Goal: Task Accomplishment & Management: Use online tool/utility

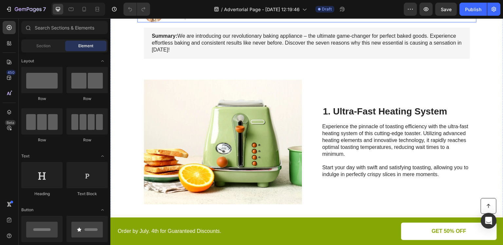
scroll to position [164, 0]
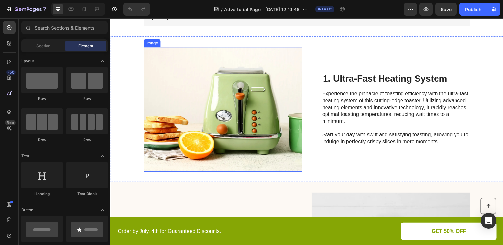
click at [270, 95] on img at bounding box center [223, 109] width 158 height 125
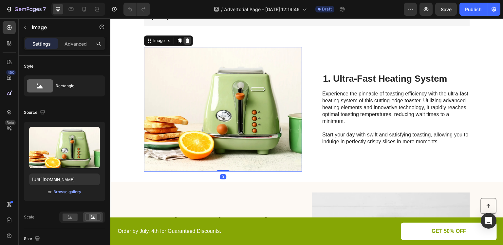
click at [186, 40] on icon at bounding box center [187, 40] width 4 height 5
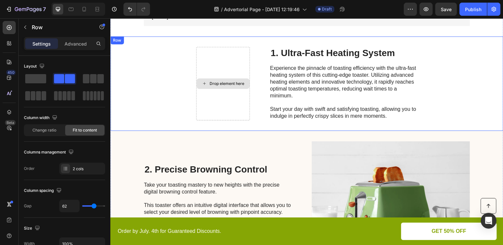
click at [211, 62] on div "Drop element here" at bounding box center [223, 83] width 54 height 73
click at [219, 64] on div "Drop element here" at bounding box center [223, 83] width 54 height 73
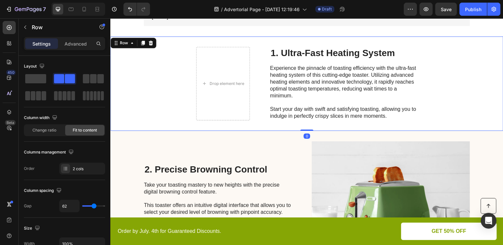
scroll to position [0, 0]
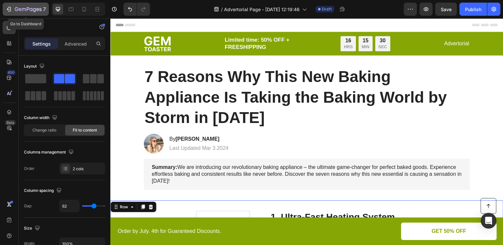
click at [8, 8] on icon "button" at bounding box center [9, 9] width 7 height 7
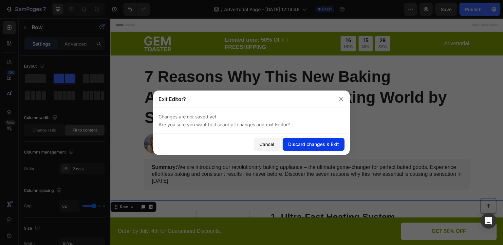
click at [324, 144] on div "Discard changes & Exit" at bounding box center [313, 144] width 51 height 7
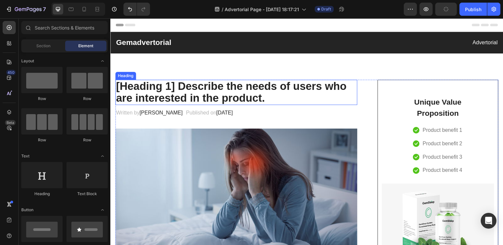
click at [221, 90] on p "[Heading 1] Describe the needs of users who are interested in the product." at bounding box center [236, 92] width 241 height 24
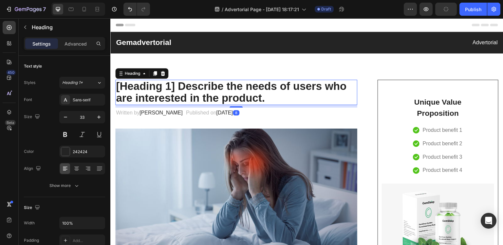
click at [281, 96] on p "[Heading 1] Describe the needs of users who are interested in the product." at bounding box center [236, 92] width 241 height 24
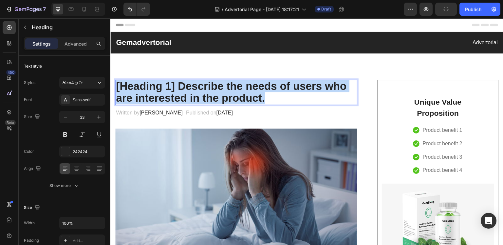
drag, startPoint x: 270, startPoint y: 97, endPoint x: 116, endPoint y: 87, distance: 154.3
click at [116, 87] on p "[Heading 1] Describe the needs of users who are interested in the product." at bounding box center [236, 92] width 241 height 24
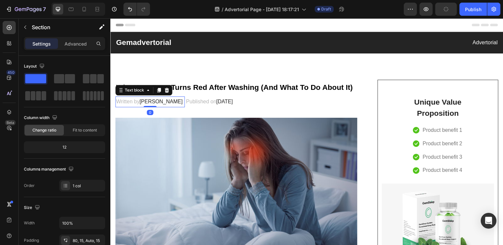
click at [161, 100] on span "[PERSON_NAME]" at bounding box center [161, 102] width 43 height 6
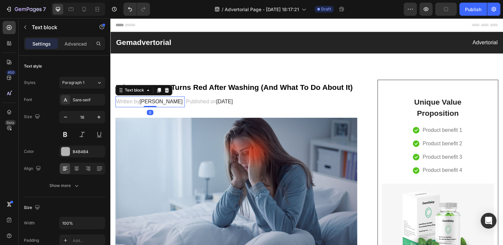
click at [161, 100] on span "[PERSON_NAME]" at bounding box center [161, 102] width 43 height 6
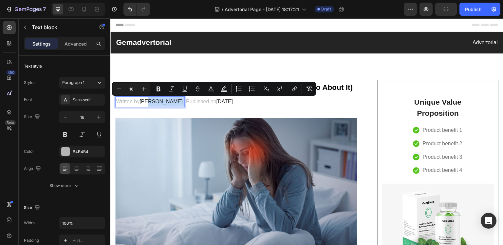
click at [165, 103] on p "Written by [PERSON_NAME]" at bounding box center [150, 102] width 68 height 10
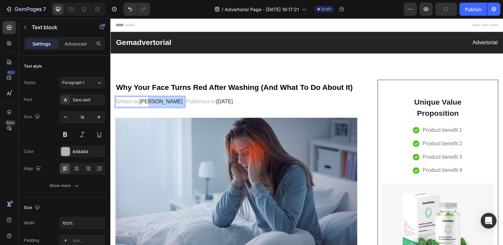
drag, startPoint x: 165, startPoint y: 103, endPoint x: 153, endPoint y: 103, distance: 11.8
click at [153, 103] on p "Written by [PERSON_NAME]" at bounding box center [150, 102] width 68 height 10
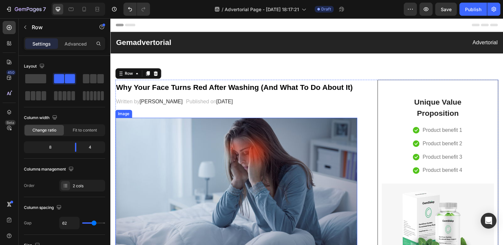
click at [244, 143] on img at bounding box center [236, 186] width 242 height 136
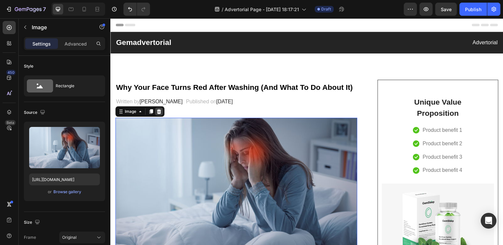
click at [160, 110] on icon at bounding box center [159, 111] width 4 height 5
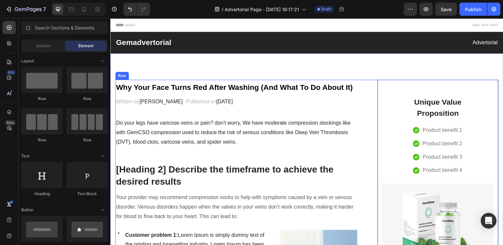
click at [161, 125] on p "Do your legs have varicose veins or pain? don't worry, We have moderate compres…" at bounding box center [236, 132] width 241 height 28
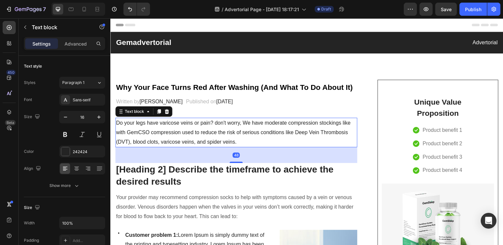
click at [232, 140] on p "Do your legs have varicose veins or pain? don't worry, We have moderate compres…" at bounding box center [236, 132] width 241 height 28
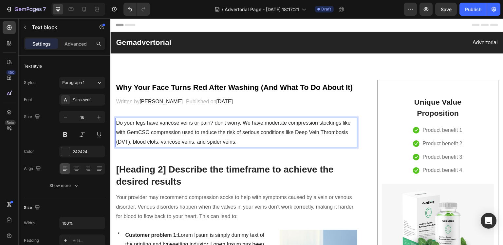
click at [240, 142] on p "Do your legs have varicose veins or pain? don't worry, We have moderate compres…" at bounding box center [236, 132] width 241 height 28
click at [236, 141] on p "Do your legs have varicose veins or pain? don't worry, We have moderate compres…" at bounding box center [236, 132] width 241 height 28
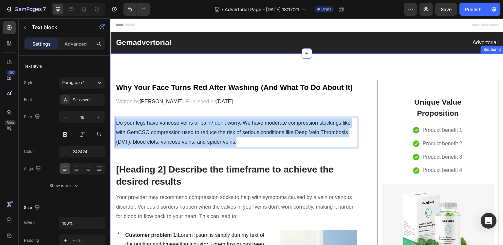
drag, startPoint x: 236, startPoint y: 142, endPoint x: 114, endPoint y: 123, distance: 123.3
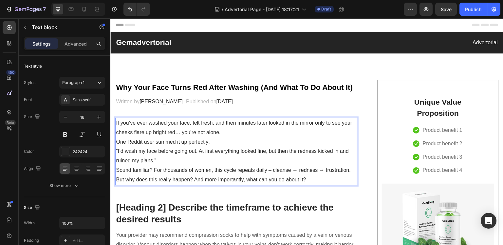
click at [156, 162] on p "“I’d wash my face before going out. At first everything looked fine, but then t…" at bounding box center [236, 155] width 241 height 19
click at [270, 171] on p "Sound familiar? For thousands of women, this cycle repeats daily – cleanse → re…" at bounding box center [236, 170] width 241 height 10
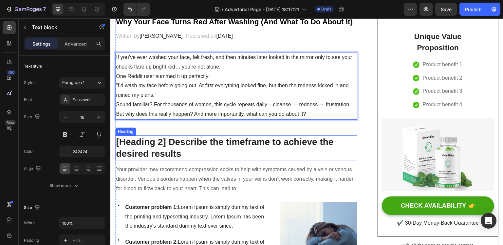
click at [173, 155] on p "[Heading 2] Describe the timeframe to achieve the desired results" at bounding box center [236, 148] width 241 height 24
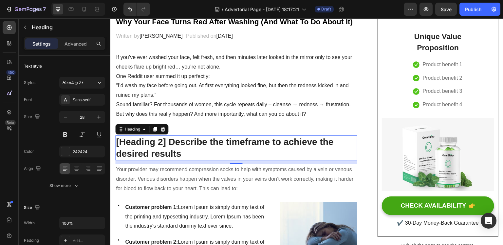
click at [177, 153] on p "[Heading 2] Describe the timeframe to achieve the desired results" at bounding box center [236, 148] width 241 height 24
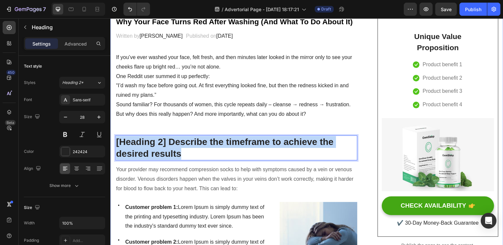
drag, startPoint x: 181, startPoint y: 153, endPoint x: 113, endPoint y: 141, distance: 69.2
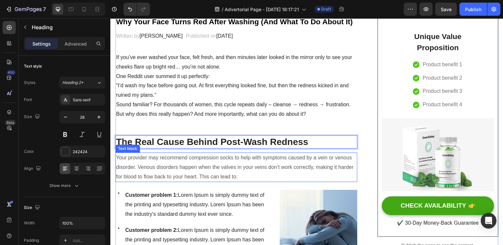
click at [270, 163] on p "Your provider may recommend compression socks to help with symptoms caused by a…" at bounding box center [236, 167] width 241 height 28
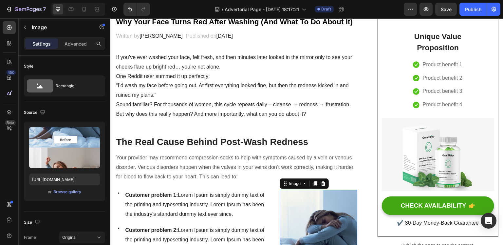
click at [321, 183] on icon at bounding box center [323, 183] width 4 height 5
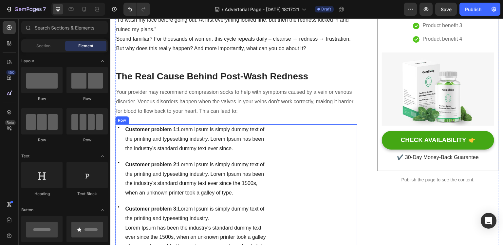
scroll to position [164, 0]
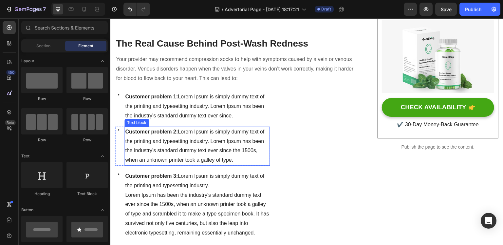
click at [260, 163] on p "Customer problem 2: Lorem Ipsum is simply dummy text of the printing and typese…" at bounding box center [197, 146] width 144 height 38
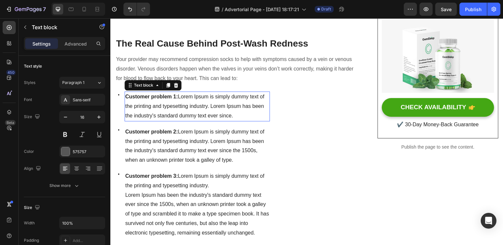
click at [239, 104] on span "Customer problem 1: Lorem Ipsum is simply dummy text of the printing and typese…" at bounding box center [194, 106] width 139 height 25
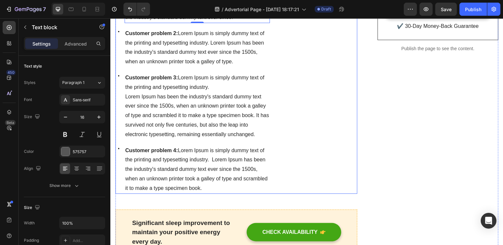
scroll to position [131, 0]
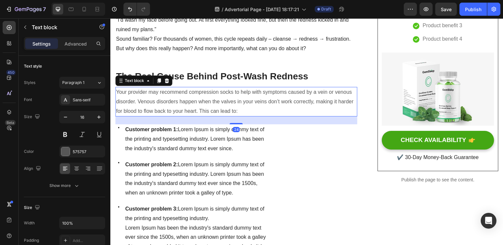
click at [237, 106] on p "Your provider may recommend compression socks to help with symptoms caused by a…" at bounding box center [236, 101] width 241 height 28
click at [255, 115] on p "Your provider may recommend compression socks to help with symptoms caused by a…" at bounding box center [236, 101] width 241 height 28
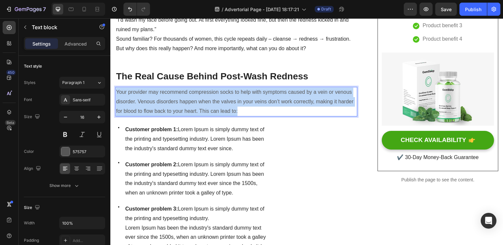
drag, startPoint x: 255, startPoint y: 112, endPoint x: 117, endPoint y: 92, distance: 139.4
click at [117, 92] on p "Your provider may recommend compression socks to help with symptoms caused by a…" at bounding box center [236, 101] width 241 height 28
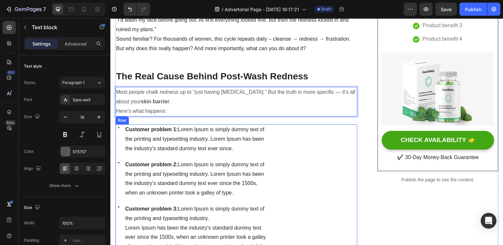
click at [290, 140] on div "Image" at bounding box center [318, 224] width 77 height 200
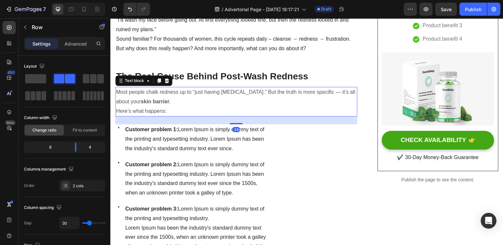
click at [327, 94] on p "Most people chalk redness up to “just having sensitive skin.” But the truth is …" at bounding box center [236, 96] width 241 height 19
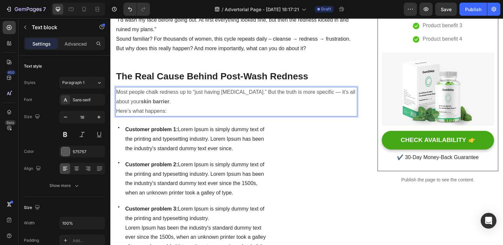
click at [328, 91] on p "Most people chalk redness up to “just having sensitive skin.” But the truth is …" at bounding box center [236, 96] width 241 height 19
click at [162, 137] on span "Customer problem 1: Lorem Ipsum is simply dummy text of the printing and typese…" at bounding box center [194, 138] width 139 height 25
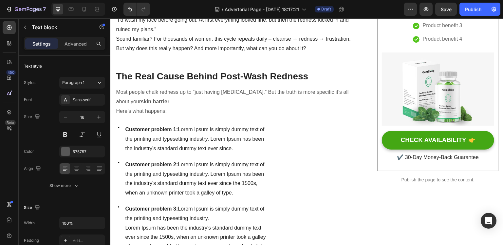
scroll to position [197, 0]
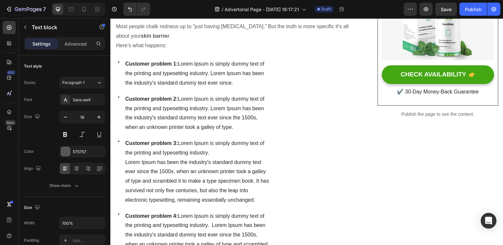
click at [169, 76] on span "Customer problem 1: Lorem Ipsum is simply dummy text of the printing and typese…" at bounding box center [194, 73] width 139 height 25
click at [212, 84] on span "Customer problem 1: Lorem Ipsum is simply dummy text of the printing and typese…" at bounding box center [194, 73] width 139 height 25
click at [228, 84] on span "Customer problem 1: Lorem Ipsum is simply dummy text of the printing and typese…" at bounding box center [194, 73] width 139 height 25
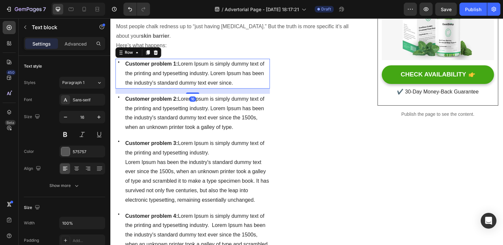
click at [123, 67] on div "Icon Customer problem 1: Lorem Ipsum is simply dummy text of the printing and t…" at bounding box center [192, 73] width 155 height 29
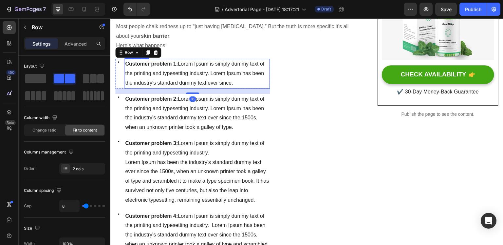
click at [236, 80] on p "Customer problem 1: Lorem Ipsum is simply dummy text of the printing and typese…" at bounding box center [197, 73] width 144 height 28
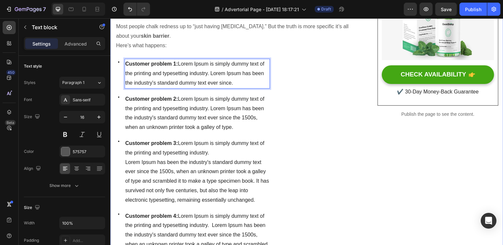
drag, startPoint x: 235, startPoint y: 83, endPoint x: 234, endPoint y: 76, distance: 6.9
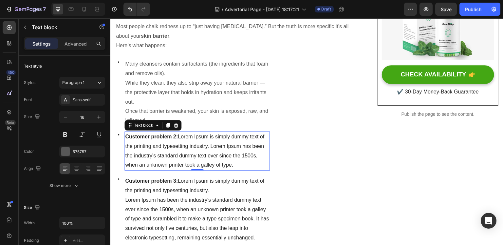
click at [173, 142] on p "Customer problem 2: Lorem Ipsum is simply dummy text of the printing and typese…" at bounding box center [197, 151] width 144 height 38
click at [177, 127] on icon at bounding box center [176, 125] width 4 height 5
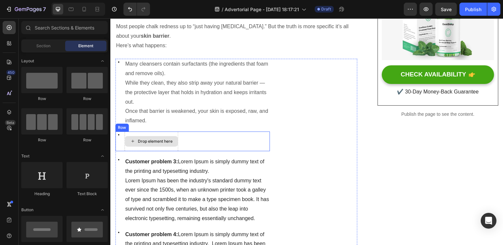
click at [170, 163] on strong "Customer problem 3:" at bounding box center [151, 162] width 53 height 6
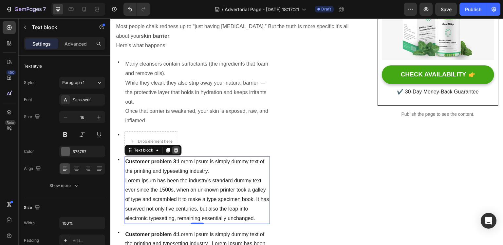
click at [175, 149] on icon at bounding box center [176, 150] width 4 height 5
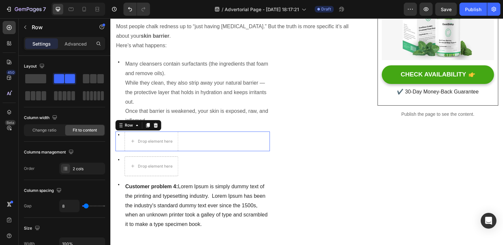
click at [178, 142] on div "Icon Drop element here Row 0" at bounding box center [192, 141] width 155 height 20
click at [158, 126] on div at bounding box center [156, 125] width 8 height 8
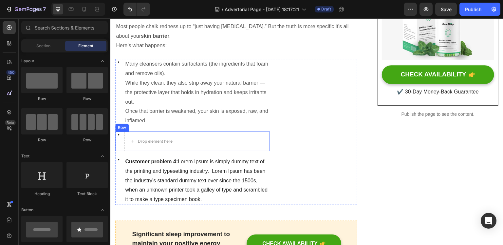
click at [188, 138] on div "Icon Drop element here Row" at bounding box center [192, 141] width 155 height 20
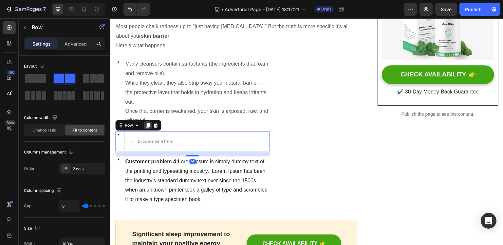
click at [150, 121] on div at bounding box center [148, 125] width 8 height 8
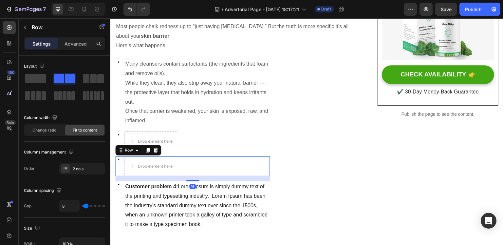
drag, startPoint x: 155, startPoint y: 150, endPoint x: 177, endPoint y: 146, distance: 22.6
click at [155, 150] on icon at bounding box center [156, 150] width 4 height 5
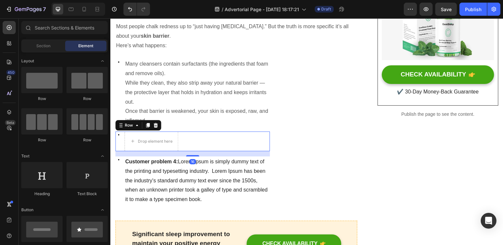
click at [189, 144] on div "Icon Drop element here Row 16" at bounding box center [192, 141] width 155 height 20
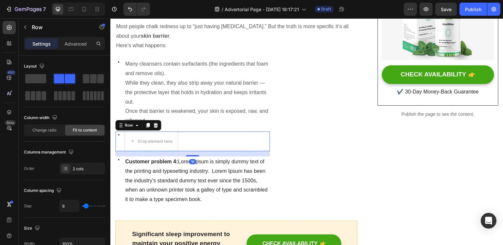
click at [156, 125] on icon at bounding box center [156, 125] width 4 height 5
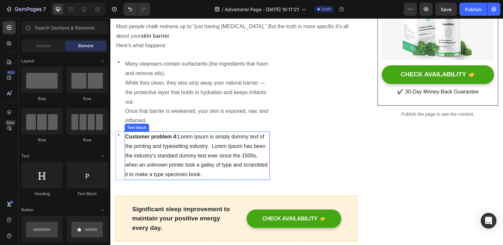
click at [129, 152] on p "Customer problem 4: Lorem Ipsum is simply dummy text of the printing and typese…" at bounding box center [197, 155] width 144 height 47
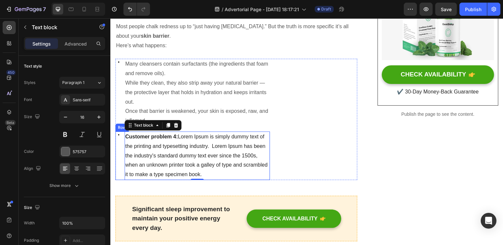
click at [122, 147] on div "Icon Customer problem 4: Lorem Ipsum is simply dummy text of the printing and t…" at bounding box center [192, 155] width 155 height 48
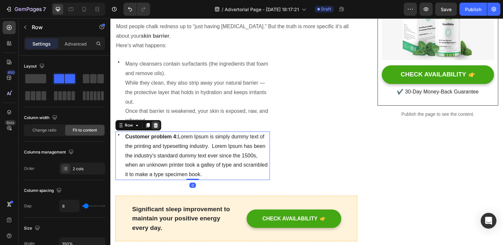
click at [157, 123] on icon at bounding box center [155, 125] width 5 height 5
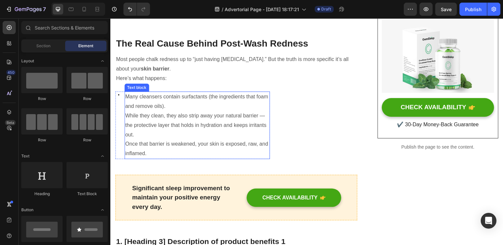
scroll to position [131, 0]
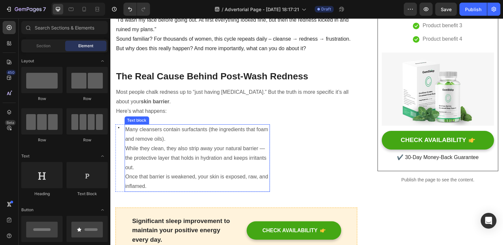
click at [155, 177] on p "Once that barrier is weakened, your skin is exposed, raw, and inflamed." at bounding box center [197, 181] width 144 height 19
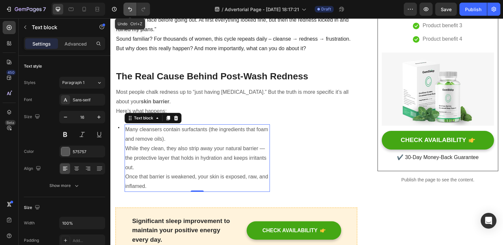
click at [127, 12] on icon "Undo/Redo" at bounding box center [130, 9] width 7 height 7
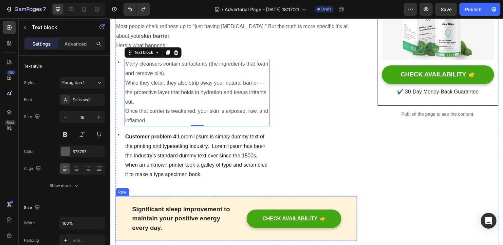
scroll to position [229, 0]
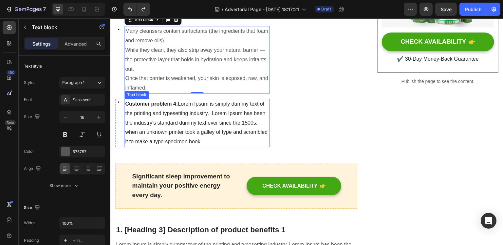
click at [173, 124] on span "Customer problem 4: Lorem Ipsum is simply dummy text of the printing and typese…" at bounding box center [196, 122] width 143 height 43
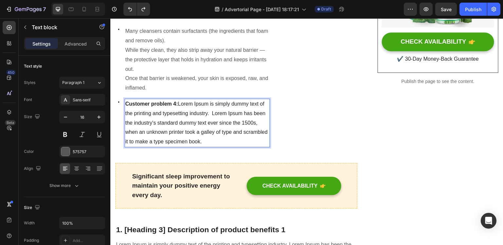
click at [226, 142] on span "Customer problem 4: Lorem Ipsum is simply dummy text of the printing and typese…" at bounding box center [196, 122] width 143 height 43
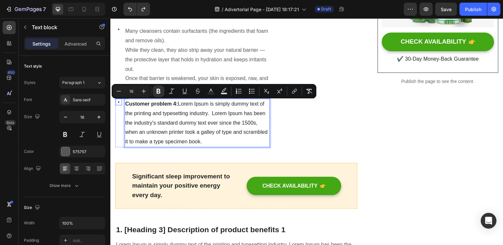
drag, startPoint x: 228, startPoint y: 142, endPoint x: 116, endPoint y: 102, distance: 119.3
click at [116, 102] on div "Icon Customer problem 4: Lorem Ipsum is simply dummy text of the printing and t…" at bounding box center [192, 123] width 155 height 48
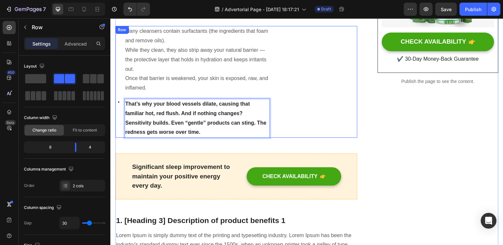
click at [272, 115] on div "Icon Many cleansers contain surfactants (the ingredients that foam and remove o…" at bounding box center [236, 82] width 242 height 112
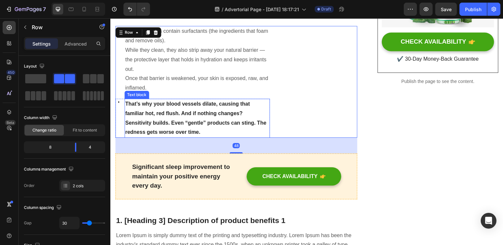
click at [236, 116] on strong "That’s why your blood vessels dilate, causing that familiar hot, red flush. And…" at bounding box center [195, 118] width 141 height 34
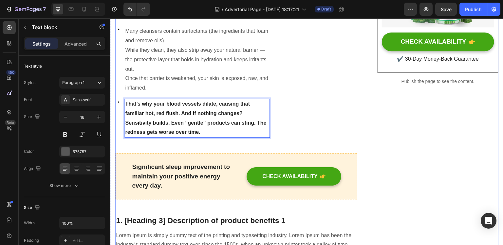
scroll to position [164, 0]
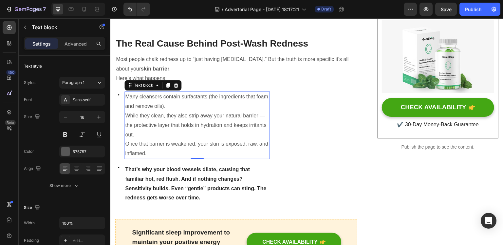
click at [177, 129] on p "While they clean, they also strip away your natural barrier — the protective la…" at bounding box center [197, 125] width 144 height 28
click at [166, 172] on p "That’s why your blood vessels dilate, causing that familiar hot, red flush. And…" at bounding box center [197, 184] width 144 height 38
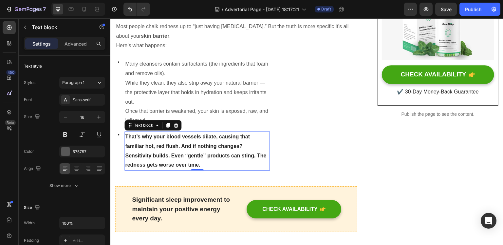
scroll to position [229, 0]
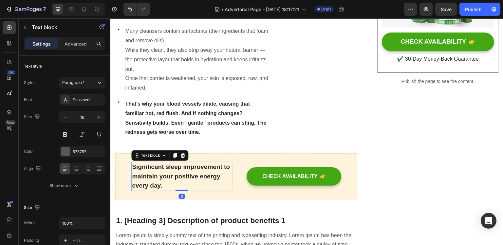
click at [163, 172] on p "Significant sleep improvement to maintain your positive energy every day." at bounding box center [182, 176] width 100 height 28
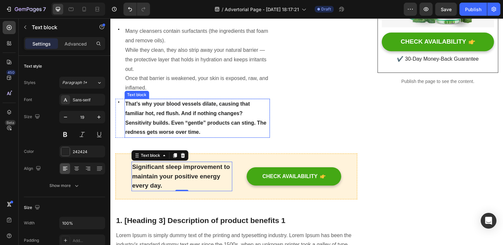
click at [206, 118] on p "That’s why your blood vessels dilate, causing that familiar hot, red flush. And…" at bounding box center [197, 118] width 144 height 38
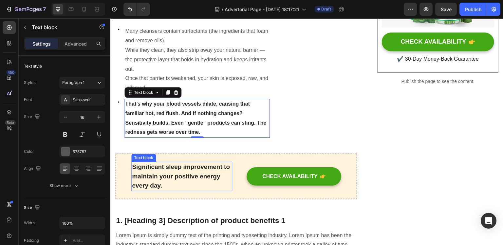
scroll to position [295, 0]
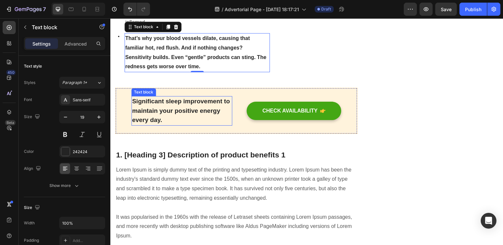
click at [179, 114] on p "Significant sleep improvement to maintain your positive energy every day." at bounding box center [182, 111] width 100 height 28
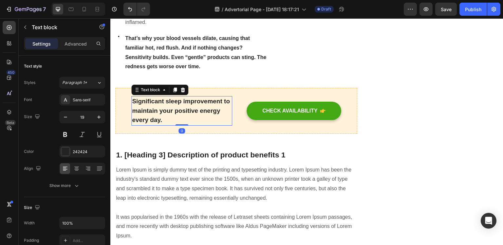
click at [165, 117] on p "Significant sleep improvement to maintain your positive energy every day." at bounding box center [182, 111] width 100 height 28
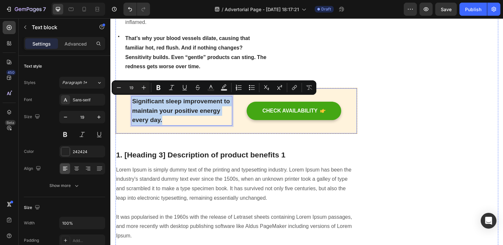
drag, startPoint x: 165, startPoint y: 118, endPoint x: 130, endPoint y: 97, distance: 40.3
click at [130, 97] on div "Significant sleep improvement to maintain your positive energy every day. Text …" at bounding box center [236, 111] width 242 height 46
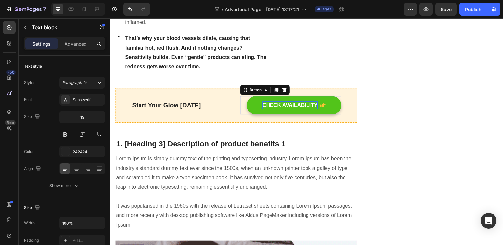
click at [290, 106] on div "CHECK AVAILABILITY" at bounding box center [289, 105] width 55 height 8
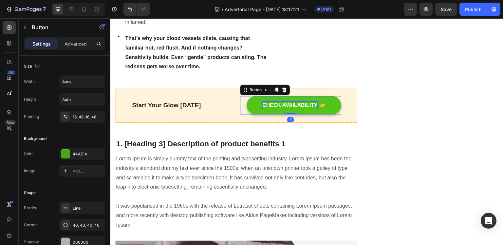
click at [311, 106] on div "CHECK AVAILABILITY" at bounding box center [289, 105] width 55 height 8
click at [314, 106] on p "CHECK AVAILABILITY" at bounding box center [289, 105] width 55 height 8
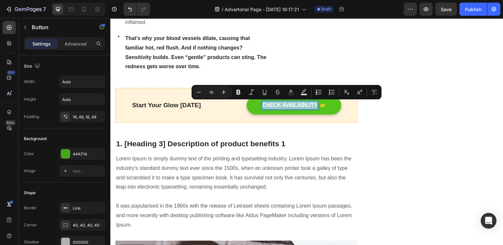
drag, startPoint x: 314, startPoint y: 106, endPoint x: 259, endPoint y: 104, distance: 54.7
click at [262, 104] on p "CHECK AVAILABILITY" at bounding box center [289, 105] width 55 height 8
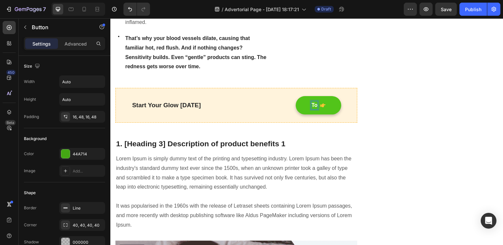
click at [296, 96] on button "To" at bounding box center [318, 105] width 45 height 18
click at [285, 96] on button "To THe" at bounding box center [313, 105] width 57 height 18
click at [285, 96] on button "To The" at bounding box center [313, 105] width 56 height 18
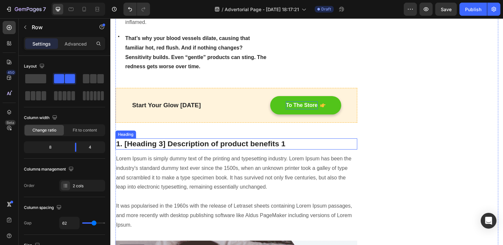
click at [166, 143] on p "1. [Heading 3] Description of product benefits 1" at bounding box center [236, 144] width 241 height 10
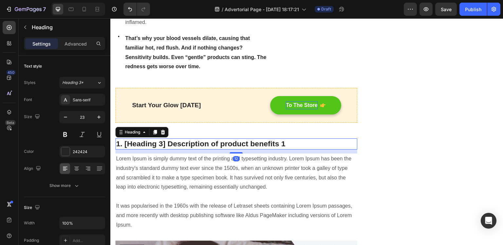
scroll to position [328, 0]
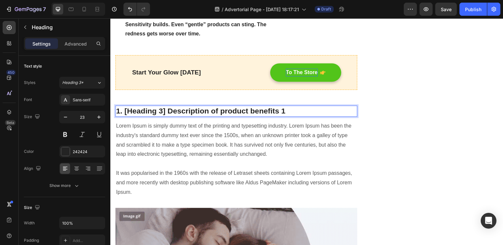
click at [180, 111] on p "1. [Heading 3] Description of product benefits 1" at bounding box center [236, 111] width 241 height 10
click at [306, 110] on p "1. [Heading 3] Description of product benefits 1" at bounding box center [236, 111] width 241 height 10
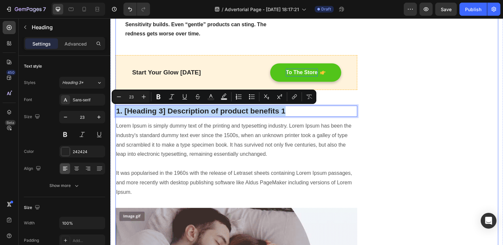
drag, startPoint x: 278, startPoint y: 110, endPoint x: 118, endPoint y: 103, distance: 160.7
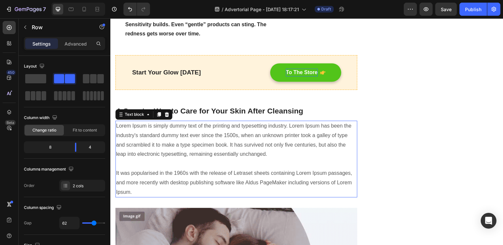
click at [235, 133] on p "Lorem Ipsum is simply dummy text of the printing and typesetting industry. Lore…" at bounding box center [236, 158] width 241 height 75
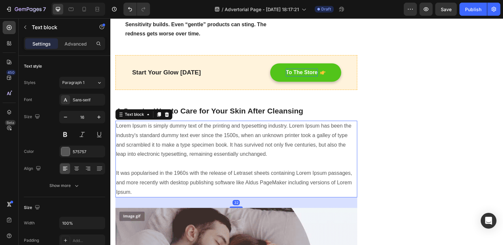
click at [146, 190] on p "Lorem Ipsum is simply dummy text of the printing and typesetting industry. Lore…" at bounding box center [236, 158] width 241 height 75
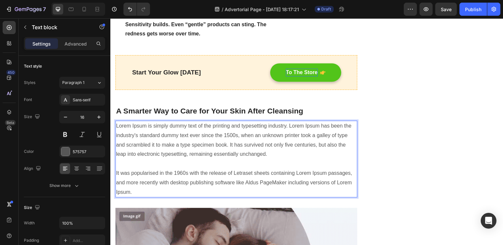
click at [131, 191] on p "Lorem Ipsum is simply dummy text of the printing and typesetting industry. Lore…" at bounding box center [236, 158] width 241 height 75
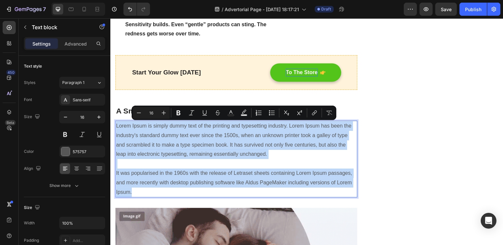
drag, startPoint x: 143, startPoint y: 192, endPoint x: 117, endPoint y: 123, distance: 73.8
click at [117, 123] on p "Lorem Ipsum is simply dummy text of the printing and typesetting industry. Lore…" at bounding box center [236, 158] width 241 height 75
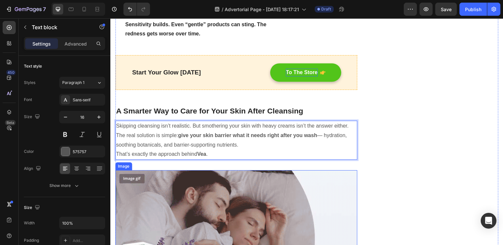
scroll to position [393, 0]
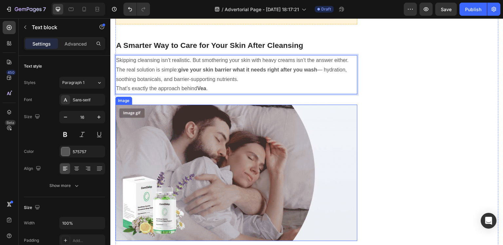
click at [272, 164] on img at bounding box center [236, 173] width 242 height 136
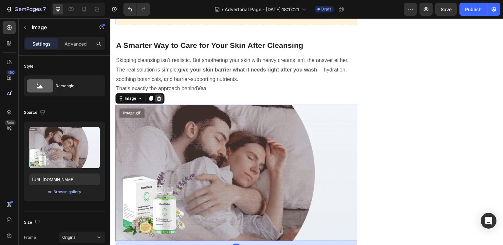
click at [158, 95] on div at bounding box center [159, 98] width 8 height 8
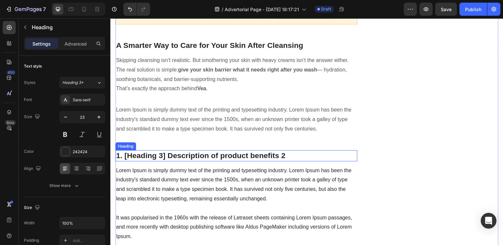
click at [207, 152] on p "1. [Heading 3] Description of product benefits 2" at bounding box center [236, 156] width 241 height 10
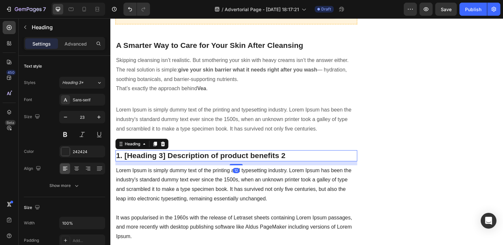
click at [285, 156] on p "1. [Heading 3] Description of product benefits 2" at bounding box center [236, 156] width 241 height 10
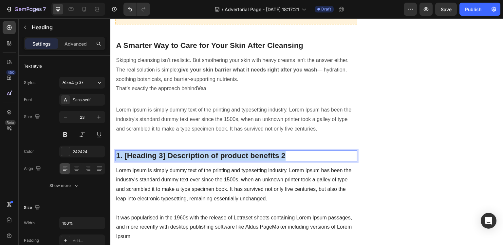
drag, startPoint x: 288, startPoint y: 156, endPoint x: 117, endPoint y: 150, distance: 171.1
click at [117, 151] on p "1. [Heading 3] Description of product benefits 2" at bounding box center [236, 156] width 241 height 10
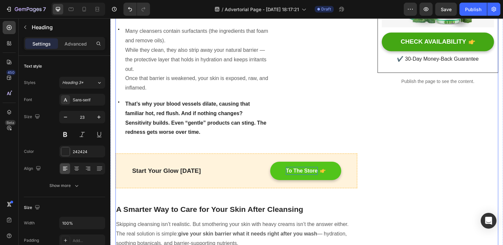
scroll to position [0, 0]
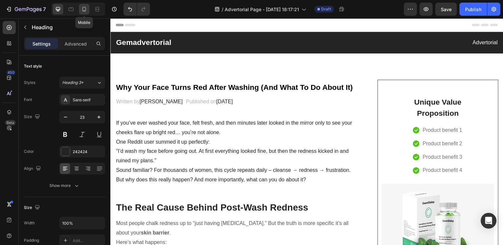
click at [84, 8] on icon at bounding box center [84, 9] width 7 height 7
type input "20"
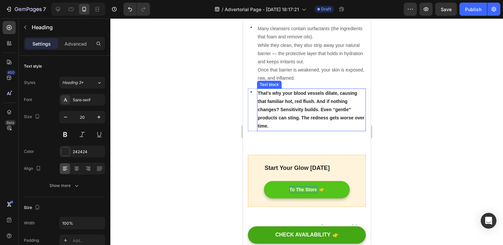
scroll to position [426, 0]
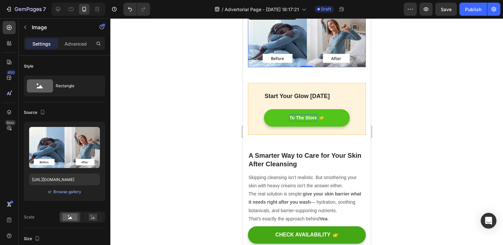
click at [285, 44] on img at bounding box center [307, 37] width 118 height 59
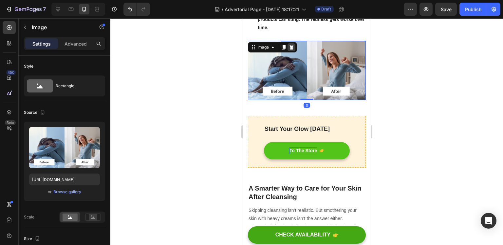
click at [291, 45] on icon at bounding box center [291, 47] width 5 height 5
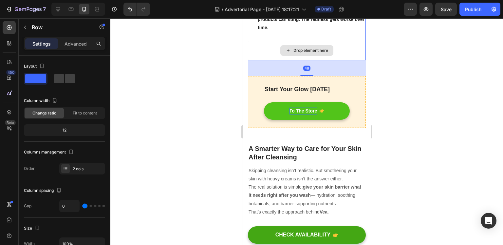
click at [331, 58] on div "Drop element here" at bounding box center [307, 51] width 118 height 20
click at [337, 53] on div "Drop element here" at bounding box center [307, 51] width 118 height 20
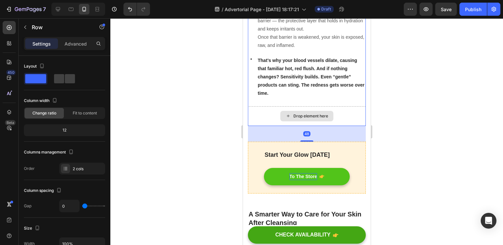
click at [340, 120] on div "Drop element here" at bounding box center [307, 116] width 118 height 20
click at [275, 116] on div "Drop element here" at bounding box center [307, 116] width 118 height 20
click at [96, 8] on icon at bounding box center [97, 9] width 7 height 7
type input "30"
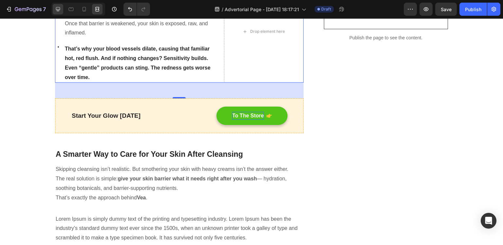
scroll to position [213, 0]
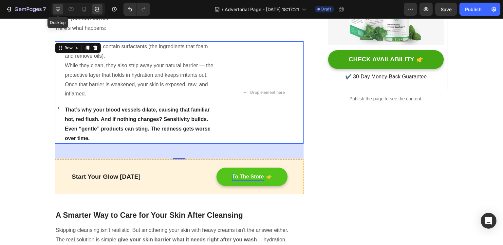
click at [57, 10] on icon at bounding box center [58, 9] width 7 height 7
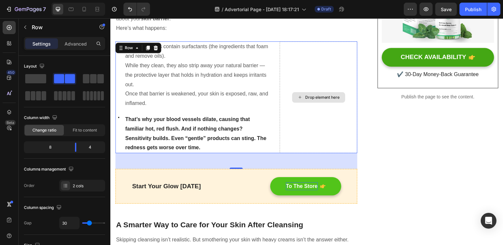
click at [309, 110] on div "Drop element here" at bounding box center [318, 97] width 77 height 112
click at [317, 119] on div "Drop element here" at bounding box center [318, 97] width 77 height 112
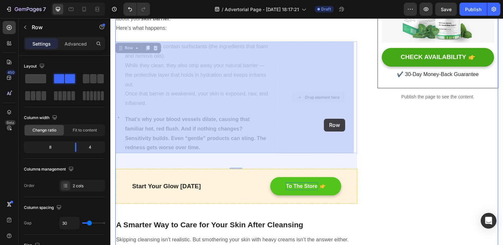
drag, startPoint x: 312, startPoint y: 109, endPoint x: 310, endPoint y: 106, distance: 4.4
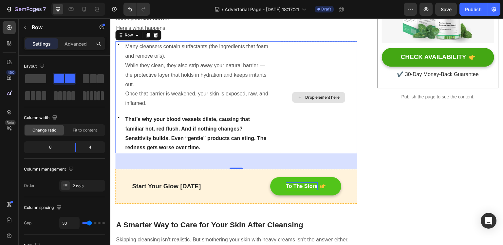
scroll to position [180, 0]
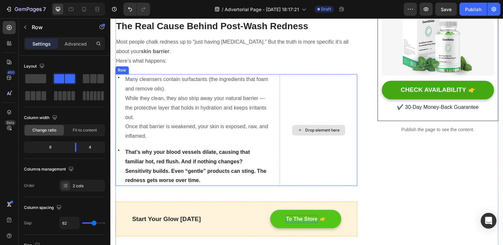
click at [310, 127] on div "Drop element here" at bounding box center [322, 129] width 35 height 5
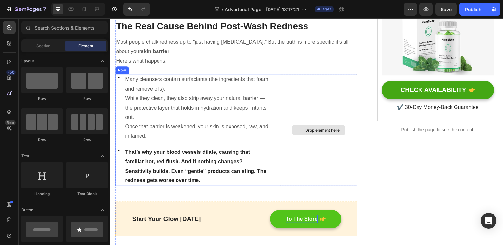
click at [310, 129] on div "Drop element here" at bounding box center [322, 129] width 35 height 5
click at [321, 146] on div "Drop element here" at bounding box center [318, 130] width 77 height 112
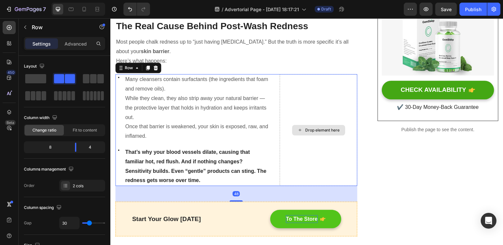
click at [314, 120] on div "Drop element here" at bounding box center [318, 130] width 77 height 112
click at [35, 80] on span at bounding box center [35, 78] width 21 height 9
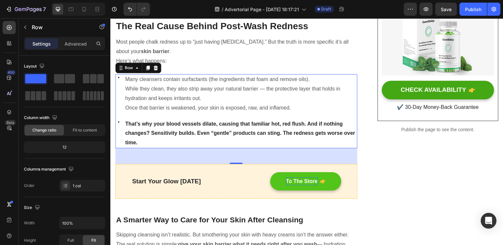
click at [226, 153] on div "48" at bounding box center [236, 156] width 242 height 16
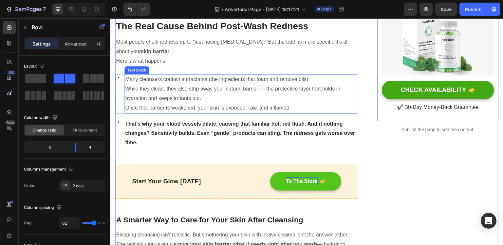
scroll to position [213, 0]
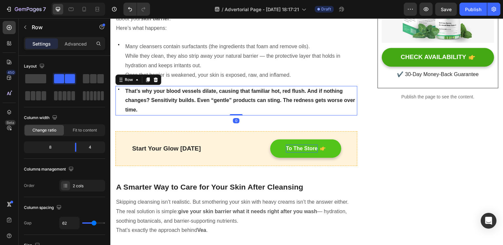
click at [118, 102] on div "Icon" at bounding box center [118, 100] width 7 height 29
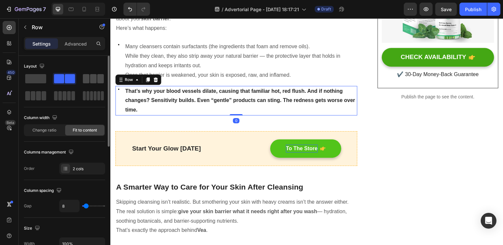
click at [94, 82] on span at bounding box center [93, 78] width 7 height 9
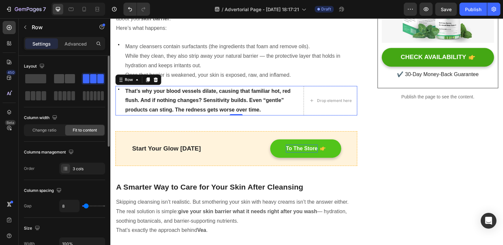
click at [71, 79] on span at bounding box center [70, 78] width 10 height 9
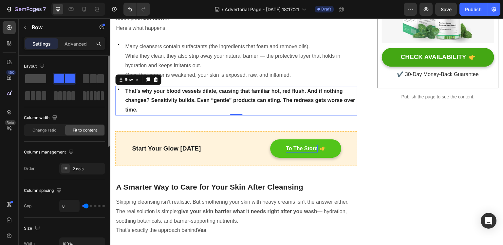
click at [36, 79] on span at bounding box center [35, 78] width 21 height 9
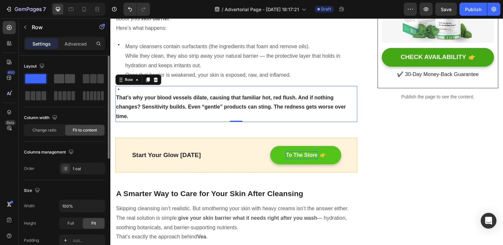
click at [60, 80] on span at bounding box center [59, 78] width 10 height 9
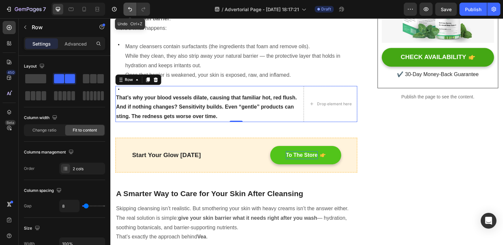
click at [129, 9] on icon "Undo/Redo" at bounding box center [130, 9] width 4 height 4
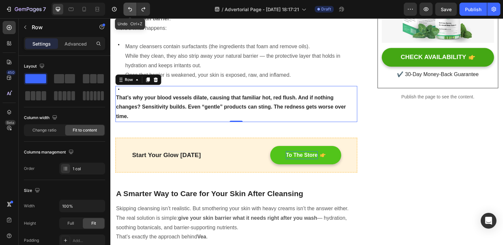
click at [129, 9] on icon "Undo/Redo" at bounding box center [130, 9] width 4 height 4
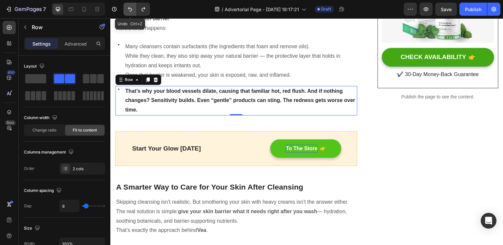
click at [129, 9] on icon "Undo/Redo" at bounding box center [130, 9] width 4 height 4
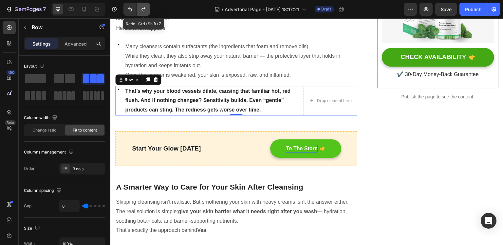
click at [146, 8] on icon "Undo/Redo" at bounding box center [143, 9] width 7 height 7
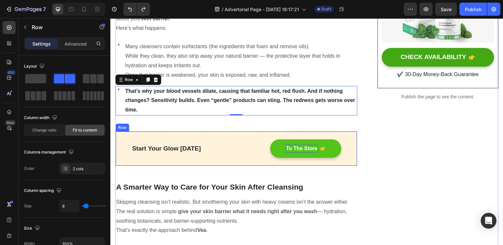
scroll to position [278, 0]
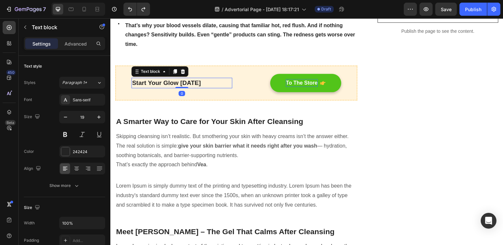
click at [211, 86] on p "Start Your Glow [DATE]" at bounding box center [182, 83] width 100 height 10
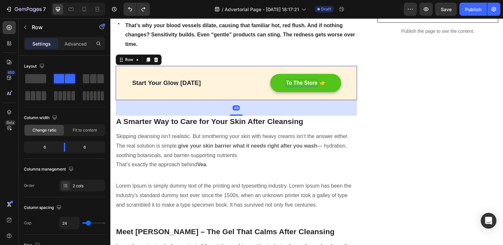
click at [234, 95] on div "Start Your Glow Today Text block To The Store Button Row 48" at bounding box center [236, 83] width 242 height 35
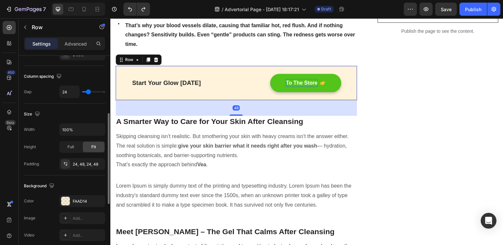
scroll to position [197, 0]
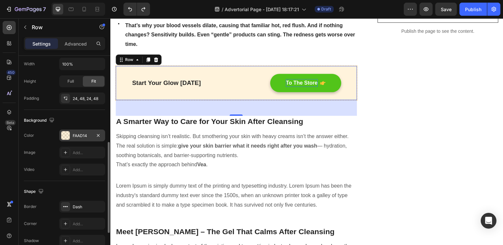
click at [75, 135] on div "FAAD14" at bounding box center [82, 136] width 19 height 6
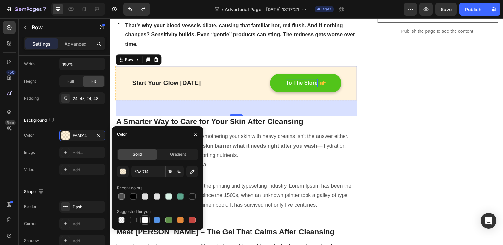
click at [143, 220] on div at bounding box center [145, 220] width 7 height 7
type input "FFFFFF"
type input "100"
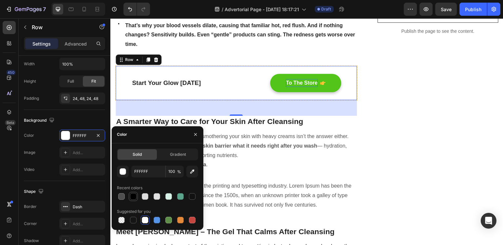
click at [134, 193] on div at bounding box center [133, 196] width 7 height 7
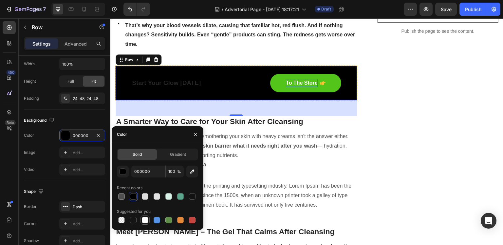
click at [145, 220] on div at bounding box center [145, 220] width 7 height 7
type input "FFFFFF"
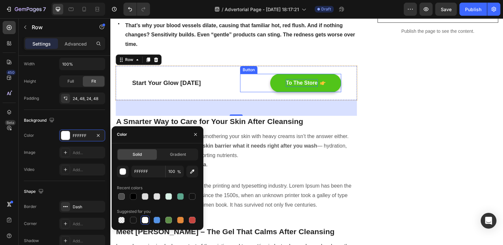
click at [332, 87] on button "To The Store" at bounding box center [305, 83] width 71 height 18
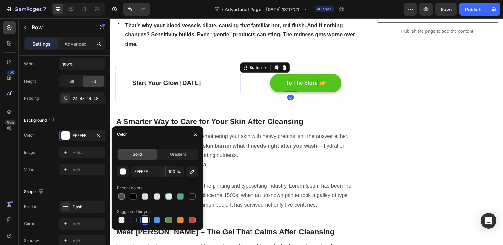
scroll to position [0, 0]
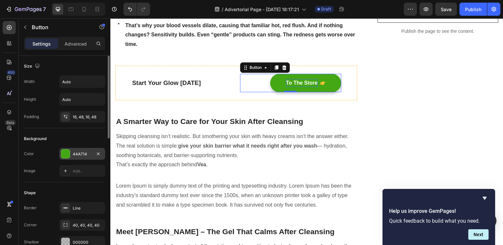
click at [84, 152] on div "44A714" at bounding box center [82, 154] width 19 height 6
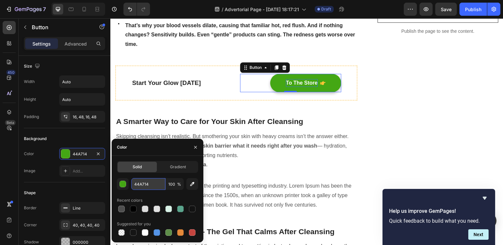
paste input "#155e3b"
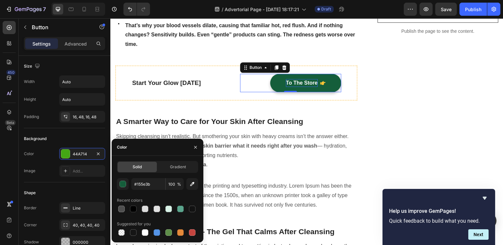
type input "155E3B"
click at [171, 196] on div "Recent colors" at bounding box center [157, 200] width 81 height 10
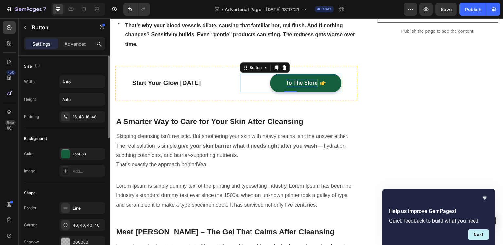
click at [67, 137] on div "Background" at bounding box center [64, 138] width 81 height 10
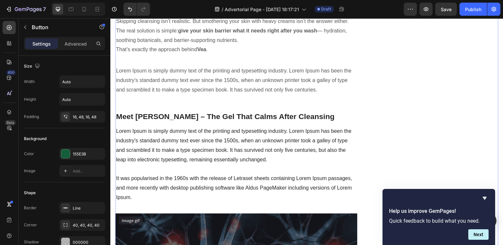
scroll to position [328, 0]
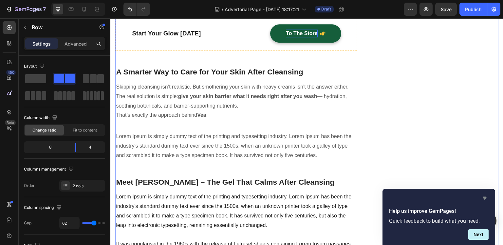
click at [485, 198] on icon "Hide survey" at bounding box center [485, 198] width 4 height 3
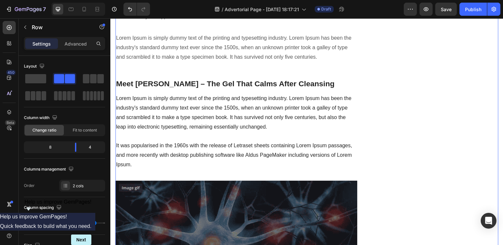
scroll to position [459, 0]
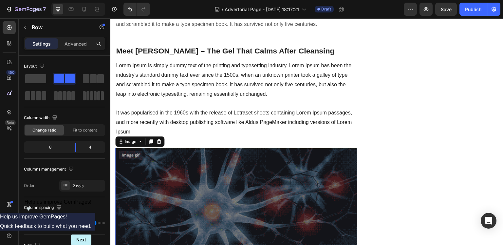
click at [202, 183] on img at bounding box center [236, 216] width 242 height 136
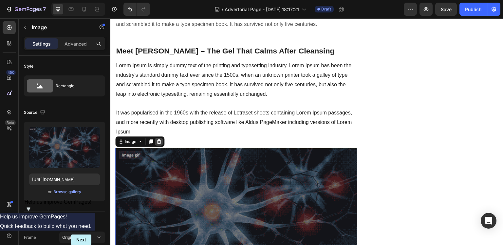
click at [158, 143] on icon at bounding box center [159, 141] width 4 height 5
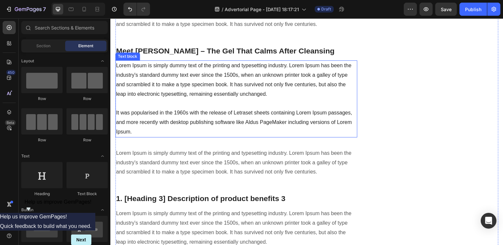
click at [176, 90] on p "Lorem Ipsum is simply dummy text of the printing and typesetting industry. Lore…" at bounding box center [236, 98] width 241 height 75
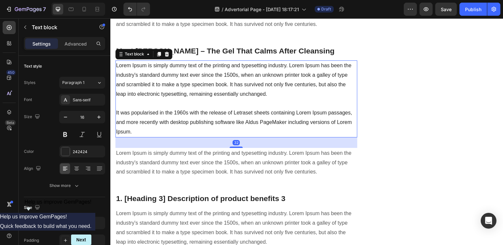
click at [141, 127] on p "Lorem Ipsum is simply dummy text of the printing and typesetting industry. Lore…" at bounding box center [236, 98] width 241 height 75
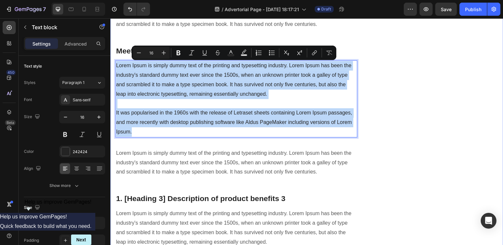
drag, startPoint x: 141, startPoint y: 132, endPoint x: 112, endPoint y: 63, distance: 75.4
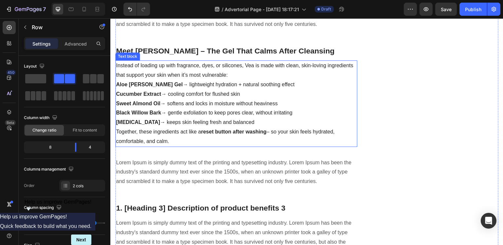
click at [263, 76] on p "Instead of loading up with fragrance, dyes, or silicones, Vea is made with clea…" at bounding box center [236, 70] width 241 height 19
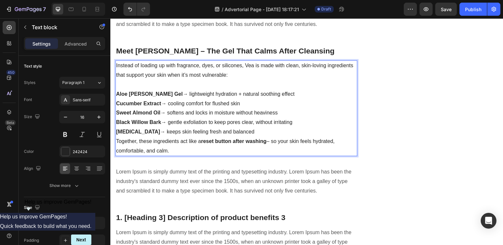
click at [245, 133] on p "Tea Tree Oil → keeps skin feeling fresh and balanced" at bounding box center [236, 132] width 241 height 10
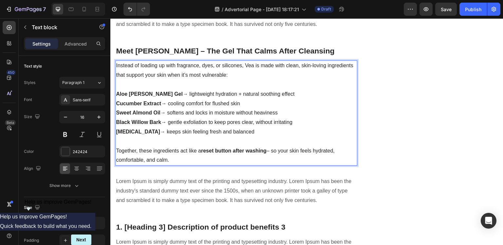
click at [171, 158] on p "Together, these ingredients act like a reset button after washing – so your ski…" at bounding box center [236, 155] width 241 height 19
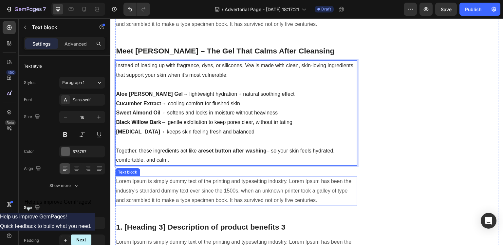
click at [221, 188] on p "Lorem Ipsum is simply dummy text of the printing and typesetting industry. Lore…" at bounding box center [236, 191] width 241 height 28
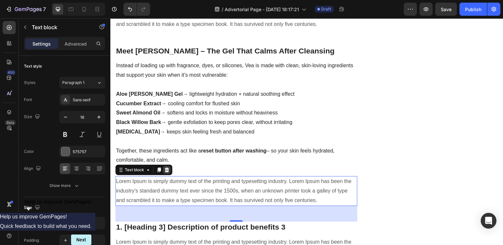
click at [167, 168] on icon at bounding box center [167, 169] width 4 height 5
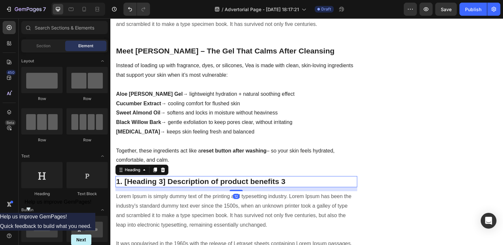
click at [174, 181] on p "1. [Heading 3] Description of product benefits 3" at bounding box center [236, 182] width 241 height 10
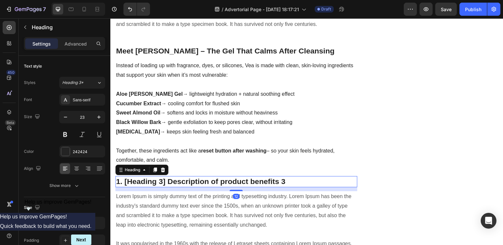
click at [290, 183] on p "1. [Heading 3] Description of product benefits 3" at bounding box center [236, 182] width 241 height 10
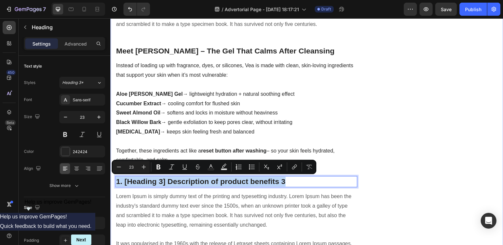
drag, startPoint x: 280, startPoint y: 182, endPoint x: 111, endPoint y: 180, distance: 168.8
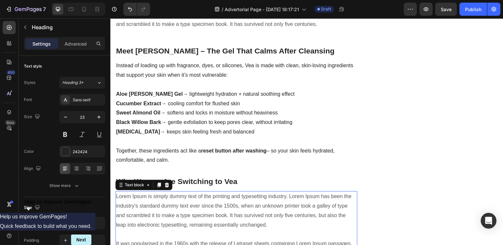
click at [269, 202] on p "Lorem Ipsum is simply dummy text of the printing and typesetting industry. Lore…" at bounding box center [236, 229] width 241 height 75
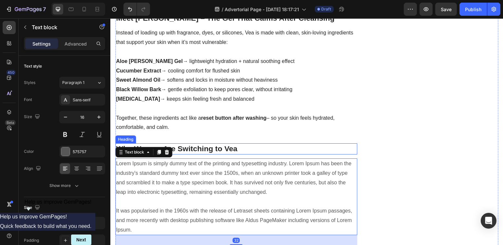
scroll to position [524, 0]
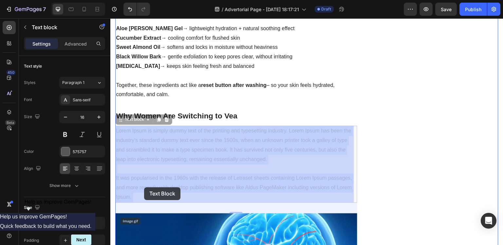
drag, startPoint x: 147, startPoint y: 194, endPoint x: 144, endPoint y: 187, distance: 7.5
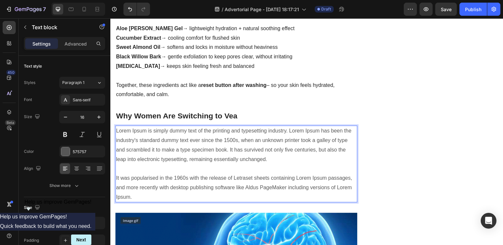
drag, startPoint x: 139, startPoint y: 196, endPoint x: 134, endPoint y: 199, distance: 5.5
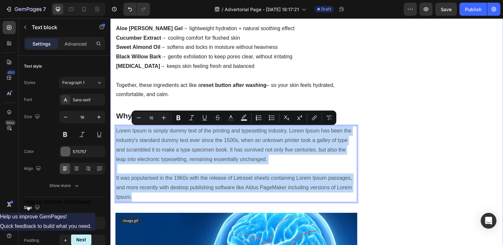
drag, startPoint x: 134, startPoint y: 199, endPoint x: 112, endPoint y: 127, distance: 74.5
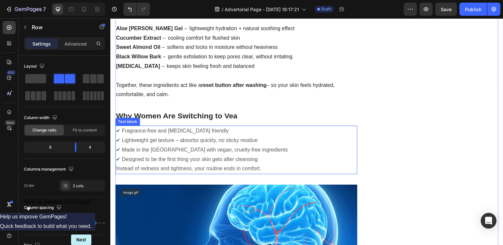
scroll to position [623, 0]
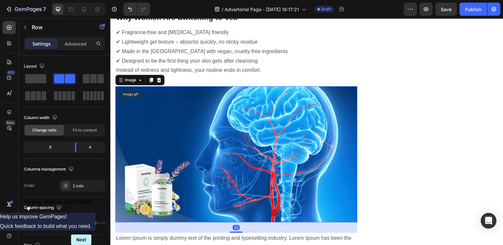
click at [196, 139] on img at bounding box center [236, 154] width 242 height 136
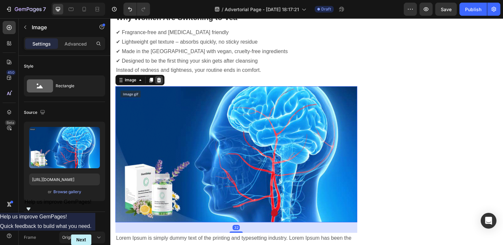
click at [158, 80] on icon at bounding box center [159, 80] width 4 height 5
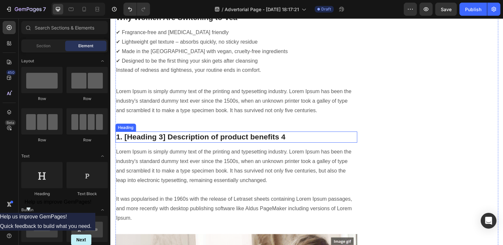
click at [131, 134] on p "1. [Heading 3] Description of product benefits 4" at bounding box center [236, 137] width 241 height 10
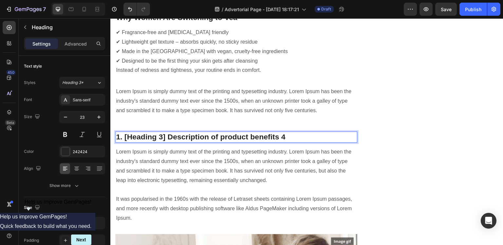
click at [132, 137] on p "1. [Heading 3] Description of product benefits 4" at bounding box center [236, 137] width 241 height 10
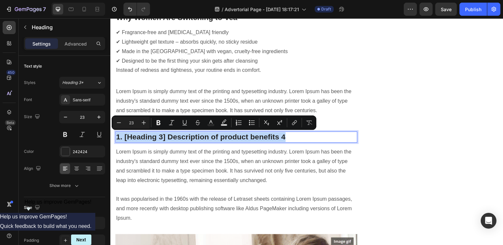
drag, startPoint x: 117, startPoint y: 136, endPoint x: 314, endPoint y: 139, distance: 197.0
click at [314, 139] on p "1. [Heading 3] Description of product benefits 4" at bounding box center [236, 137] width 241 height 10
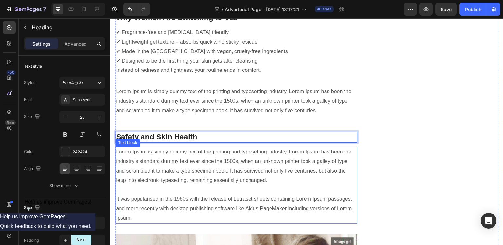
scroll to position [688, 0]
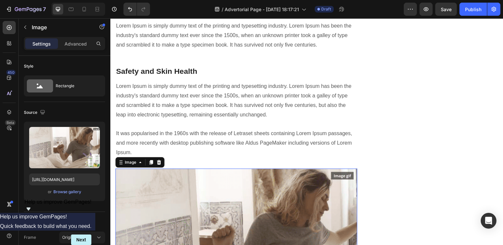
click at [239, 179] on img at bounding box center [236, 236] width 242 height 136
click at [162, 162] on div at bounding box center [159, 162] width 8 height 8
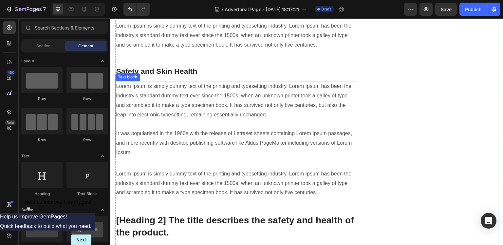
scroll to position [655, 0]
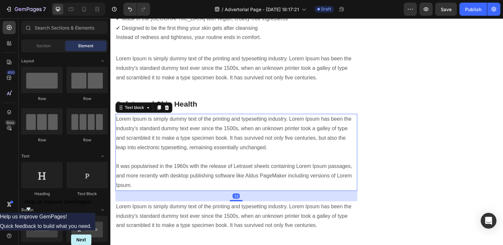
click at [173, 140] on p "Lorem Ipsum is simply dummy text of the printing and typesetting industry. Lore…" at bounding box center [236, 151] width 241 height 75
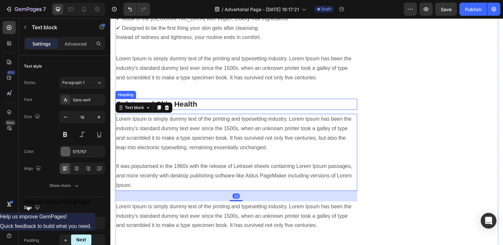
click at [217, 97] on div "Why Your Face Turns Red After Washing (And What To Do About It) Heading Written…" at bounding box center [236, 74] width 242 height 1302
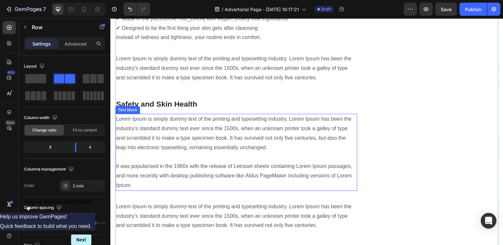
click at [193, 130] on p "Lorem Ipsum is simply dummy text of the printing and typesetting industry. Lore…" at bounding box center [236, 151] width 241 height 75
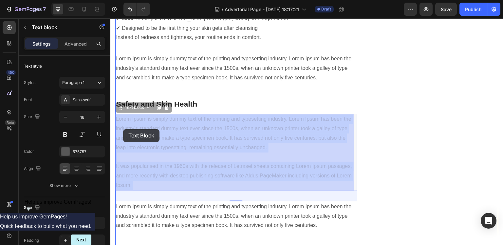
drag, startPoint x: 132, startPoint y: 184, endPoint x: 125, endPoint y: 135, distance: 50.4
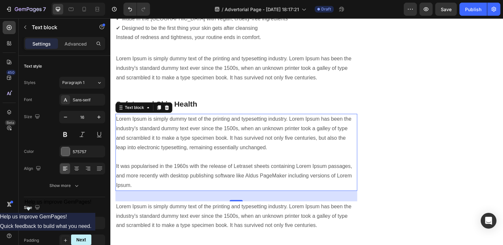
drag, startPoint x: 125, startPoint y: 136, endPoint x: 140, endPoint y: 165, distance: 33.3
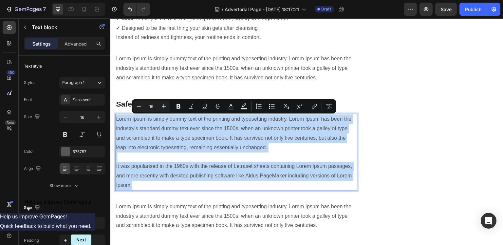
drag, startPoint x: 128, startPoint y: 183, endPoint x: 115, endPoint y: 117, distance: 67.7
click at [115, 117] on div "Lorem Ipsum is simply dummy text of the printing and typesetting industry. Lore…" at bounding box center [236, 152] width 242 height 77
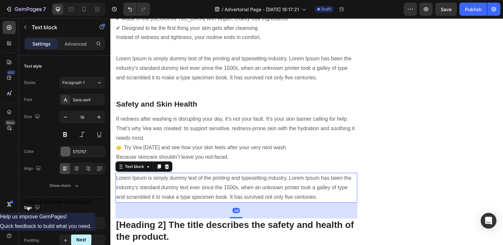
click at [183, 187] on p "Lorem Ipsum is simply dummy text of the printing and typesetting industry. Lore…" at bounding box center [236, 187] width 241 height 28
click at [169, 166] on icon at bounding box center [166, 166] width 5 height 5
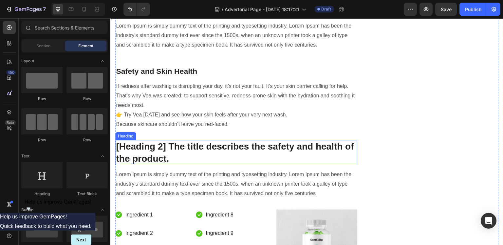
scroll to position [721, 0]
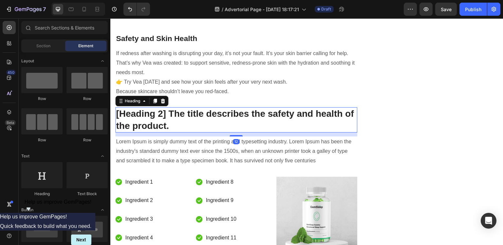
click at [168, 121] on p "[Heading 2] The title describes the safety and health of the product." at bounding box center [236, 120] width 241 height 24
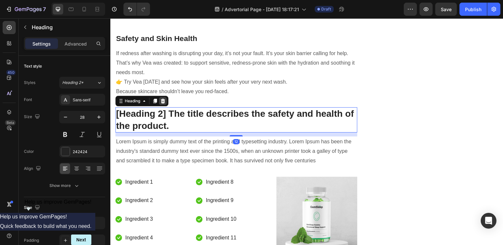
click at [166, 103] on div at bounding box center [163, 101] width 8 height 8
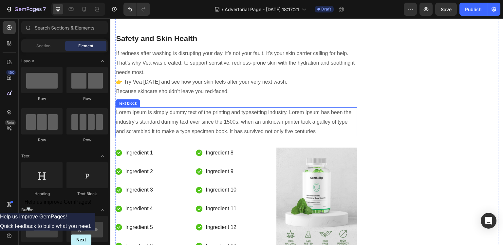
click at [170, 116] on p "Lorem Ipsum is simply dummy text of the printing and typesetting industry. Lore…" at bounding box center [236, 122] width 241 height 28
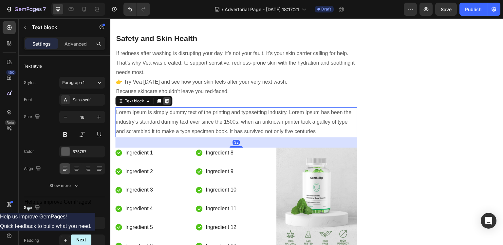
click at [166, 99] on icon at bounding box center [166, 100] width 5 height 5
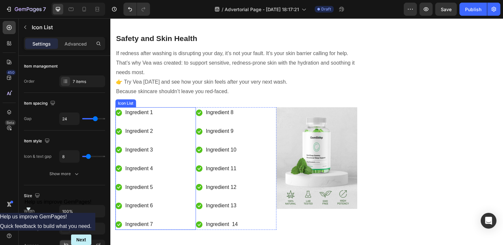
click at [169, 112] on div "Icon Ingredient 1 Text block Icon Ingredient 2 Text block Icon Ingredient 3 Tex…" at bounding box center [155, 168] width 81 height 123
click at [164, 101] on icon at bounding box center [163, 101] width 4 height 5
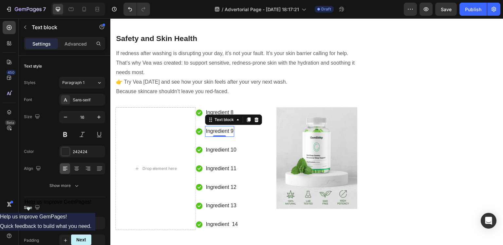
click at [207, 134] on p "Ingredient 9" at bounding box center [220, 131] width 28 height 10
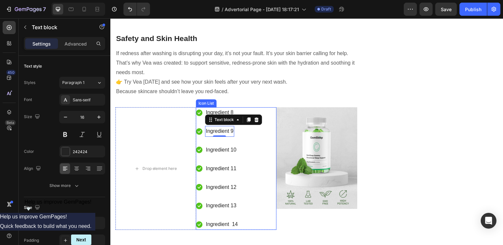
click at [264, 108] on div "Icon Ingredient 8 Text block Icon Ingredient 9 Text block 0 Icon Ingredient 10 …" at bounding box center [236, 168] width 81 height 123
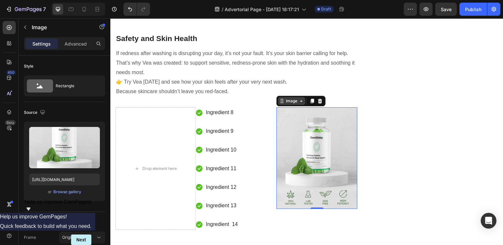
click at [282, 104] on div "Image" at bounding box center [291, 101] width 27 height 8
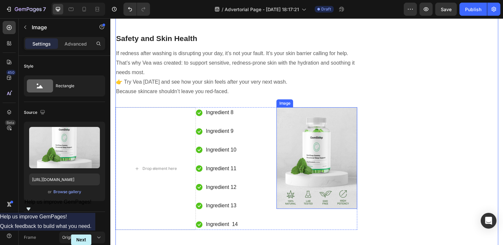
click at [351, 129] on img at bounding box center [317, 157] width 81 height 101
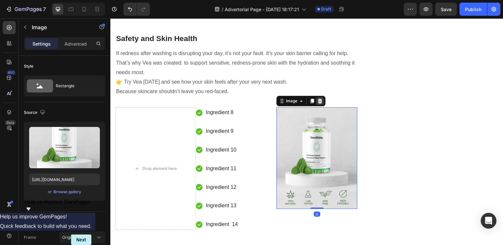
click at [319, 103] on icon at bounding box center [320, 101] width 4 height 5
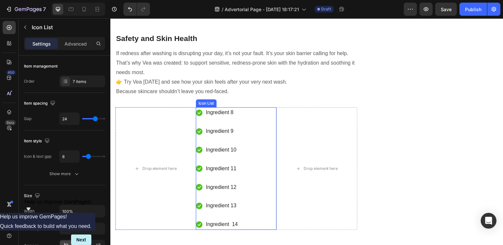
click at [264, 131] on div "Icon Ingredient 8 Text block Icon Ingredient 9 Text block Icon Ingredient 10 Te…" at bounding box center [236, 168] width 81 height 123
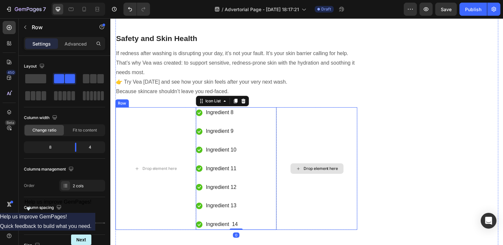
click at [287, 126] on div "Drop element here" at bounding box center [317, 168] width 81 height 123
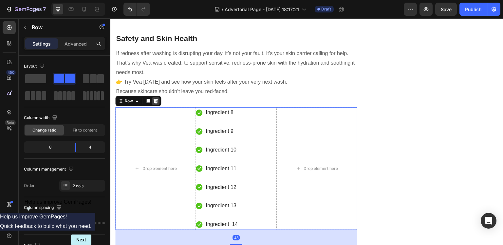
click at [157, 103] on icon at bounding box center [156, 101] width 4 height 5
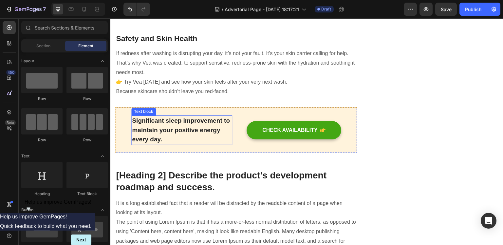
click at [174, 130] on p "Significant sleep improvement to maintain your positive energy every day." at bounding box center [182, 130] width 100 height 28
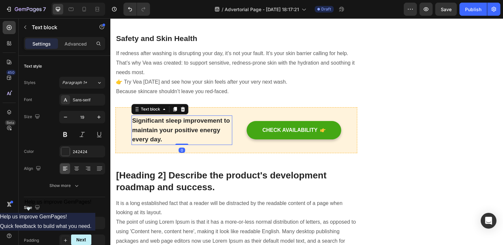
click at [161, 138] on p "Significant sleep improvement to maintain your positive energy every day." at bounding box center [182, 130] width 100 height 28
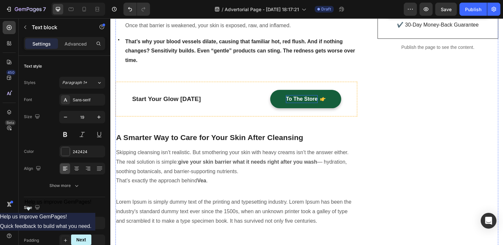
scroll to position [229, 0]
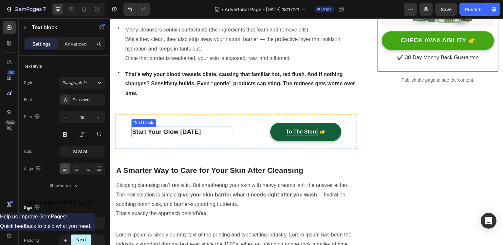
click at [157, 131] on p "Start Your Glow [DATE]" at bounding box center [182, 132] width 100 height 10
drag, startPoint x: 202, startPoint y: 132, endPoint x: 133, endPoint y: 132, distance: 68.8
click at [133, 132] on p "Start Your Glow [DATE]" at bounding box center [182, 132] width 100 height 10
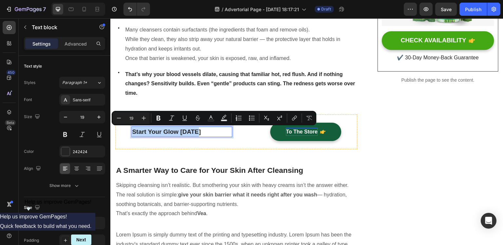
copy p "Start Your Glow [DATE]"
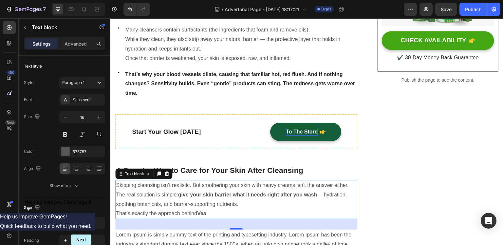
click at [183, 183] on p "Skipping cleansing isn’t realistic. But smothering your skin with heavy creams …" at bounding box center [236, 186] width 241 height 10
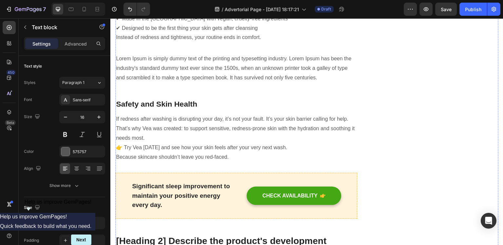
scroll to position [688, 0]
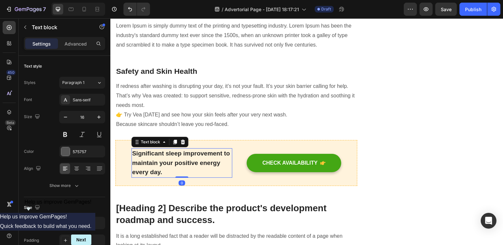
click at [169, 165] on p "Significant sleep improvement to maintain your positive energy every day." at bounding box center [182, 163] width 100 height 28
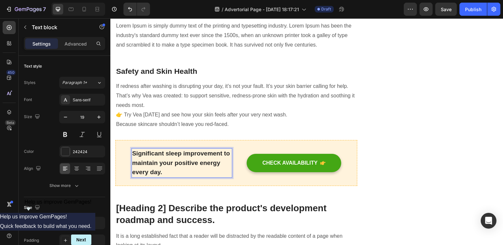
click at [170, 168] on p "Significant sleep improvement to maintain your positive energy every day." at bounding box center [182, 163] width 100 height 28
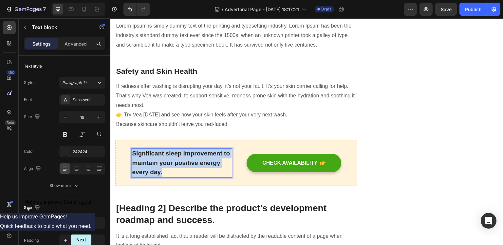
drag, startPoint x: 167, startPoint y: 171, endPoint x: 132, endPoint y: 149, distance: 41.4
click at [132, 149] on p "Significant sleep improvement to maintain your positive energy every day." at bounding box center [182, 163] width 100 height 28
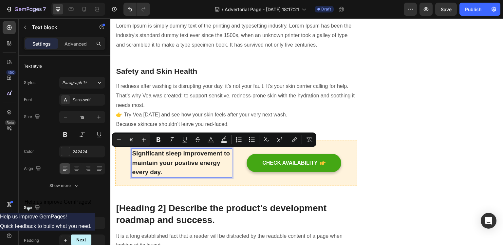
scroll to position [692, 0]
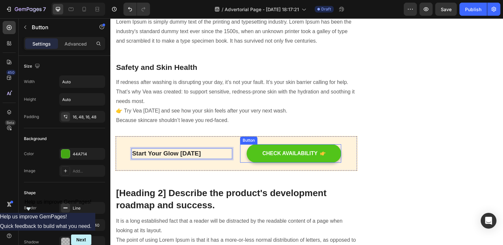
click at [283, 160] on button "CHECK AVAILABILITY" at bounding box center [294, 153] width 95 height 18
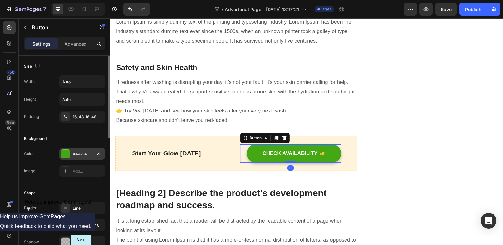
click at [82, 156] on div "44A714" at bounding box center [82, 154] width 46 height 12
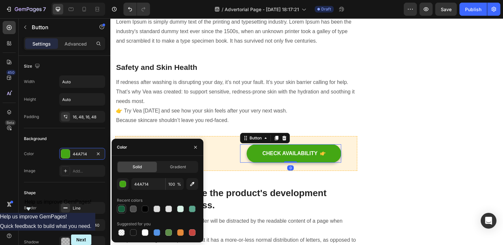
click at [121, 211] on div at bounding box center [121, 208] width 7 height 7
type input "155E3B"
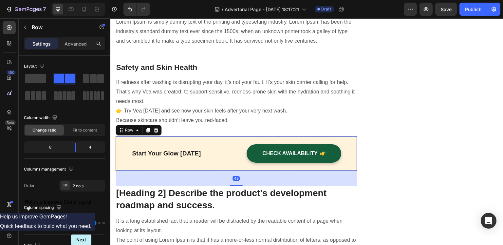
click at [224, 146] on div "Start Your Glow Today Text block" at bounding box center [181, 153] width 101 height 18
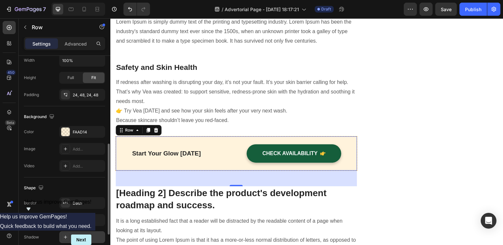
scroll to position [266, 0]
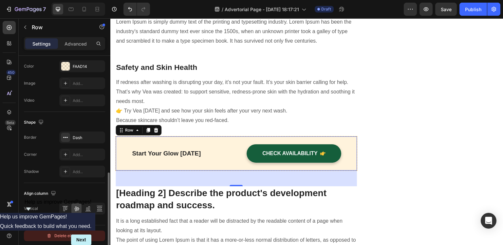
click at [68, 232] on div "Delete element" at bounding box center [65, 236] width 36 height 8
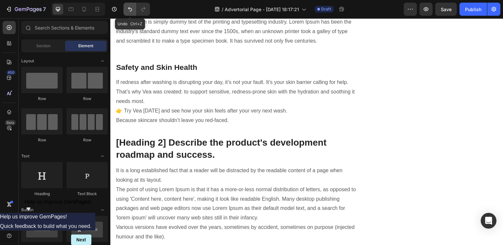
click at [127, 8] on icon "Undo/Redo" at bounding box center [130, 9] width 7 height 7
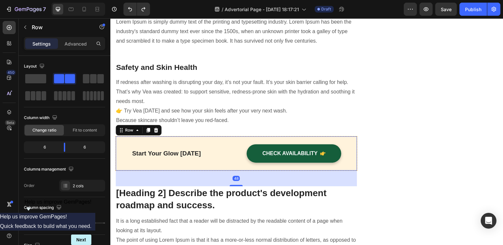
click at [130, 136] on div "Start Your Glow Today Text block CHECK AVAILABILITY Button Row 48" at bounding box center [236, 153] width 242 height 35
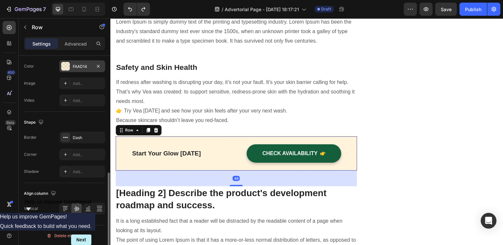
click at [72, 61] on div "FAAD14" at bounding box center [82, 66] width 46 height 12
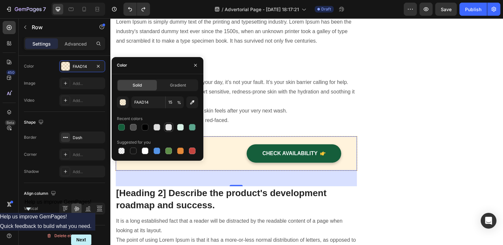
click at [169, 127] on div at bounding box center [168, 127] width 7 height 7
type input "E2E2E2"
type input "100"
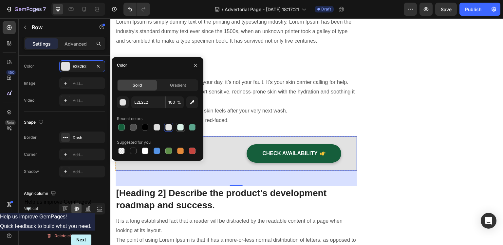
click at [183, 127] on div at bounding box center [180, 127] width 7 height 7
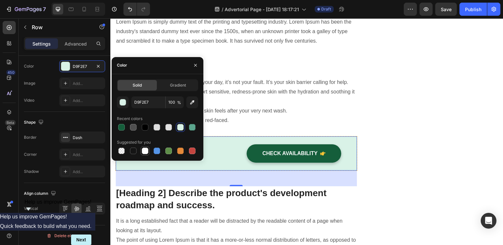
click at [142, 151] on div at bounding box center [145, 150] width 7 height 7
type input "FFFFFF"
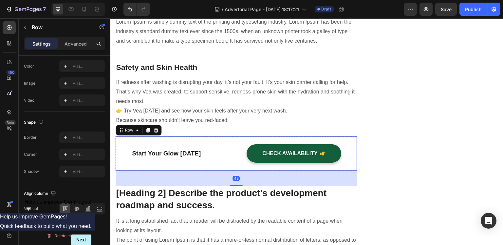
click at [189, 136] on div "Start Your Glow Today Text block CHECK AVAILABILITY Button Row 48" at bounding box center [236, 153] width 242 height 35
click at [189, 137] on div "Start Your Glow Today Text block CHECK AVAILABILITY Button Row 48" at bounding box center [236, 153] width 242 height 35
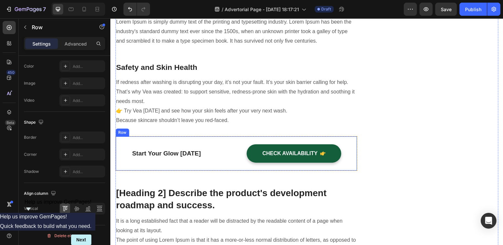
click at [191, 138] on div "Start Your Glow Today Text block CHECK AVAILABILITY Button Row" at bounding box center [236, 153] width 242 height 35
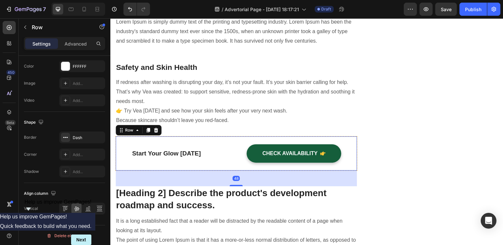
click at [127, 169] on div "Start Your Glow Today Text block CHECK AVAILABILITY Button Row 48" at bounding box center [236, 153] width 242 height 35
click at [126, 171] on div "48" at bounding box center [236, 178] width 241 height 16
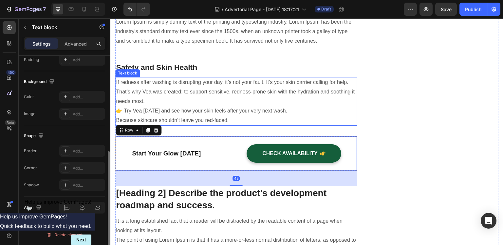
click at [194, 106] on p "👉 Try Vea [DATE] and see how your skin feels after your very next wash." at bounding box center [236, 111] width 241 height 10
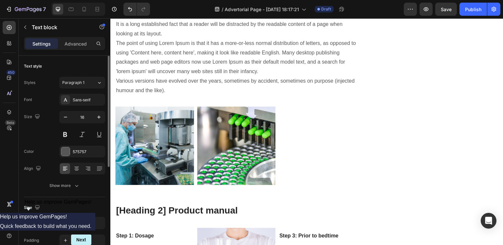
scroll to position [790, 0]
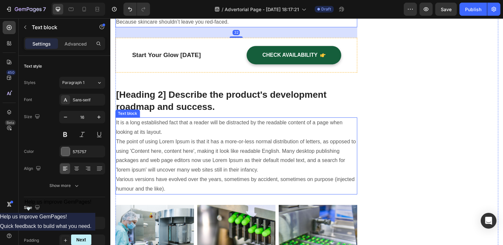
click at [185, 130] on p "It is a long established fact that a reader will be distracted by the readable …" at bounding box center [236, 155] width 241 height 75
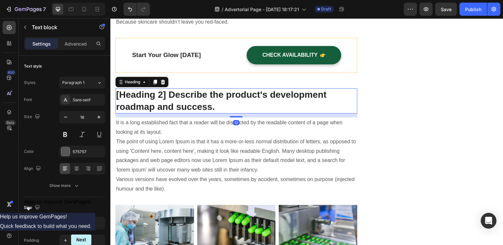
click at [197, 99] on p "[Heading 2] Describe the product's development roadmap and success." at bounding box center [236, 101] width 241 height 24
click at [165, 84] on div at bounding box center [163, 82] width 8 height 8
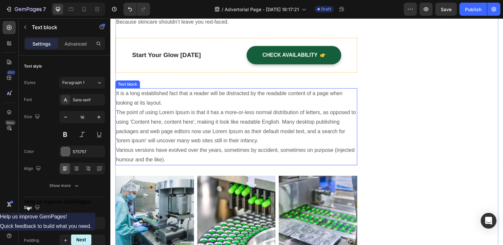
click at [172, 108] on p "It is a long established fact that a reader will be distracted by the readable …" at bounding box center [236, 126] width 241 height 75
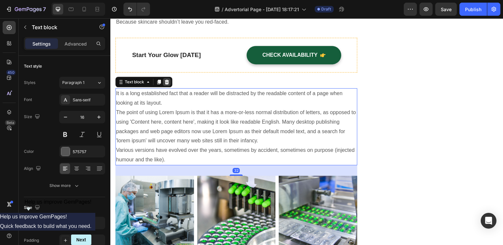
click at [168, 84] on icon at bounding box center [166, 81] width 5 height 5
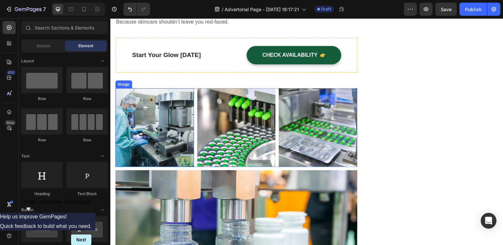
click at [170, 109] on img at bounding box center [154, 127] width 79 height 79
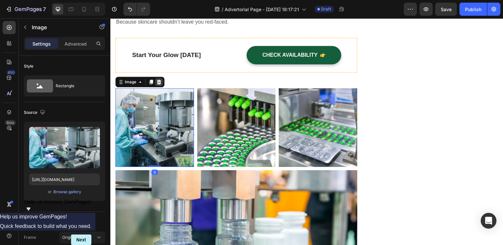
click at [161, 80] on icon at bounding box center [158, 81] width 5 height 5
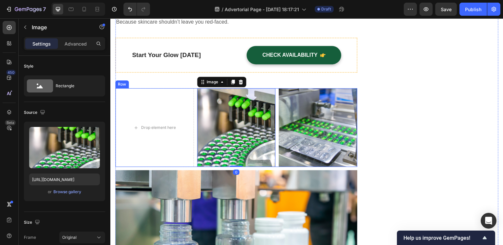
click at [276, 90] on div "Drop element here Image 0 Image Row" at bounding box center [236, 127] width 242 height 79
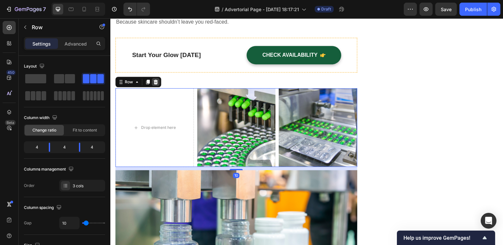
click at [157, 82] on icon at bounding box center [156, 82] width 4 height 5
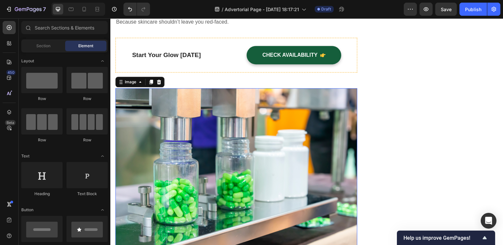
click at [275, 110] on img at bounding box center [236, 168] width 242 height 161
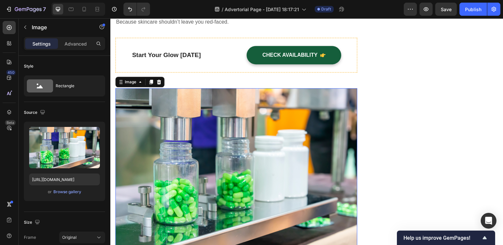
click at [160, 84] on icon at bounding box center [159, 82] width 4 height 5
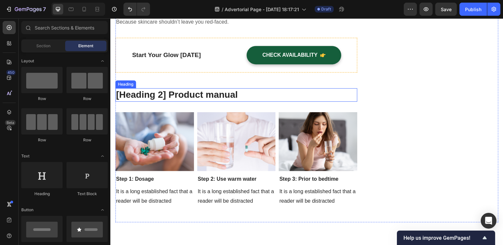
click at [285, 93] on p "[Heading 2] Product manual" at bounding box center [236, 95] width 241 height 12
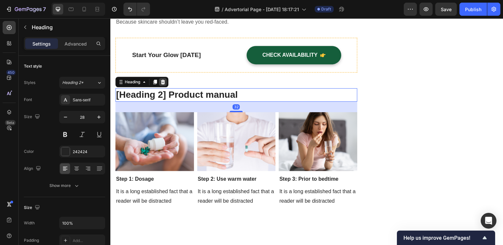
click at [163, 79] on icon at bounding box center [162, 81] width 5 height 5
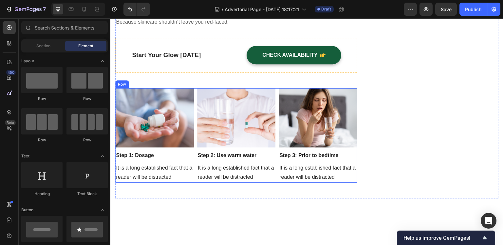
click at [275, 107] on div "Image Step 1: Dosage Text block It is a long established fact that a reader wil…" at bounding box center [236, 135] width 242 height 94
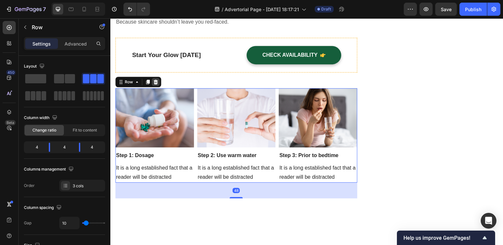
click at [155, 82] on icon at bounding box center [156, 82] width 4 height 5
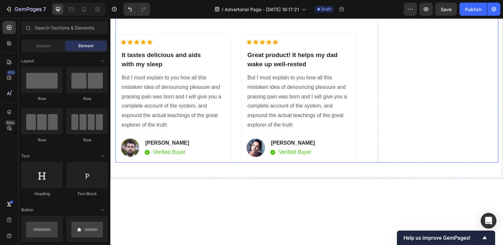
scroll to position [1400, 0]
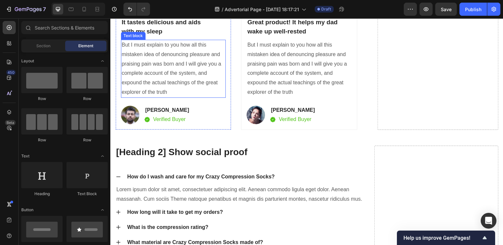
click at [150, 97] on p "But I must explain to you how all this mistaken idea of denouncing pleasure and…" at bounding box center [174, 68] width 104 height 57
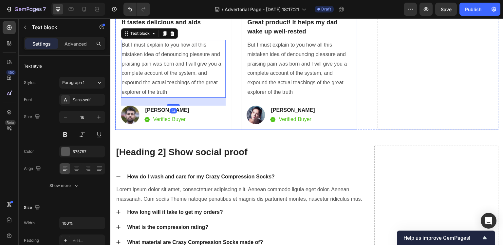
click at [232, 103] on div "Icon Icon Icon Icon Icon Icon List Hoz It tastes delicious and aids with my sle…" at bounding box center [236, 65] width 242 height 129
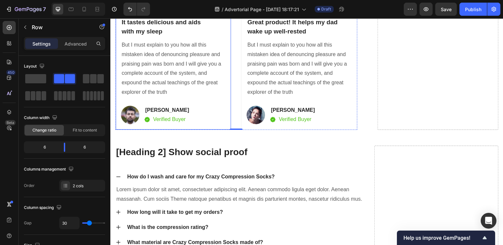
click at [226, 102] on div "Icon Icon Icon Icon Icon Icon List Hoz It tastes delicious and aids with my sle…" at bounding box center [173, 65] width 116 height 129
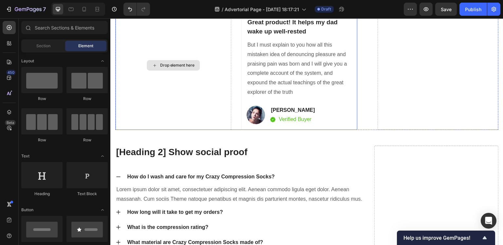
click at [190, 130] on div "Drop element here" at bounding box center [173, 65] width 116 height 129
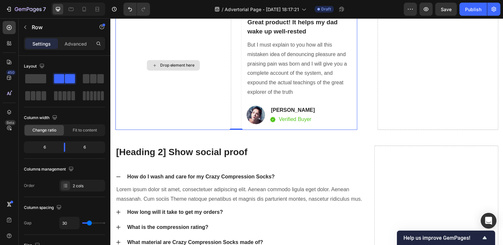
click at [189, 107] on div "Drop element here" at bounding box center [173, 65] width 116 height 129
click at [201, 117] on div "Drop element here" at bounding box center [173, 65] width 116 height 129
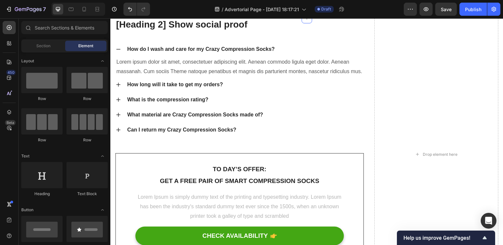
scroll to position [1466, 0]
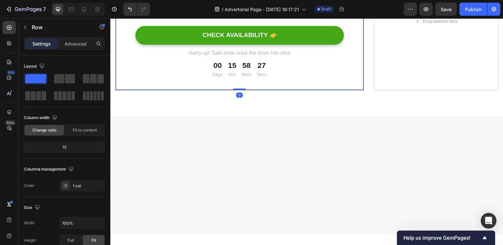
click at [300, 57] on div "To day’s offer: Text block Get a free pair of smart compression socks Text bloc…" at bounding box center [239, 21] width 249 height 138
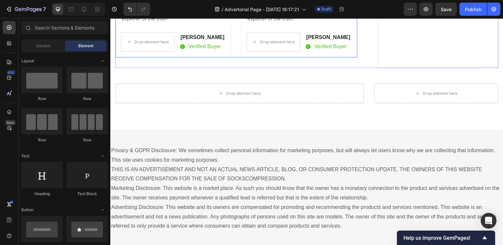
scroll to position [1433, 0]
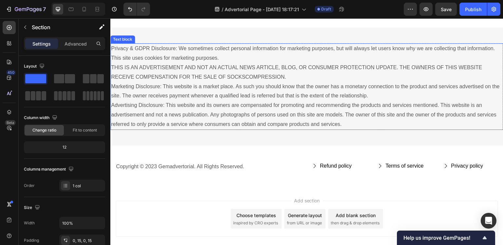
scroll to position [1568, 0]
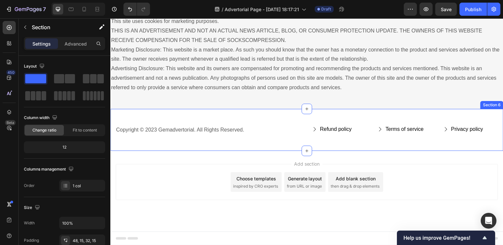
click at [256, 143] on div "Copyright © 2023 Gemadvertorial. All Rights Reserved. Text block Refund policy …" at bounding box center [306, 130] width 393 height 42
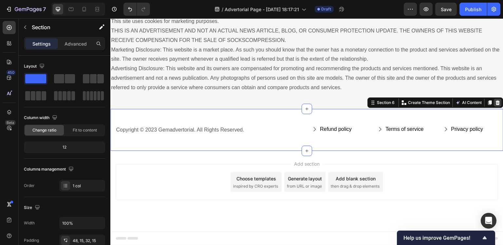
click at [494, 105] on div at bounding box center [498, 103] width 8 height 8
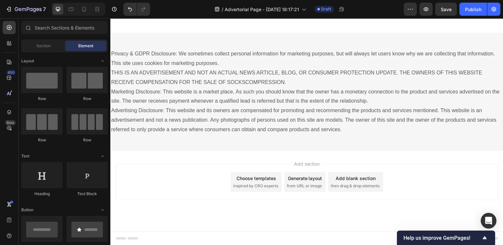
scroll to position [1526, 0]
click at [189, 181] on div "Add section Choose templates inspired by CRO experts Generate layout from URL o…" at bounding box center [307, 182] width 383 height 36
click at [201, 155] on div "Add section Choose templates inspired by CRO experts Generate layout from URL o…" at bounding box center [306, 191] width 393 height 81
drag, startPoint x: 306, startPoint y: 162, endPoint x: 313, endPoint y: 165, distance: 7.3
click at [308, 163] on span "Add section" at bounding box center [307, 164] width 31 height 7
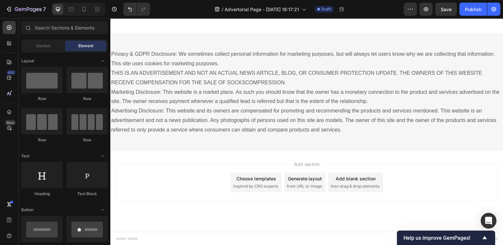
drag, startPoint x: 313, startPoint y: 165, endPoint x: 305, endPoint y: 176, distance: 12.9
click at [313, 166] on span "Add section" at bounding box center [307, 164] width 31 height 7
drag, startPoint x: 305, startPoint y: 176, endPoint x: 264, endPoint y: 185, distance: 41.7
click at [261, 186] on div "Add section Choose templates inspired by CRO experts Generate layout from URL o…" at bounding box center [307, 182] width 383 height 36
click at [216, 183] on div "Add section Choose templates inspired by CRO experts Generate layout from URL o…" at bounding box center [307, 182] width 383 height 36
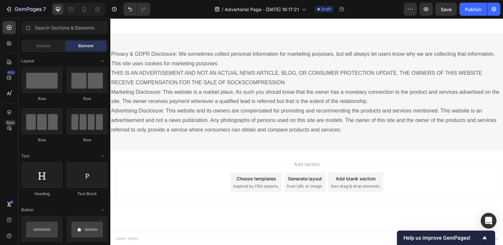
click at [238, 200] on div "Add section Choose templates inspired by CRO experts Generate layout from URL o…" at bounding box center [306, 191] width 393 height 81
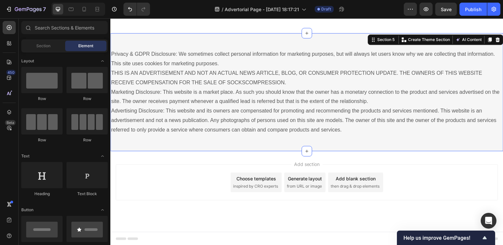
click at [266, 141] on div "Privacy & GDPR Disclosure: We sometimes collect personal information for market…" at bounding box center [306, 92] width 393 height 118
click at [494, 43] on div at bounding box center [498, 40] width 8 height 8
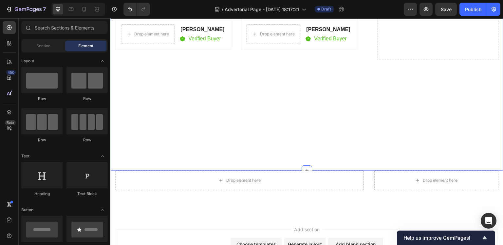
scroll to position [1310, 0]
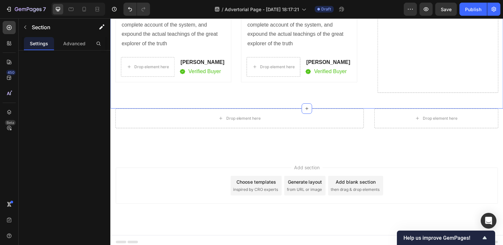
drag, startPoint x: 247, startPoint y: 195, endPoint x: 231, endPoint y: 203, distance: 18.2
click at [231, 128] on div "Drop element here" at bounding box center [239, 118] width 249 height 20
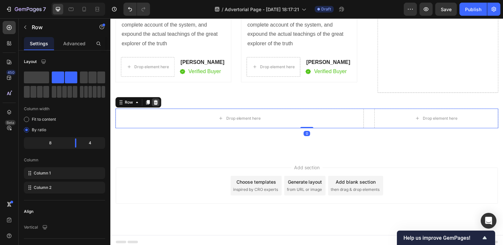
click at [152, 106] on div at bounding box center [156, 102] width 8 height 8
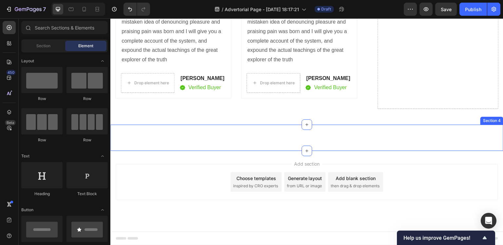
click at [157, 151] on div "Unique Value Proposition Heading Icon Product benefit 1 Text block Icon Product…" at bounding box center [306, 138] width 393 height 26
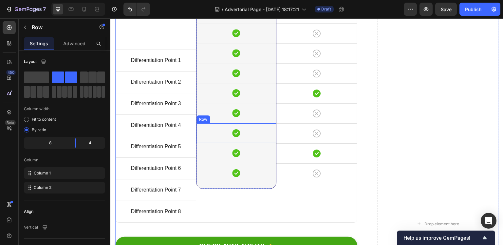
scroll to position [753, 0]
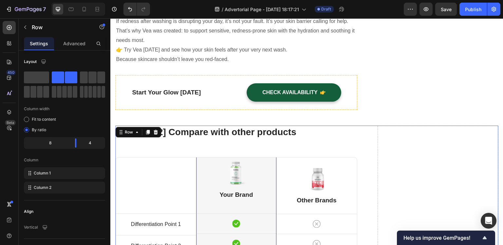
click at [156, 132] on icon at bounding box center [156, 132] width 4 height 5
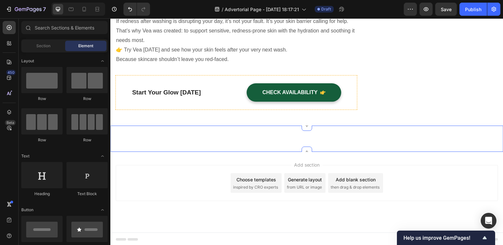
scroll to position [754, 0]
click at [330, 137] on div "Unique Value Proposition Heading Icon Product benefit 1 Text block Icon Product…" at bounding box center [306, 138] width 393 height 26
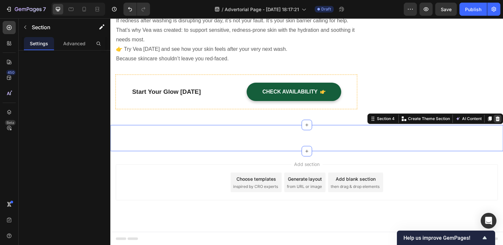
click at [496, 117] on icon at bounding box center [498, 118] width 4 height 5
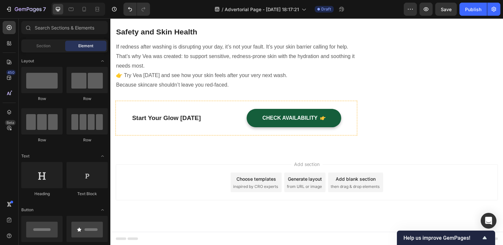
click at [330, 177] on div "Add blank section then drag & drop elements" at bounding box center [355, 182] width 55 height 20
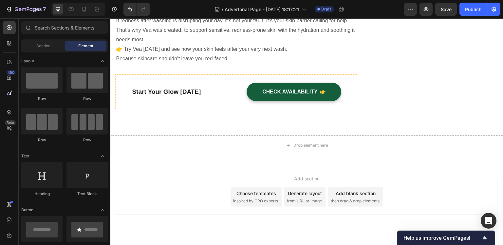
click at [346, 198] on span "then drag & drop elements" at bounding box center [355, 201] width 49 height 6
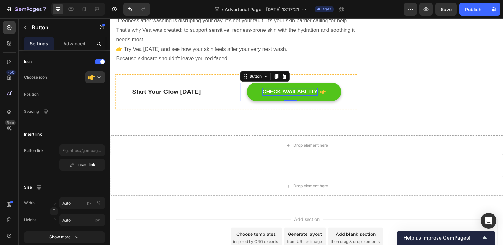
click at [290, 92] on div "CHECK AVAILABILITY" at bounding box center [289, 92] width 55 height 8
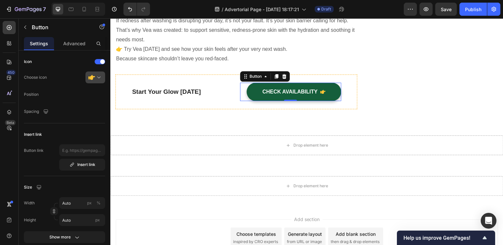
click at [95, 78] on div at bounding box center [97, 77] width 19 height 11
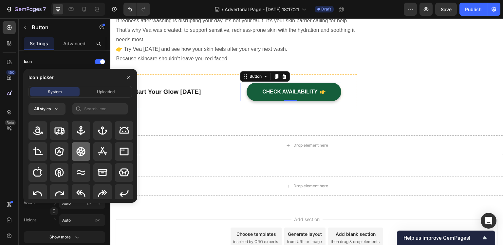
scroll to position [131, 0]
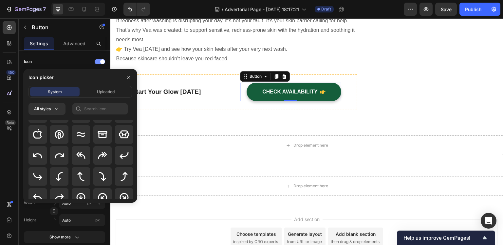
click at [73, 59] on div "Icon" at bounding box center [64, 62] width 81 height 12
click at [134, 75] on div at bounding box center [128, 77] width 17 height 17
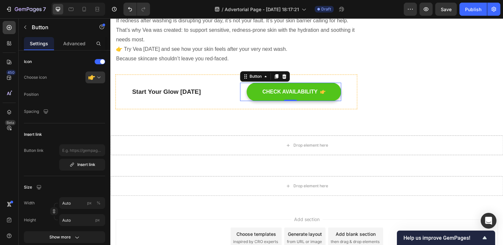
click at [252, 92] on button "CHECK AVAILABILITY" at bounding box center [294, 92] width 95 height 18
click at [268, 92] on div "CHECK AVAILABILITY" at bounding box center [289, 92] width 55 height 8
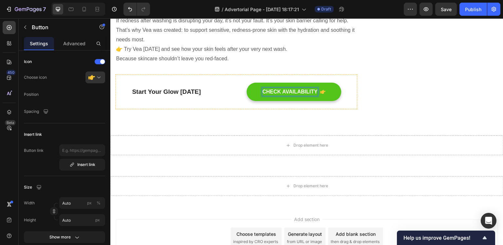
click at [253, 94] on button "CHECK AVAILABILITY" at bounding box center [294, 92] width 95 height 18
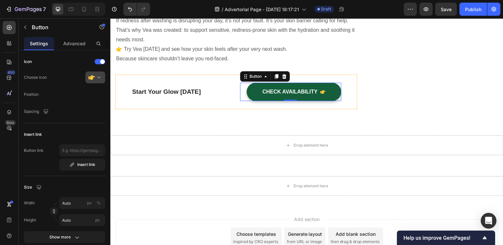
click at [96, 76] on div at bounding box center [97, 77] width 19 height 11
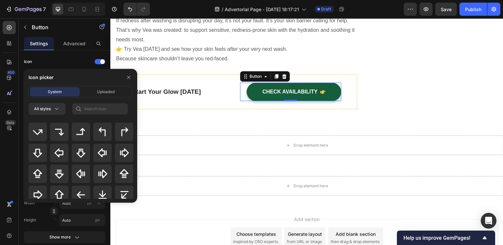
scroll to position [295, 0]
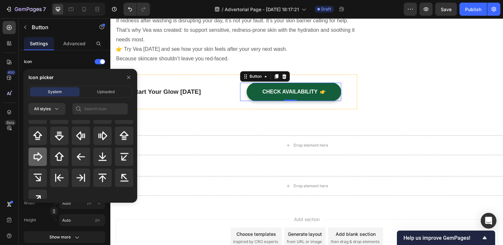
click at [38, 154] on icon at bounding box center [37, 156] width 10 height 10
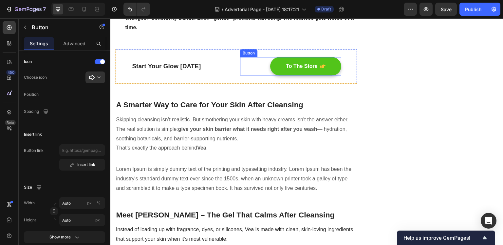
click at [320, 64] on icon "<p>To The Store</p>" at bounding box center [322, 66] width 5 height 5
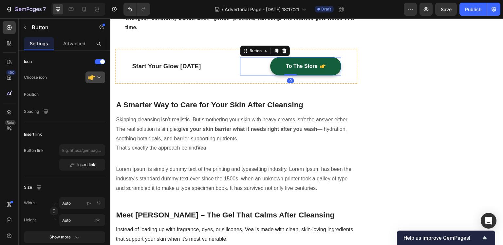
click at [91, 79] on div at bounding box center [97, 77] width 19 height 11
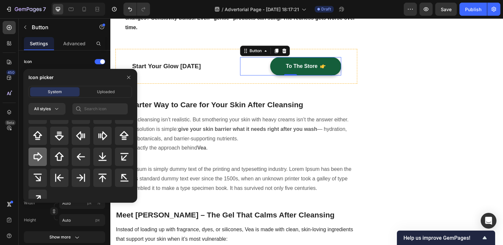
click at [43, 155] on div at bounding box center [38, 156] width 18 height 18
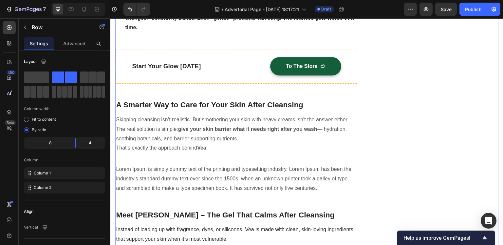
click at [360, 100] on div "Why Your Face Turns Red After Washing (And What To Do About It) Heading Written…" at bounding box center [306, 183] width 383 height 800
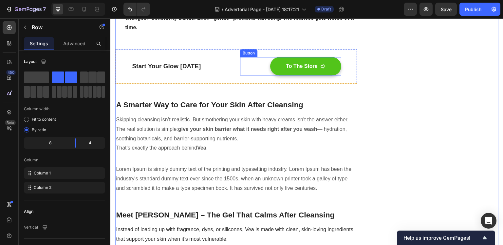
click at [277, 61] on button "To The Store" at bounding box center [305, 66] width 71 height 18
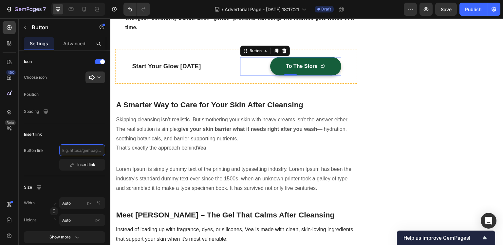
click at [72, 151] on input "text" at bounding box center [82, 150] width 46 height 12
click at [75, 150] on input "text" at bounding box center [82, 150] width 46 height 12
click at [80, 151] on input "text" at bounding box center [82, 150] width 46 height 12
click at [79, 162] on div "Insert link" at bounding box center [82, 165] width 26 height 6
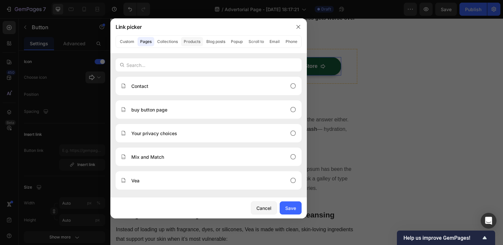
click at [187, 43] on button "Products" at bounding box center [192, 41] width 22 height 9
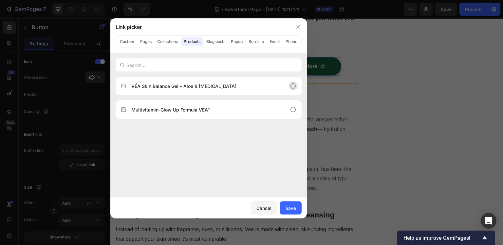
click at [293, 86] on icon at bounding box center [293, 86] width 7 height 7
click at [288, 207] on div "Save" at bounding box center [290, 207] width 11 height 7
type input "/products/aloe-tea-tree-radiance-gel"
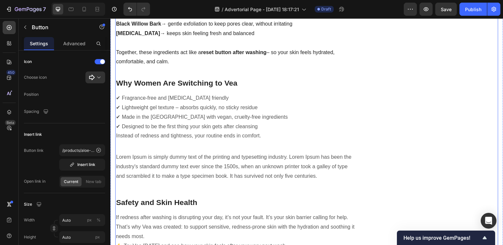
scroll to position [786, 0]
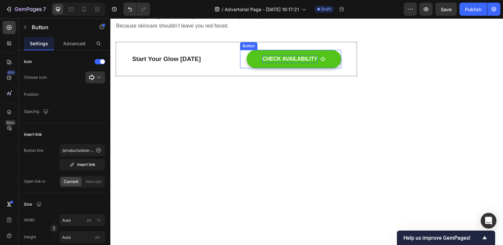
click at [280, 62] on p "CHECK AVAILABILITY" at bounding box center [289, 59] width 55 height 8
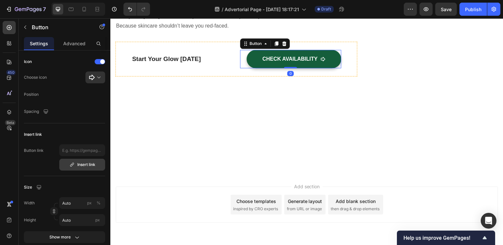
click at [80, 169] on button "Insert link" at bounding box center [82, 165] width 46 height 12
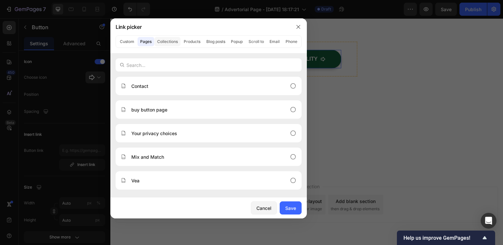
click at [168, 41] on button "Collections" at bounding box center [168, 41] width 26 height 9
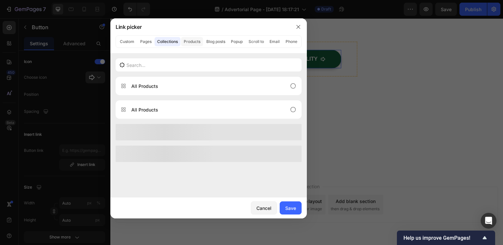
click at [196, 42] on button "Products" at bounding box center [192, 41] width 22 height 9
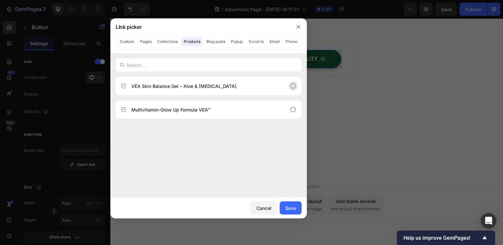
click at [290, 86] on div "VÉA Skin Balance Gel – Aloe & [MEDICAL_DATA]" at bounding box center [209, 86] width 186 height 18
click at [289, 210] on div "Save" at bounding box center [290, 207] width 11 height 7
type input "/products/aloe-tea-tree-radiance-gel"
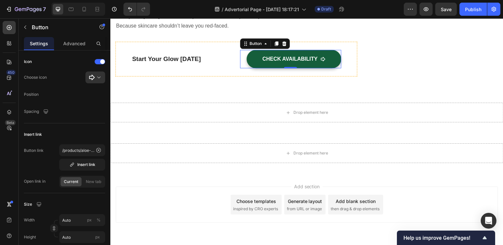
scroll to position [809, 0]
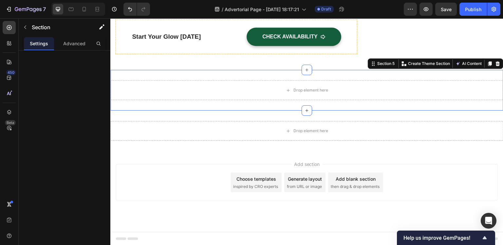
click at [259, 76] on div "Drop element here Section 5 You can create reusable sections Create Theme Secti…" at bounding box center [306, 90] width 393 height 41
click at [496, 63] on icon at bounding box center [498, 63] width 4 height 5
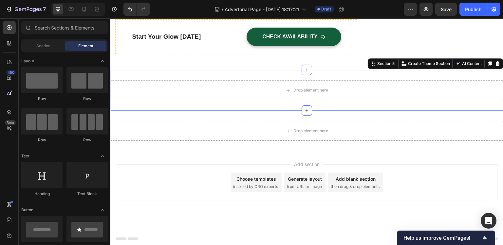
scroll to position [768, 0]
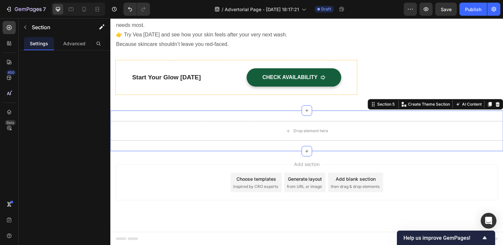
click at [438, 119] on div "Drop element here Section 5 You can create reusable sections Create Theme Secti…" at bounding box center [306, 130] width 393 height 41
click at [495, 104] on icon at bounding box center [497, 104] width 5 height 5
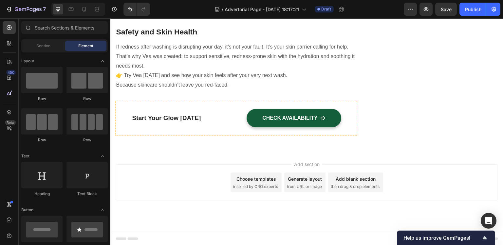
click at [380, 161] on div "Add section Choose templates inspired by CRO experts Generate layout from URL o…" at bounding box center [306, 191] width 393 height 81
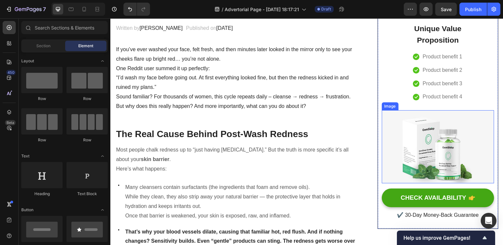
scroll to position [105, 0]
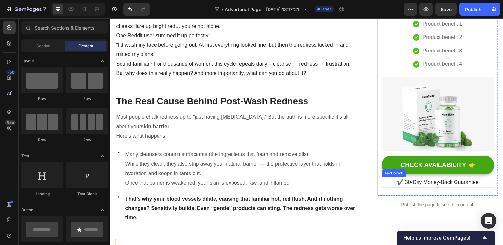
click at [449, 182] on p "✔️ 30-Day Money-Back Guarantee" at bounding box center [438, 183] width 111 height 10
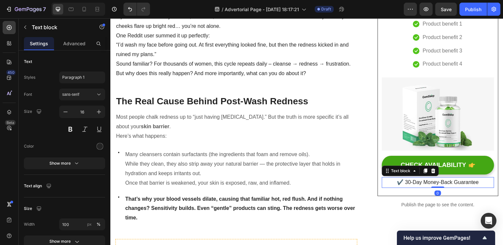
drag, startPoint x: 467, startPoint y: 183, endPoint x: 478, endPoint y: 183, distance: 11.1
click at [467, 183] on p "✔️ 30-Day Money-Back Guarantee" at bounding box center [438, 183] width 111 height 10
click at [478, 183] on p "✔️ 30-Day Money-Back Guarantee" at bounding box center [438, 183] width 111 height 10
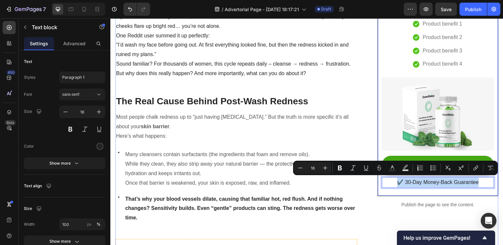
drag, startPoint x: 475, startPoint y: 183, endPoint x: 391, endPoint y: 190, distance: 85.2
click at [391, 190] on div "Unique Value Proposition Heading Icon Product benefit 1 Text block Icon Product…" at bounding box center [438, 84] width 121 height 222
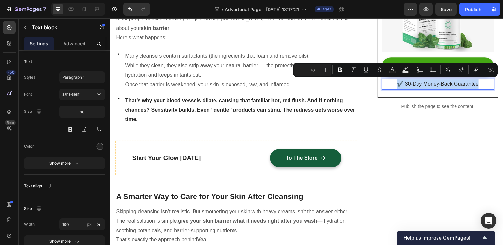
click at [412, 84] on p "✔️ 30-Day Money-Back Guarantee" at bounding box center [438, 84] width 111 height 10
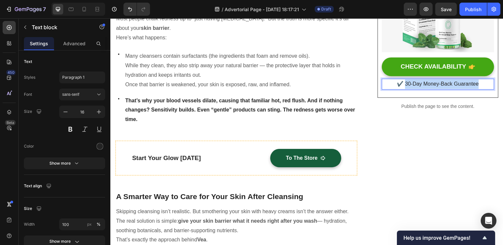
drag, startPoint x: 473, startPoint y: 84, endPoint x: 402, endPoint y: 86, distance: 71.1
click at [402, 86] on p "✔️ 30-Day Money-Back Guarantee" at bounding box center [438, 84] width 111 height 10
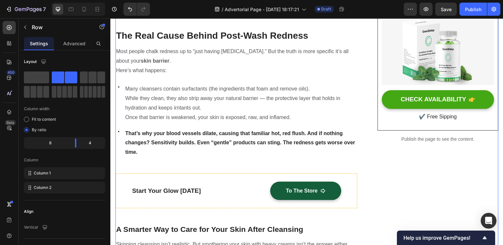
scroll to position [138, 0]
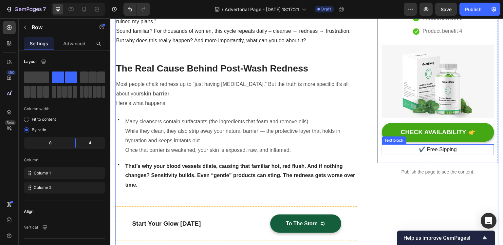
click at [444, 149] on p "✔️ Free Sipping" at bounding box center [438, 150] width 111 height 10
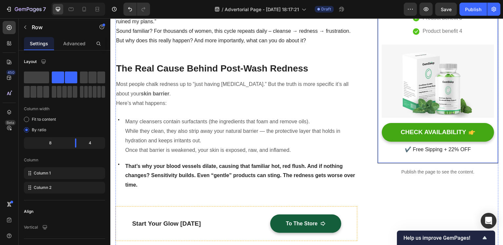
click at [446, 140] on div "CHECK AVAILABILITY Button" at bounding box center [438, 133] width 112 height 21
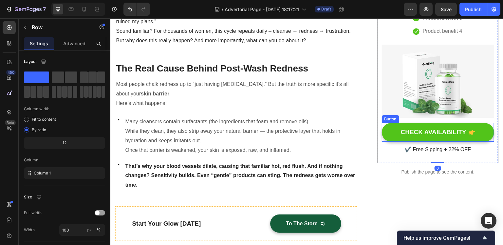
click at [443, 138] on button "CHECK AVAILABILITY" at bounding box center [438, 132] width 112 height 19
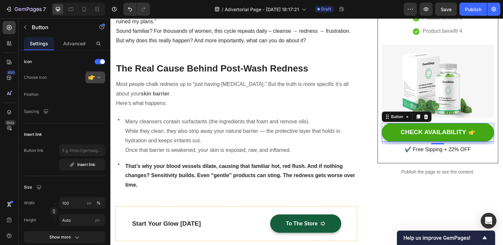
click at [96, 75] on div at bounding box center [97, 77] width 19 height 11
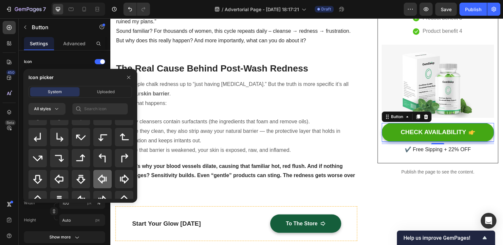
scroll to position [304, 0]
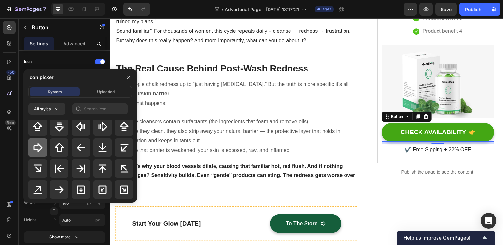
click at [43, 147] on div at bounding box center [38, 147] width 18 height 18
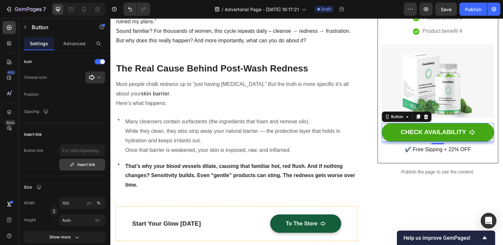
click at [84, 167] on button "Insert link" at bounding box center [82, 165] width 46 height 12
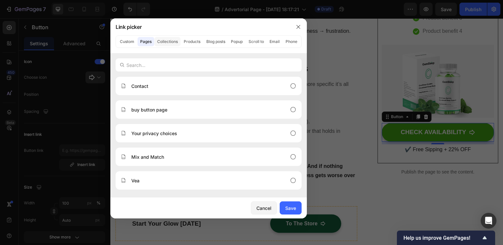
click at [169, 44] on button "Collections" at bounding box center [168, 41] width 26 height 9
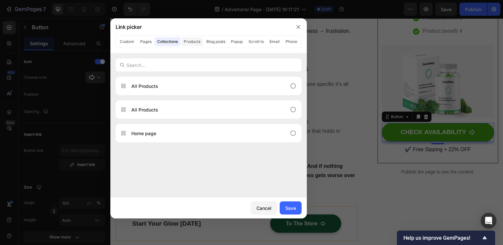
click at [195, 41] on button "Products" at bounding box center [192, 41] width 22 height 9
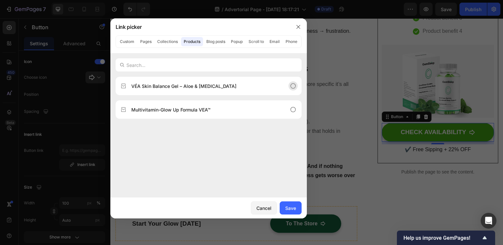
click at [291, 86] on icon at bounding box center [293, 86] width 7 height 7
click at [289, 208] on div "Save" at bounding box center [290, 207] width 11 height 7
type input "/products/aloe-tea-tree-radiance-gel"
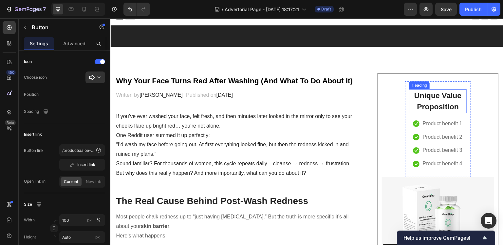
scroll to position [138, 0]
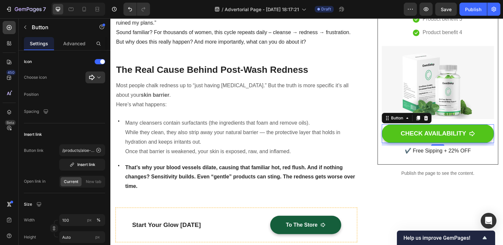
click at [395, 130] on button "CHECK AVAILABILITY" at bounding box center [438, 133] width 112 height 19
click at [389, 130] on button "CHECK AVAILABILITY" at bounding box center [438, 133] width 112 height 19
click at [402, 130] on div "CHECK AVAILABILITY" at bounding box center [434, 133] width 66 height 8
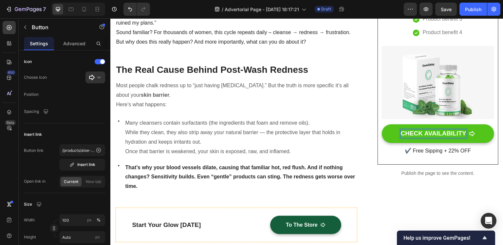
click at [390, 131] on button "CHECK AVAILABILITY" at bounding box center [438, 133] width 112 height 19
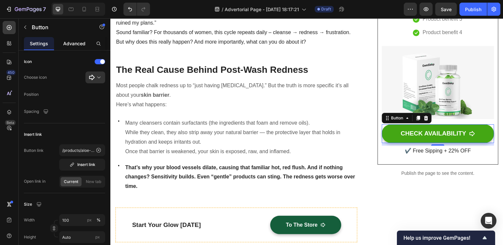
click at [67, 46] on p "Advanced" at bounding box center [74, 43] width 22 height 7
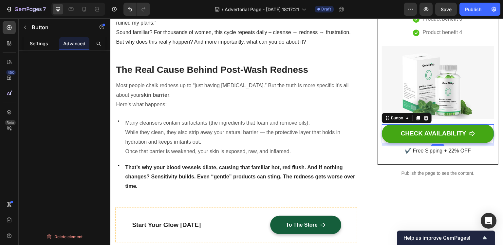
click at [43, 44] on p "Settings" at bounding box center [39, 43] width 18 height 7
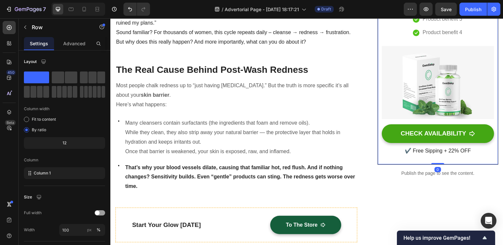
click at [396, 156] on div "Unique Value Proposition Heading Icon Product benefit 1 Text block Icon Product…" at bounding box center [438, 53] width 121 height 222
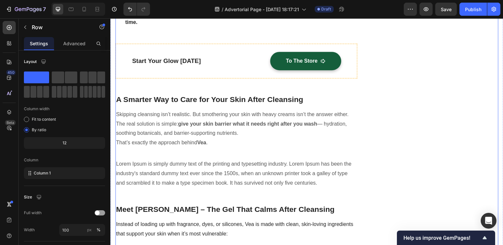
scroll to position [39, 0]
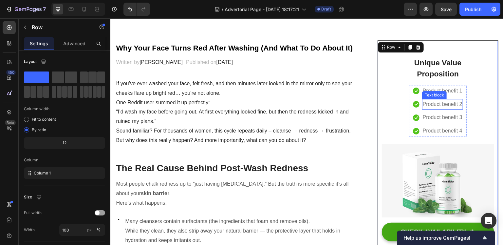
click at [423, 90] on p "Product benefit 1" at bounding box center [443, 91] width 40 height 10
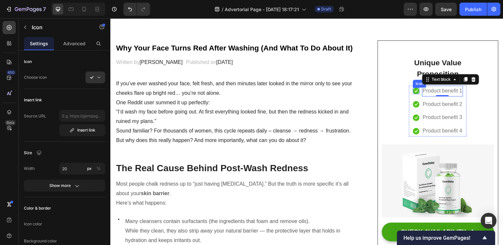
click at [415, 90] on icon at bounding box center [416, 90] width 3 height 3
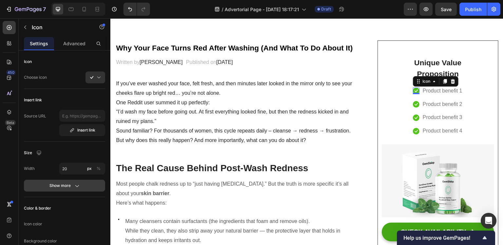
click at [63, 189] on button "Show more" at bounding box center [64, 186] width 81 height 12
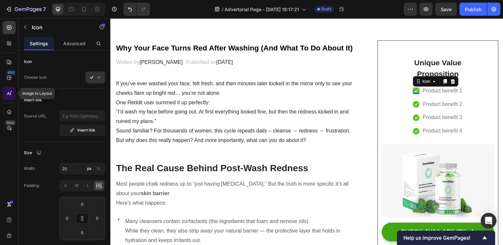
click at [10, 91] on icon at bounding box center [9, 93] width 7 height 7
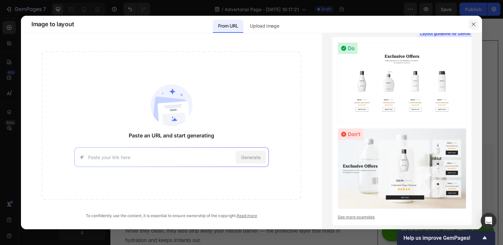
click at [477, 21] on button "button" at bounding box center [474, 24] width 10 height 10
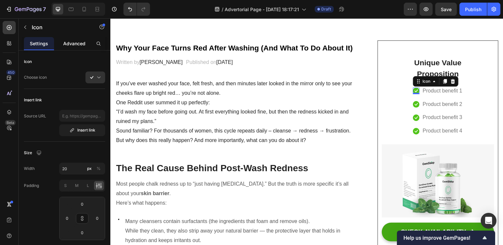
click at [73, 45] on p "Advanced" at bounding box center [74, 43] width 22 height 7
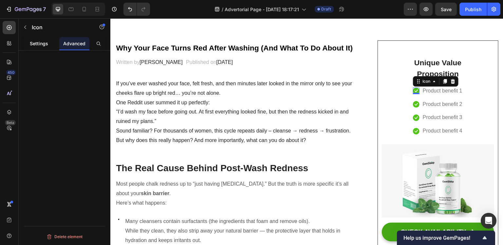
click at [48, 38] on div "Settings" at bounding box center [39, 43] width 30 height 13
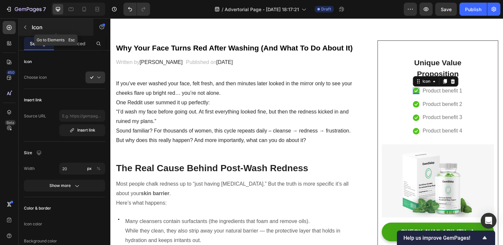
click at [21, 27] on button "button" at bounding box center [25, 27] width 10 height 10
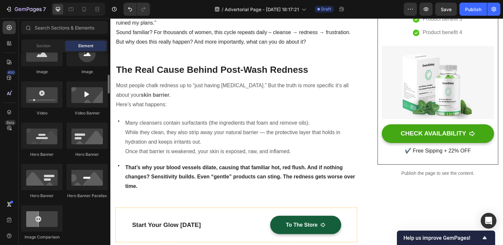
scroll to position [295, 0]
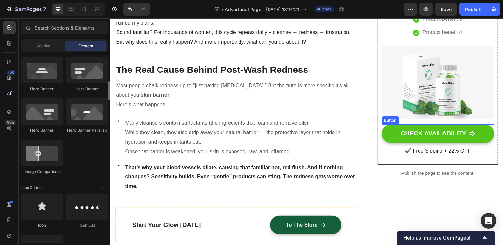
click at [386, 135] on button "CHECK AVAILABILITY" at bounding box center [438, 133] width 112 height 19
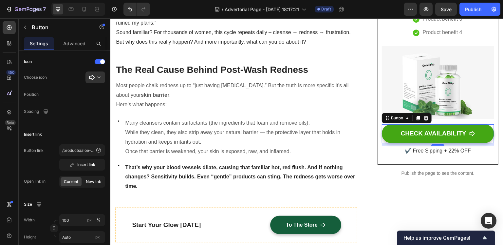
click at [90, 182] on span "New tab" at bounding box center [93, 182] width 15 height 6
click at [74, 182] on span "Current" at bounding box center [71, 182] width 14 height 6
click at [67, 42] on p "Advanced" at bounding box center [74, 43] width 22 height 7
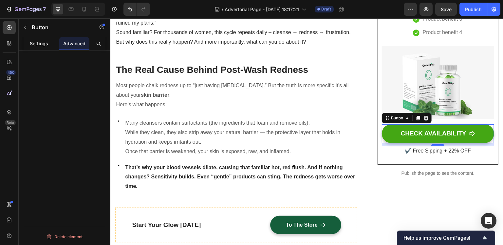
click at [45, 43] on p "Settings" at bounding box center [39, 43] width 18 height 7
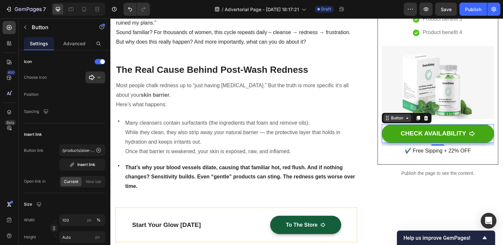
click at [395, 116] on div "Button" at bounding box center [397, 118] width 15 height 6
click at [395, 117] on div "Button" at bounding box center [397, 118] width 15 height 6
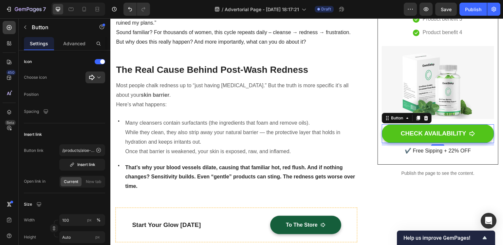
click at [394, 128] on button "CHECK AVAILABILITY" at bounding box center [438, 133] width 112 height 19
click at [387, 137] on button "CHECK AVAILABILITY" at bounding box center [438, 133] width 112 height 19
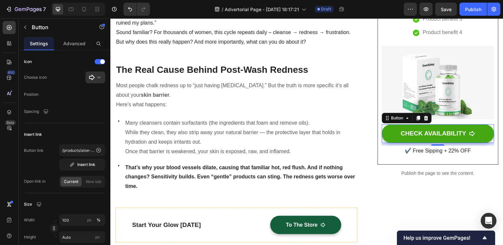
click at [384, 144] on div "8" at bounding box center [438, 144] width 112 height 3
drag, startPoint x: 384, startPoint y: 142, endPoint x: 381, endPoint y: 146, distance: 4.5
click at [382, 143] on div "8" at bounding box center [438, 144] width 112 height 3
click at [383, 147] on p "✔️ Free Sipping + 22% OFF" at bounding box center [438, 151] width 111 height 10
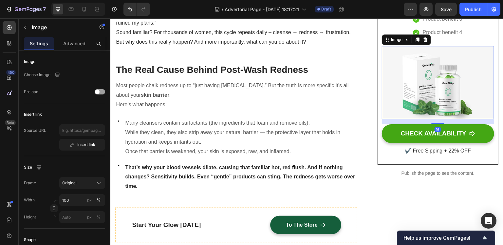
click at [394, 116] on img at bounding box center [438, 82] width 112 height 73
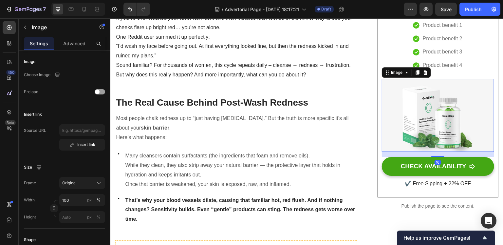
click at [421, 108] on img at bounding box center [438, 115] width 112 height 73
click at [393, 73] on div "Image" at bounding box center [397, 72] width 14 height 6
click at [394, 74] on div "Image" at bounding box center [397, 72] width 14 height 6
click at [60, 77] on icon "button" at bounding box center [57, 74] width 7 height 7
click at [61, 106] on icon "button" at bounding box center [58, 109] width 7 height 7
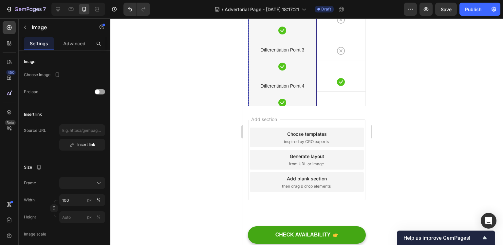
scroll to position [1103, 0]
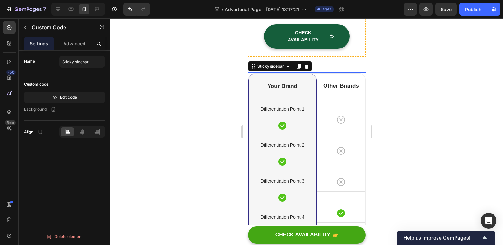
click at [351, 72] on div "Publish the page to see the content." at bounding box center [307, 80] width 118 height 17
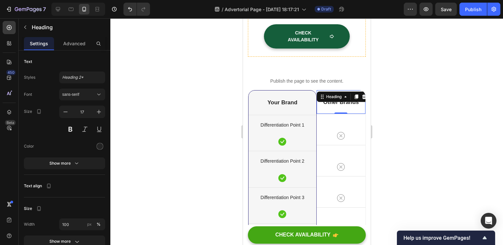
click at [356, 90] on div "Other Brands Heading 0" at bounding box center [341, 102] width 49 height 24
click at [359, 96] on div "Other Brands Heading 0" at bounding box center [341, 102] width 49 height 24
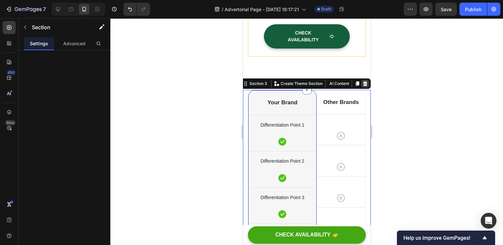
click at [363, 81] on icon at bounding box center [365, 83] width 4 height 5
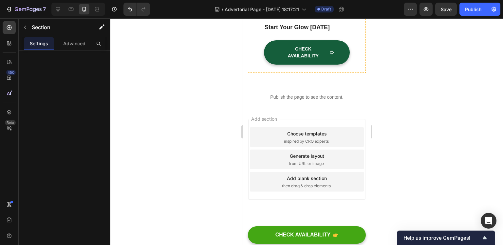
scroll to position [1070, 0]
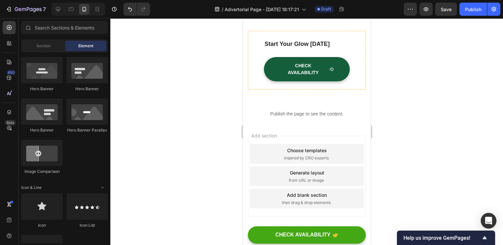
drag, startPoint x: 345, startPoint y: 118, endPoint x: 347, endPoint y: 122, distance: 4.9
click at [346, 123] on div "Add section Choose templates inspired by CRO experts Generate layout from URL o…" at bounding box center [307, 185] width 128 height 125
click at [360, 141] on div "Add section Choose templates inspired by CRO experts Generate layout from URL o…" at bounding box center [307, 185] width 128 height 125
click at [280, 123] on div "Add section Choose templates inspired by CRO experts Generate layout from URL o…" at bounding box center [307, 185] width 128 height 125
click at [273, 144] on div "Choose templates inspired by CRO experts" at bounding box center [307, 154] width 114 height 20
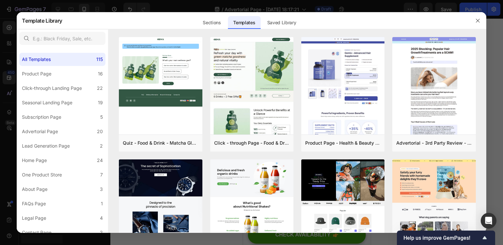
click at [0, 16] on div at bounding box center [251, 122] width 503 height 245
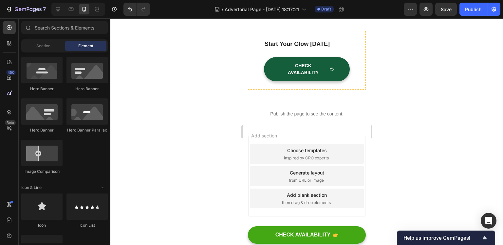
scroll to position [1005, 0]
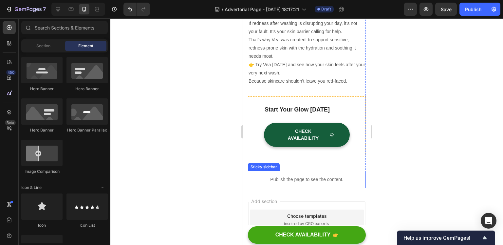
click at [317, 176] on p "Publish the page to see the content." at bounding box center [307, 179] width 118 height 7
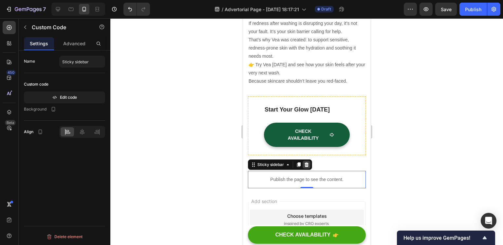
click at [308, 162] on icon at bounding box center [306, 164] width 4 height 5
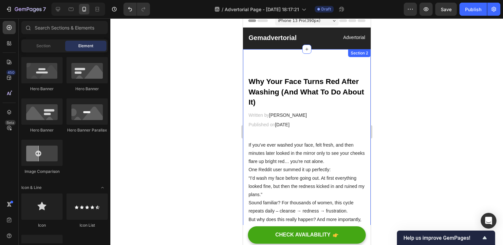
scroll to position [0, 0]
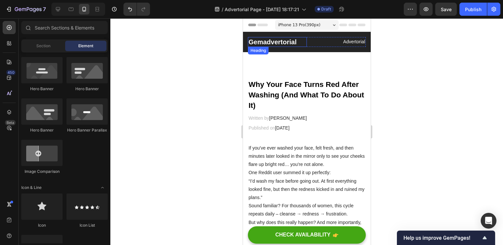
click at [297, 43] on p "Gemadvertorial" at bounding box center [277, 42] width 58 height 9
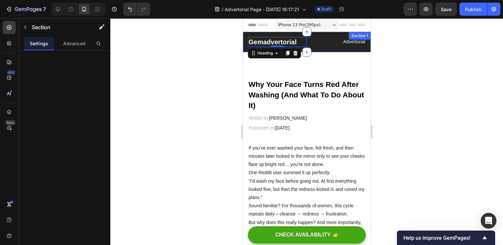
click at [324, 49] on div "Gemadvertorial Heading 0 Advertorial Text block Row Section 1" at bounding box center [307, 42] width 128 height 20
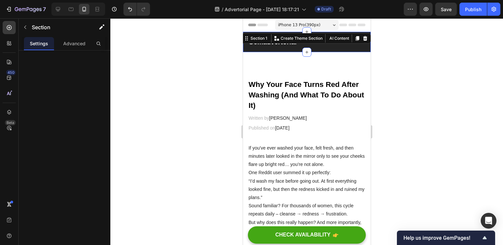
click at [326, 50] on div "Gemadvertorial Heading Advertorial Text block Row Section 1 You can create reus…" at bounding box center [307, 42] width 128 height 20
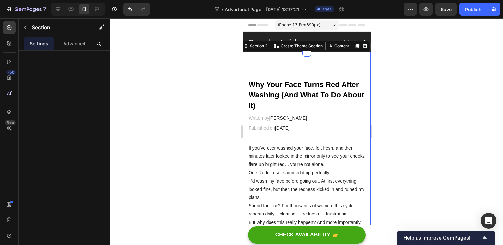
click at [212, 55] on div at bounding box center [306, 131] width 393 height 226
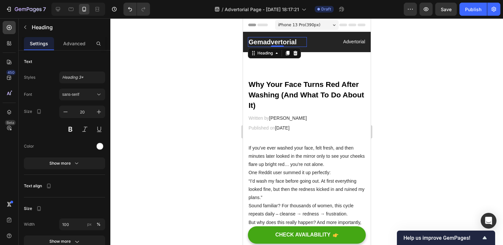
click at [290, 42] on p "Gemadvertorial" at bounding box center [277, 42] width 58 height 9
click at [307, 42] on p "Advertorial" at bounding box center [336, 42] width 58 height 8
click at [297, 41] on p "Gemadvertorial" at bounding box center [277, 42] width 58 height 9
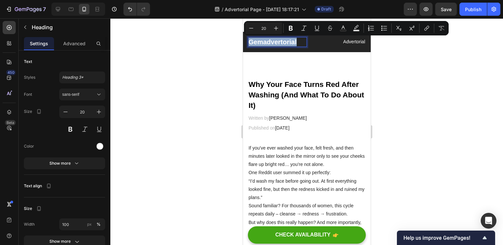
drag, startPoint x: 298, startPoint y: 41, endPoint x: 258, endPoint y: 41, distance: 39.6
click at [258, 41] on p "Gemadvertorial" at bounding box center [277, 42] width 58 height 9
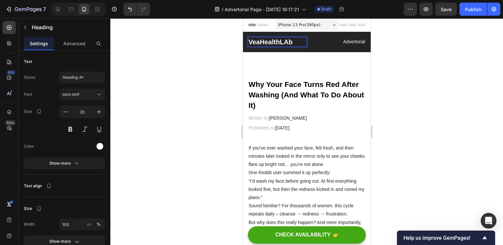
click at [288, 43] on p "VeaHealthLAb" at bounding box center [277, 42] width 58 height 9
click at [341, 41] on p "Advertorial" at bounding box center [336, 42] width 58 height 8
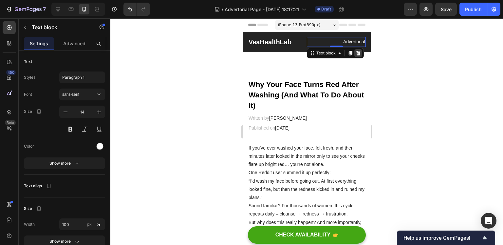
click at [358, 54] on div at bounding box center [358, 53] width 8 height 8
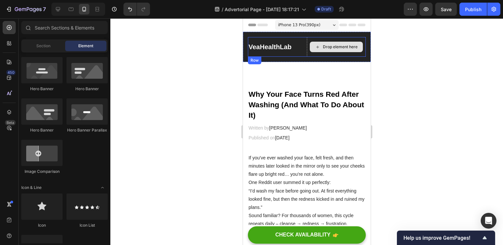
click at [351, 53] on div "Drop element here" at bounding box center [336, 47] width 59 height 20
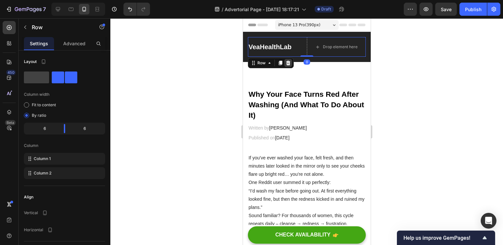
click at [288, 64] on icon at bounding box center [288, 63] width 4 height 5
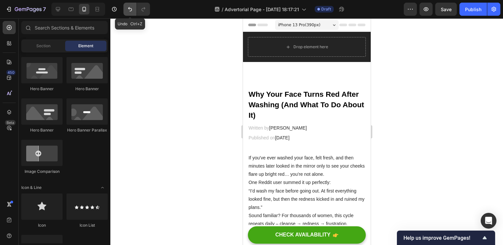
click at [129, 11] on icon "Undo/Redo" at bounding box center [130, 9] width 7 height 7
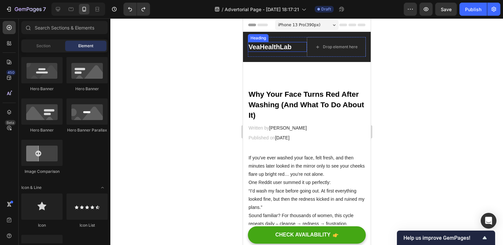
click at [296, 50] on h2 "VeaHealthLab" at bounding box center [277, 47] width 59 height 10
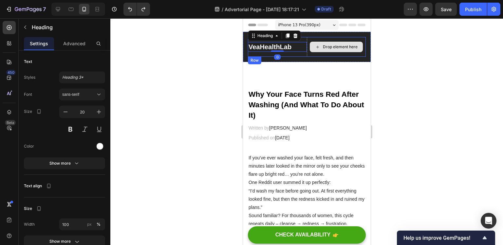
drag, startPoint x: 317, startPoint y: 53, endPoint x: 321, endPoint y: 53, distance: 4.6
click at [317, 53] on div "Drop element here" at bounding box center [336, 47] width 59 height 20
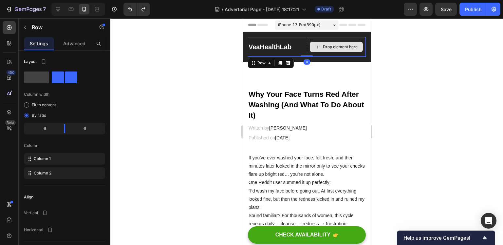
click at [330, 54] on div "Drop element here" at bounding box center [336, 47] width 59 height 20
click at [38, 75] on span at bounding box center [36, 77] width 25 height 12
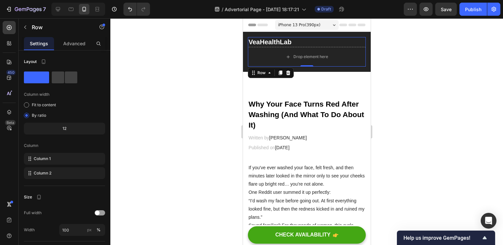
click at [39, 77] on span at bounding box center [36, 77] width 25 height 12
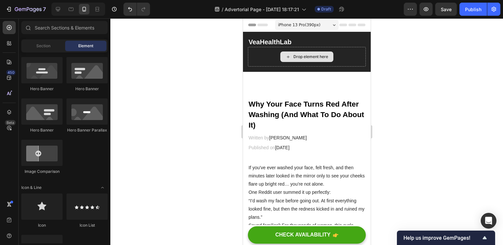
click at [286, 55] on icon at bounding box center [287, 57] width 5 height 6
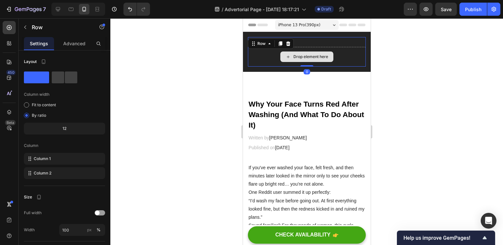
click at [268, 55] on div "Drop element here" at bounding box center [307, 57] width 118 height 20
drag, startPoint x: 272, startPoint y: 58, endPoint x: 271, endPoint y: 62, distance: 4.4
click at [272, 59] on div "Drop element here" at bounding box center [307, 57] width 118 height 20
drag, startPoint x: 216, startPoint y: 63, endPoint x: 225, endPoint y: 66, distance: 9.6
click at [216, 63] on div at bounding box center [306, 131] width 393 height 226
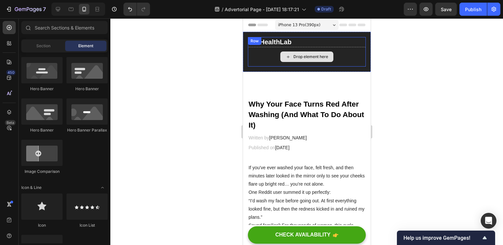
click at [283, 66] on div "Drop element here" at bounding box center [307, 57] width 118 height 20
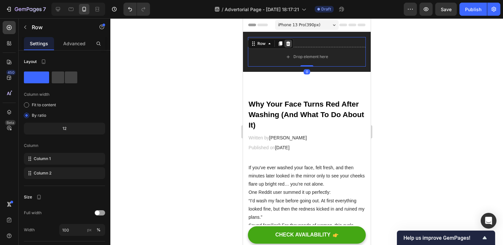
click at [287, 40] on div at bounding box center [288, 44] width 8 height 8
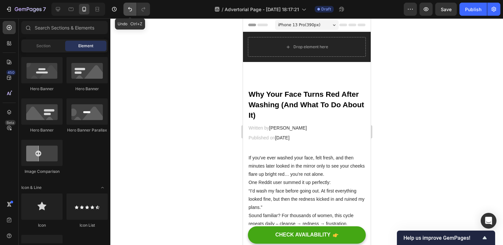
click at [134, 12] on button "Undo/Redo" at bounding box center [130, 9] width 13 height 13
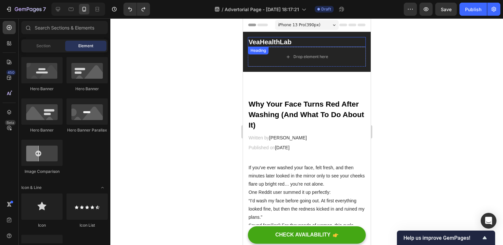
click at [300, 44] on h2 "VeaHealthLab" at bounding box center [307, 42] width 118 height 10
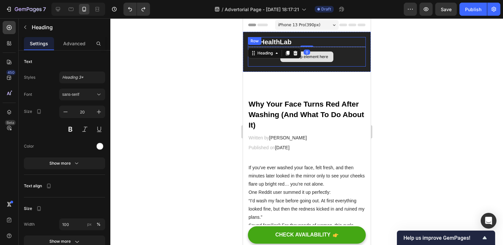
click at [355, 65] on div "Drop element here" at bounding box center [307, 57] width 118 height 20
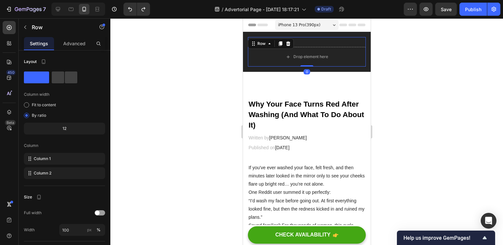
click at [399, 70] on div at bounding box center [306, 131] width 393 height 226
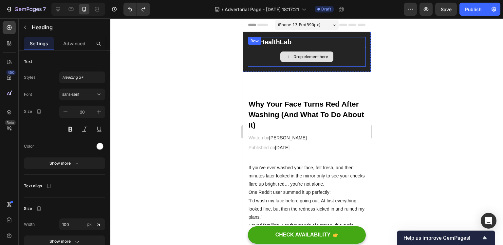
click at [271, 46] on h2 "VeaHealthLab" at bounding box center [307, 42] width 118 height 10
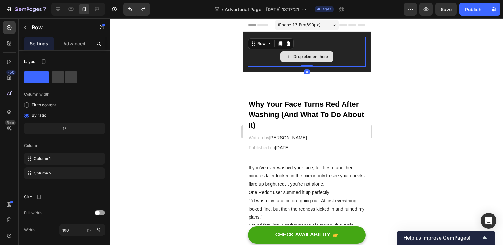
click at [341, 56] on div "Drop element here" at bounding box center [307, 57] width 118 height 20
click at [37, 79] on span at bounding box center [36, 77] width 25 height 12
click at [81, 79] on div at bounding box center [64, 77] width 81 height 12
click at [74, 78] on span at bounding box center [71, 77] width 12 height 12
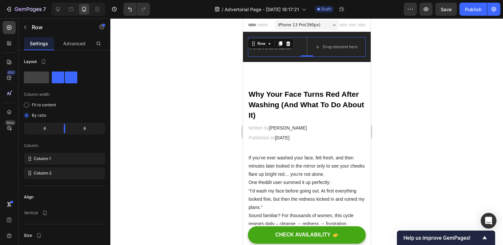
click at [61, 76] on span at bounding box center [58, 77] width 12 height 12
click at [48, 76] on span at bounding box center [36, 77] width 25 height 12
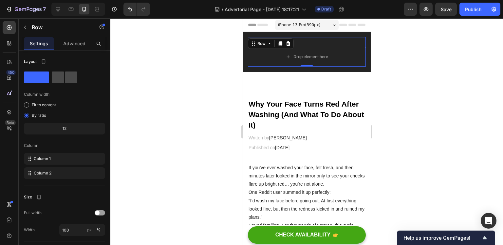
click at [71, 77] on span at bounding box center [71, 77] width 12 height 12
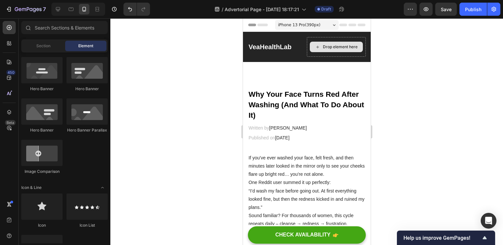
click at [323, 45] on div "Drop element here" at bounding box center [340, 46] width 35 height 5
click at [324, 46] on div "Drop element here" at bounding box center [340, 46] width 35 height 5
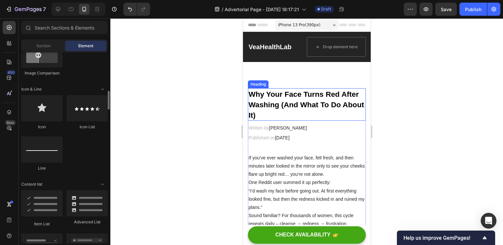
scroll to position [360, 0]
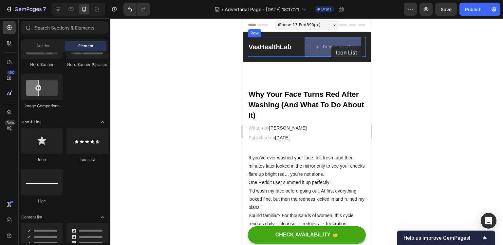
drag, startPoint x: 333, startPoint y: 164, endPoint x: 331, endPoint y: 46, distance: 117.7
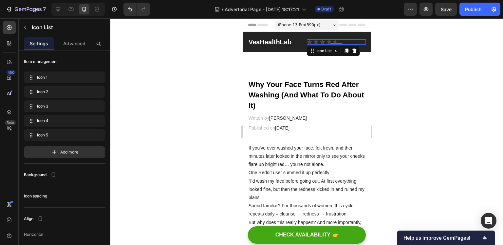
click at [180, 142] on div at bounding box center [306, 131] width 393 height 226
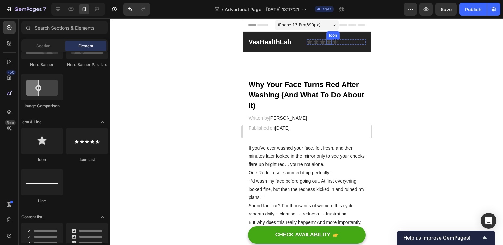
click at [326, 42] on div "Icon" at bounding box center [328, 41] width 5 height 5
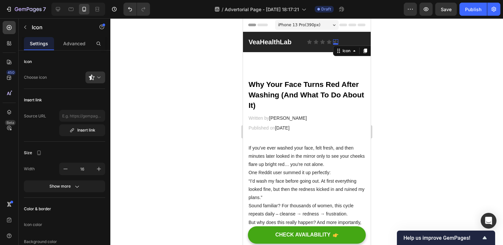
click at [333, 42] on div "Icon 0" at bounding box center [335, 41] width 5 height 5
click at [334, 44] on div at bounding box center [335, 44] width 5 height 2
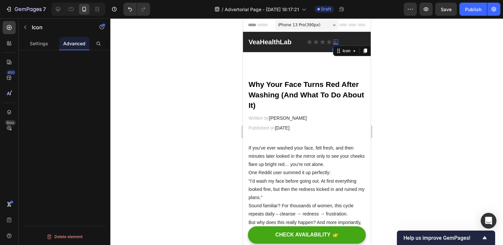
click at [335, 42] on icon at bounding box center [335, 42] width 5 height 4
click at [38, 40] on p "Settings" at bounding box center [39, 43] width 18 height 7
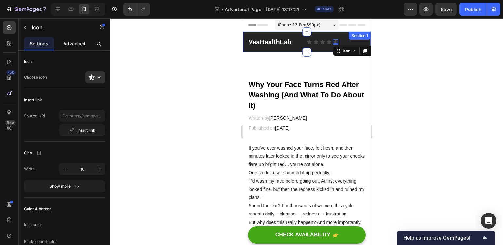
click at [75, 45] on p "Advanced" at bounding box center [74, 43] width 22 height 7
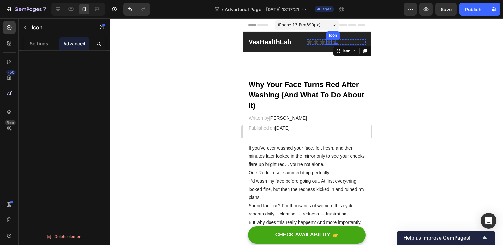
click at [326, 42] on div "Icon" at bounding box center [328, 41] width 5 height 5
click at [320, 42] on div "Icon" at bounding box center [322, 41] width 5 height 5
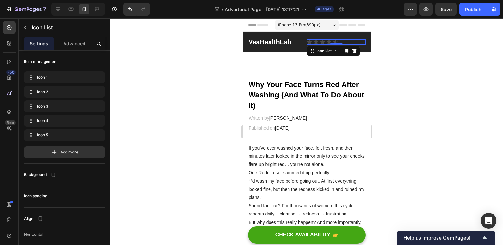
click at [336, 42] on div "Icon Icon Icon Icon Icon" at bounding box center [336, 41] width 59 height 5
click at [333, 41] on icon at bounding box center [335, 42] width 5 height 4
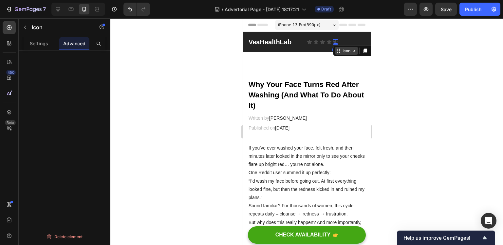
click at [338, 48] on icon at bounding box center [338, 50] width 5 height 5
click at [341, 51] on div "Icon" at bounding box center [346, 51] width 10 height 0
click at [320, 44] on div "Icon 0" at bounding box center [322, 41] width 5 height 5
click at [307, 42] on div "Icon" at bounding box center [309, 41] width 5 height 5
click at [348, 42] on div "Icon Icon Icon Icon Icon" at bounding box center [336, 41] width 59 height 5
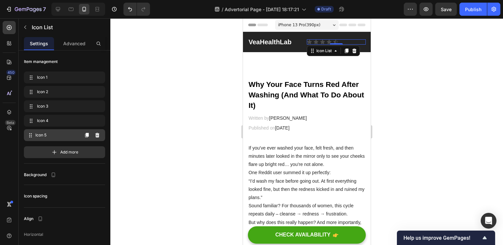
click at [60, 131] on div "Icon 5 Icon 5" at bounding box center [53, 134] width 52 height 9
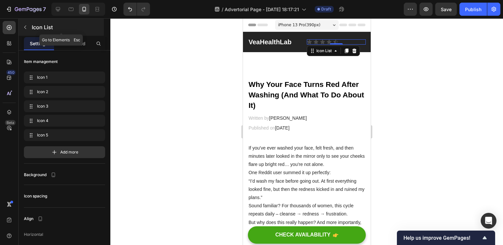
click at [23, 29] on icon "button" at bounding box center [25, 27] width 5 height 5
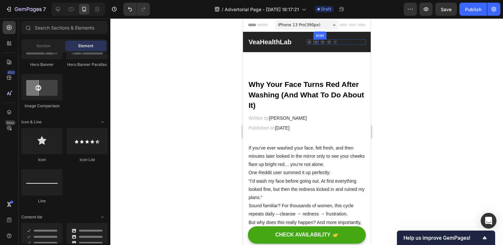
click at [314, 41] on icon at bounding box center [316, 42] width 5 height 4
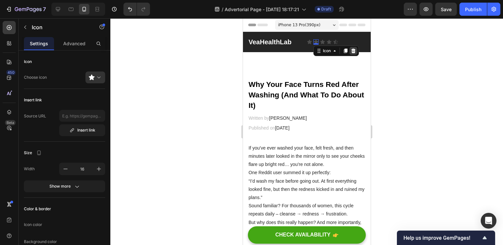
click at [351, 50] on icon at bounding box center [353, 50] width 4 height 5
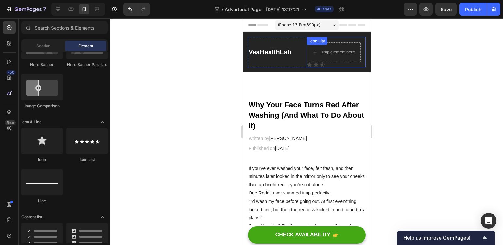
click at [340, 63] on div "Icon Drop element here Icon Icon Icon" at bounding box center [336, 52] width 59 height 30
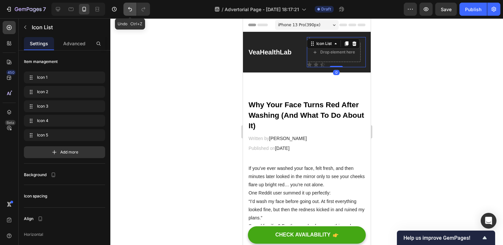
click at [132, 10] on icon "Undo/Redo" at bounding box center [130, 9] width 7 height 7
click at [132, 9] on icon "Undo/Redo" at bounding box center [130, 9] width 7 height 7
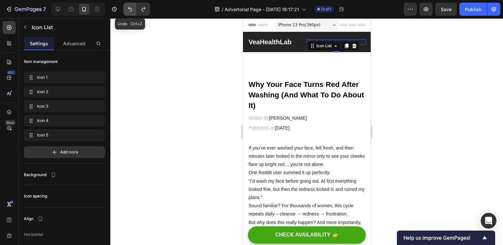
click at [132, 9] on icon "Undo/Redo" at bounding box center [130, 9] width 7 height 7
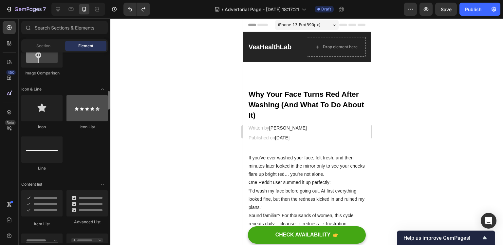
scroll to position [426, 0]
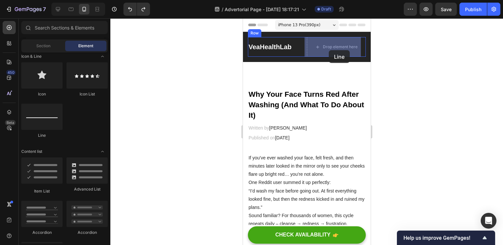
drag, startPoint x: 286, startPoint y: 137, endPoint x: 329, endPoint y: 50, distance: 96.9
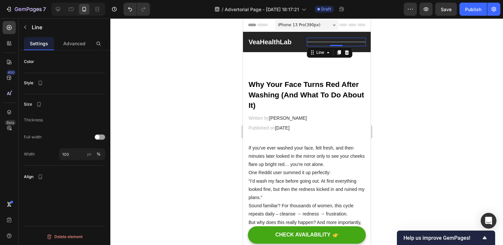
click at [454, 69] on div at bounding box center [306, 131] width 393 height 226
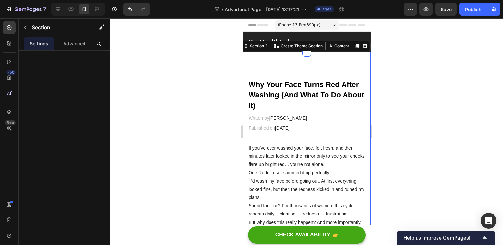
click at [213, 66] on div at bounding box center [306, 131] width 393 height 226
click at [187, 80] on div at bounding box center [306, 131] width 393 height 226
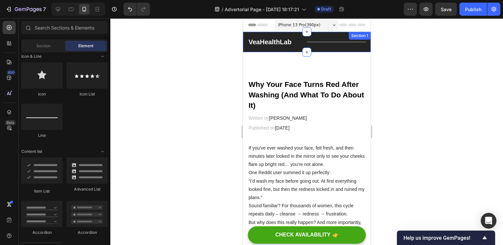
click at [300, 24] on span "iPhone 13 Pro ( 390 px)" at bounding box center [299, 25] width 42 height 7
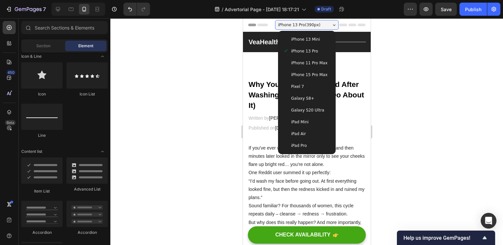
click at [299, 37] on span "iPhone 13 Mini" at bounding box center [305, 39] width 29 height 7
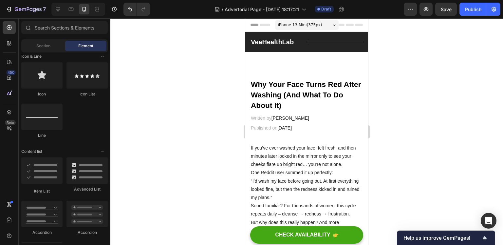
click at [302, 25] on span "iPhone 13 Mini ( 375 px)" at bounding box center [300, 25] width 44 height 7
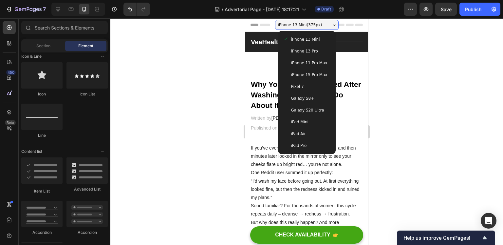
click at [309, 72] on span "iPhone 15 Pro Max" at bounding box center [309, 74] width 36 height 7
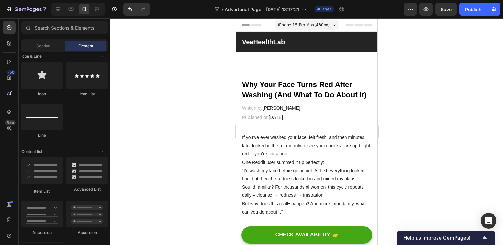
click at [301, 24] on span "iPhone 15 Pro Max ( 430 px)" at bounding box center [304, 25] width 52 height 7
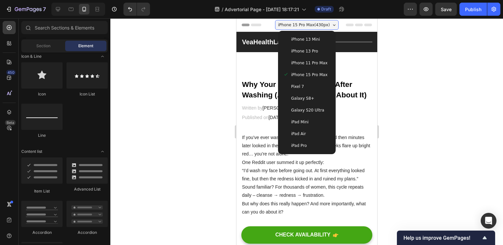
click at [311, 53] on span "iPhone 13 Pro" at bounding box center [304, 51] width 27 height 7
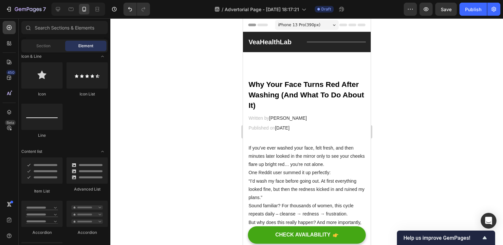
click at [310, 25] on span "iPhone 13 Pro ( 390 px)" at bounding box center [299, 25] width 42 height 7
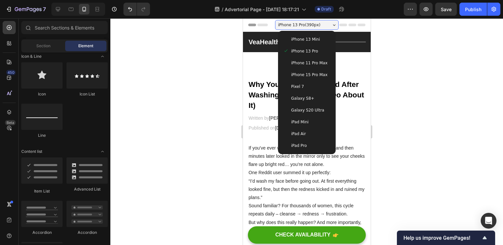
click at [311, 64] on span "iPhone 11 Pro Max" at bounding box center [309, 63] width 36 height 7
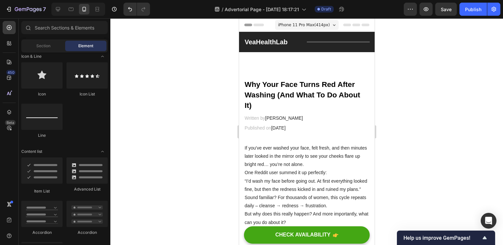
click at [300, 26] on span "iPhone 11 Pro Max ( 414 px)" at bounding box center [304, 25] width 52 height 7
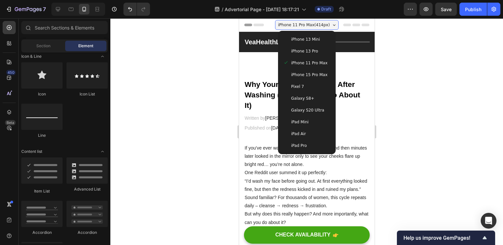
click at [307, 74] on span "iPhone 15 Pro Max" at bounding box center [309, 74] width 36 height 7
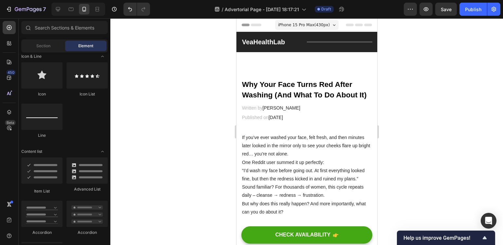
click at [296, 25] on span "iPhone 15 Pro Max ( 430 px)" at bounding box center [304, 25] width 52 height 7
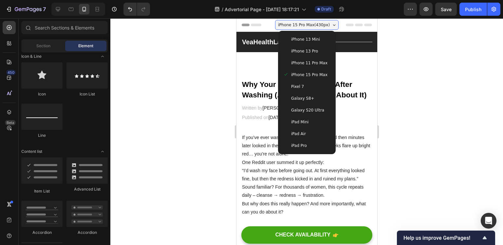
click at [307, 58] on div "iPhone 11 Pro Max" at bounding box center [306, 63] width 52 height 12
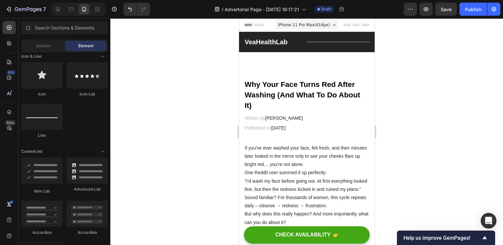
click at [299, 27] on span "iPhone 11 Pro Max ( 414 px)" at bounding box center [304, 25] width 52 height 7
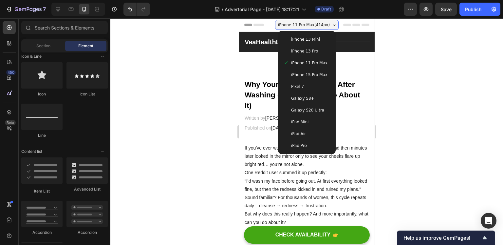
click at [306, 50] on span "iPhone 13 Pro" at bounding box center [304, 51] width 27 height 7
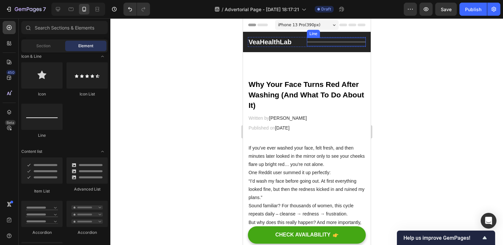
click at [304, 24] on span "iPhone 13 Pro ( 390 px)" at bounding box center [299, 25] width 42 height 7
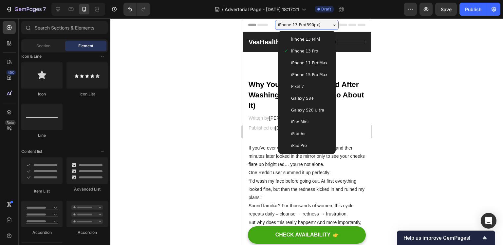
click at [309, 36] on span "iPhone 13 Mini" at bounding box center [305, 39] width 29 height 7
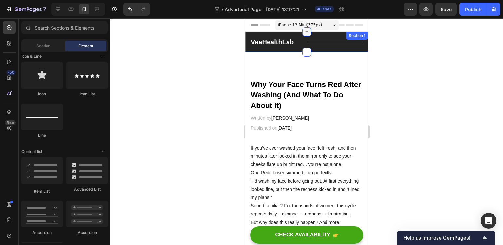
click at [305, 27] on div at bounding box center [306, 31] width 9 height 9
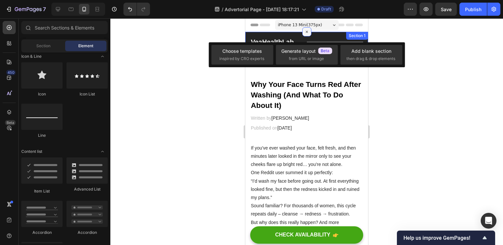
click at [302, 28] on div at bounding box center [306, 31] width 9 height 9
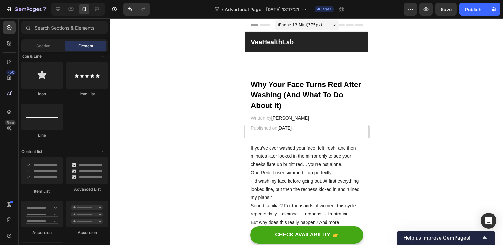
click at [299, 21] on div "iPhone 13 Mini ( 375 px)" at bounding box center [307, 25] width 64 height 10
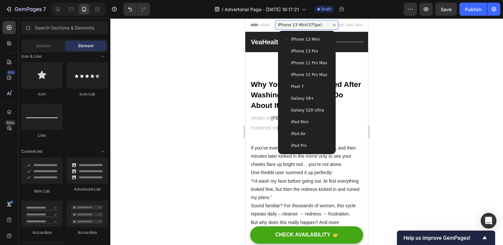
click at [308, 54] on span "iPhone 13 Pro" at bounding box center [304, 51] width 27 height 7
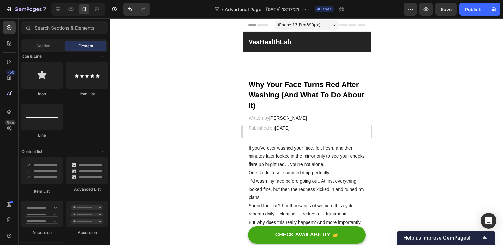
click at [195, 43] on div at bounding box center [306, 131] width 393 height 226
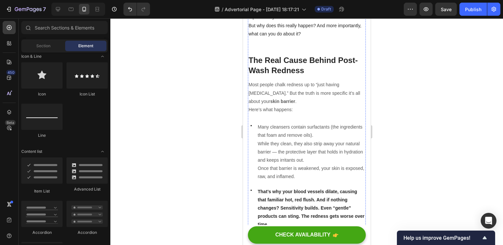
scroll to position [0, 0]
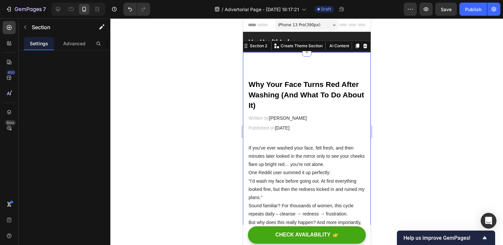
drag, startPoint x: 313, startPoint y: 71, endPoint x: 313, endPoint y: 61, distance: 10.2
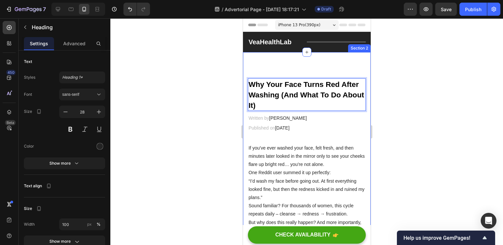
drag, startPoint x: 297, startPoint y: 81, endPoint x: 297, endPoint y: 75, distance: 5.3
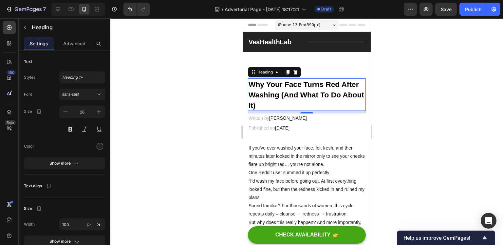
click at [306, 79] on p "⁠⁠⁠⁠⁠⁠⁠ Why Your Face Turns Red After Washing (And What To Do About It)" at bounding box center [306, 94] width 117 height 31
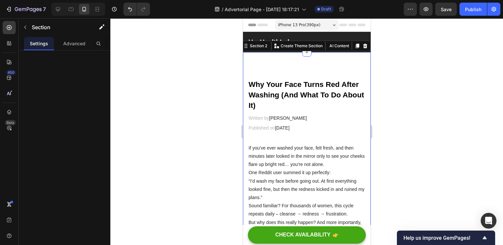
click at [306, 94] on strong "Why Your Face Turns Red After Washing (And What To Do About It)" at bounding box center [306, 94] width 116 height 29
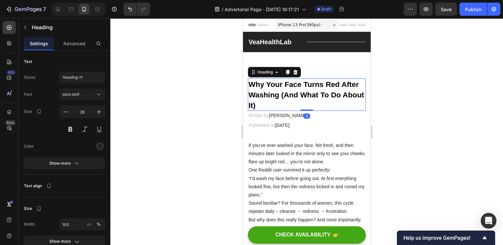
drag, startPoint x: 305, startPoint y: 113, endPoint x: 306, endPoint y: 108, distance: 5.3
click at [306, 108] on div "⁠⁠⁠⁠⁠⁠⁠ Why Your Face Turns Red After Washing (And What To Do About It) Heading…" at bounding box center [307, 94] width 118 height 32
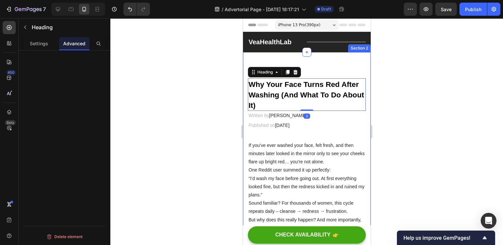
drag, startPoint x: 319, startPoint y: 58, endPoint x: 312, endPoint y: 52, distance: 9.5
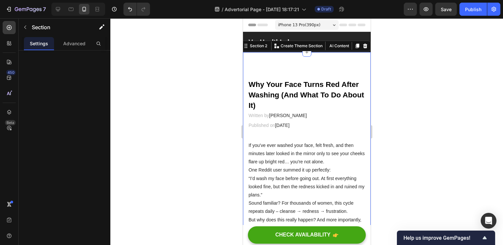
click at [296, 51] on div "VeaHealthLab Heading Title Line Row Section 1" at bounding box center [307, 42] width 128 height 20
click at [297, 51] on div "Section 2 You can create reusable sections Create Theme Section AI Content Writ…" at bounding box center [305, 46] width 130 height 10
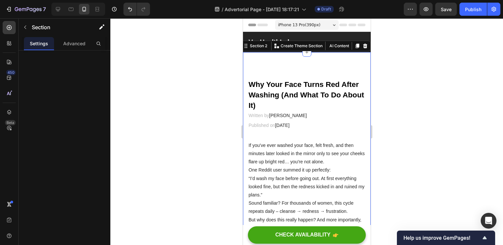
drag, startPoint x: 294, startPoint y: 71, endPoint x: 298, endPoint y: 82, distance: 11.3
click at [299, 82] on strong "Why Your Face Turns Red After Washing (And What To Do About It)" at bounding box center [306, 94] width 116 height 29
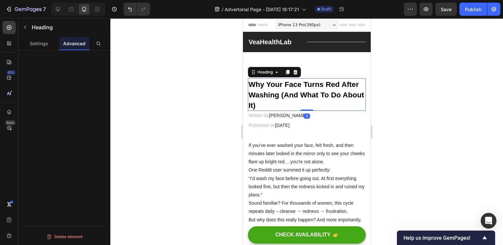
click at [301, 79] on p "⁠⁠⁠⁠⁠⁠⁠ Why Your Face Turns Red After Washing (And What To Do About It)" at bounding box center [306, 94] width 117 height 31
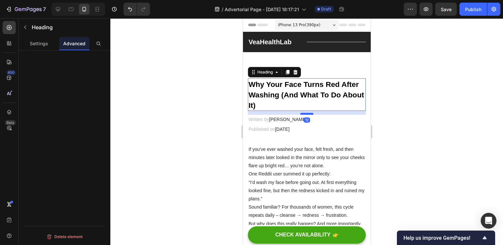
drag, startPoint x: 306, startPoint y: 110, endPoint x: 308, endPoint y: 114, distance: 4.7
click at [308, 114] on div at bounding box center [306, 114] width 13 height 2
click at [376, 104] on div at bounding box center [306, 131] width 393 height 226
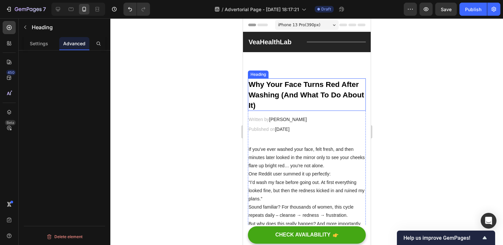
click at [331, 85] on strong "Why Your Face Turns Red After Washing (And What To Do About It)" at bounding box center [306, 94] width 116 height 29
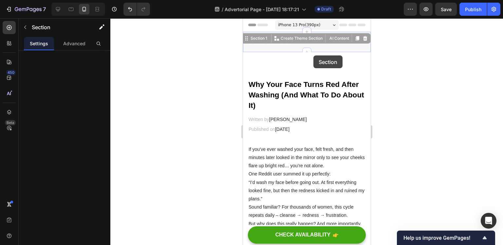
drag, startPoint x: 312, startPoint y: 51, endPoint x: 313, endPoint y: 55, distance: 4.1
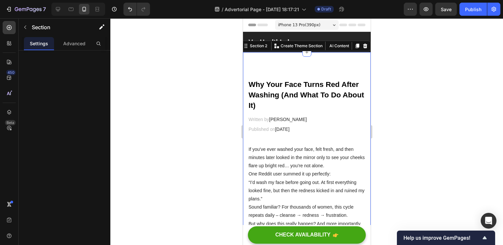
click at [62, 37] on div "Advanced" at bounding box center [74, 43] width 30 height 13
click at [46, 38] on div "Settings" at bounding box center [39, 43] width 30 height 13
click at [29, 21] on div "Section" at bounding box center [53, 27] width 68 height 17
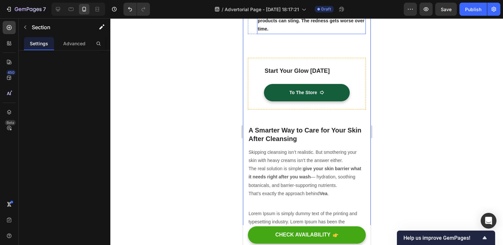
scroll to position [360, 0]
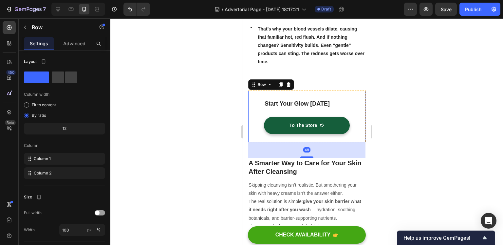
click at [248, 101] on div "Start Your Glow Today Text block To The Store Button Row 48" at bounding box center [307, 116] width 118 height 52
click at [262, 91] on div "Start Your Glow Today Text block To The Store Button Row 48" at bounding box center [307, 116] width 118 height 52
click at [53, 103] on span "Fit to content" at bounding box center [44, 105] width 24 height 6
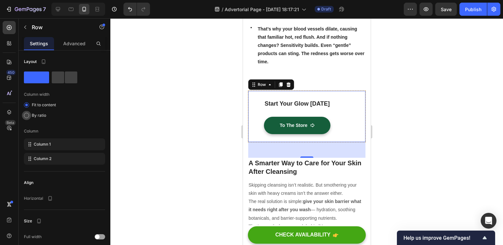
click at [39, 115] on span "By ratio" at bounding box center [39, 115] width 14 height 6
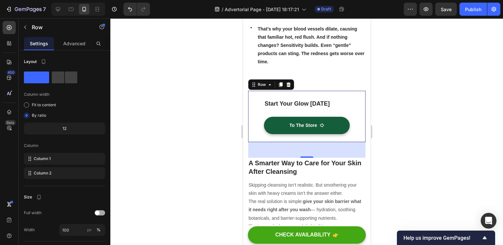
click at [100, 211] on div at bounding box center [100, 212] width 10 height 5
click at [64, 79] on span at bounding box center [58, 77] width 12 height 12
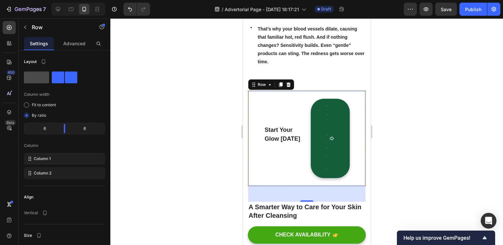
click at [46, 73] on span at bounding box center [36, 77] width 25 height 12
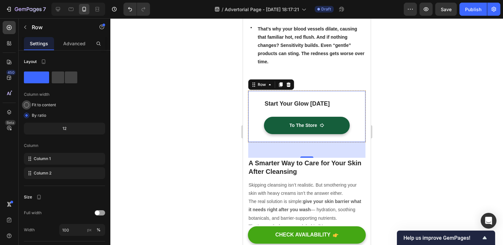
click at [41, 105] on span "Fit to content" at bounding box center [44, 105] width 24 height 6
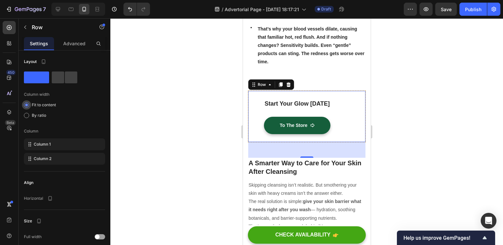
click at [38, 103] on span "Fit to content" at bounding box center [44, 105] width 24 height 6
click at [28, 114] on div at bounding box center [26, 115] width 5 height 5
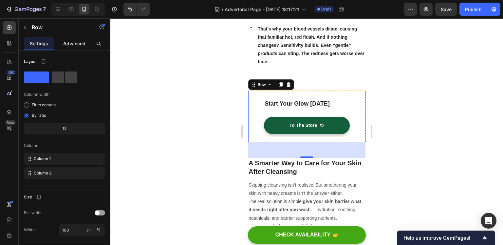
click at [72, 45] on p "Advanced" at bounding box center [74, 43] width 22 height 7
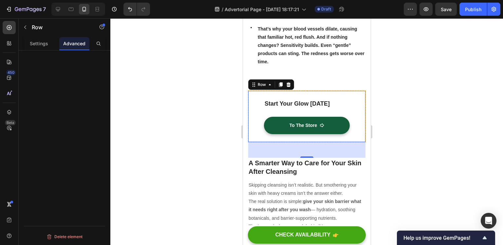
click at [254, 116] on div "Start Your Glow Today Text block To The Store Button Row 48" at bounding box center [307, 116] width 118 height 52
click at [37, 45] on p "Settings" at bounding box center [39, 43] width 18 height 7
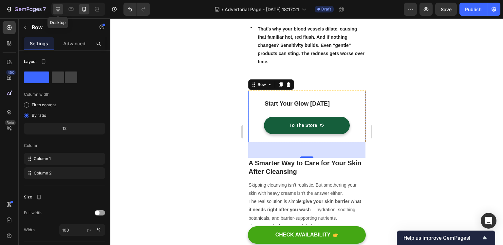
click at [56, 11] on icon at bounding box center [58, 9] width 7 height 7
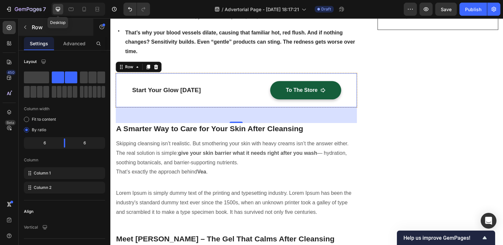
scroll to position [302, 0]
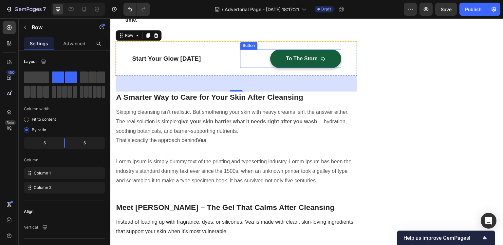
click at [241, 57] on div "To The Store Button" at bounding box center [290, 58] width 101 height 18
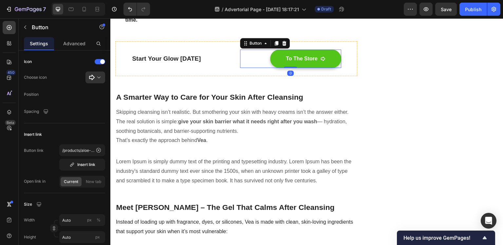
click at [272, 59] on button "To The Store" at bounding box center [305, 58] width 71 height 18
click at [273, 62] on button "To The Store" at bounding box center [305, 58] width 71 height 18
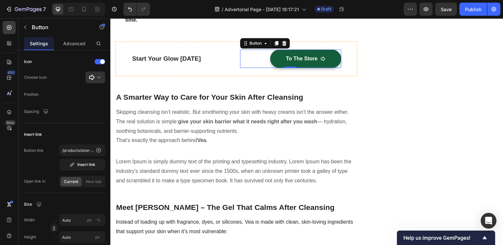
click at [249, 61] on div "To The Store Button 0" at bounding box center [290, 58] width 101 height 18
click at [273, 62] on button "To The Store" at bounding box center [305, 58] width 71 height 18
click at [273, 67] on button "To The Store" at bounding box center [305, 58] width 71 height 18
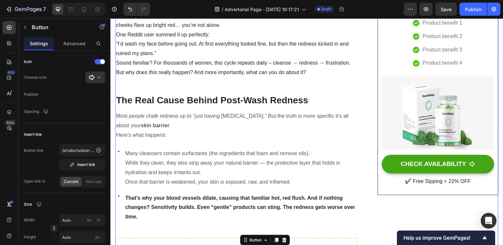
scroll to position [73, 0]
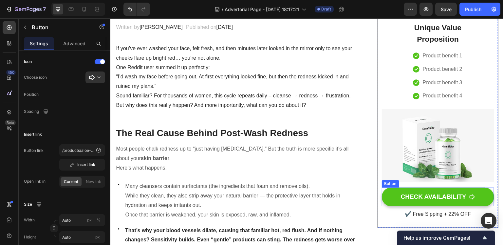
click at [388, 204] on button "CHECK AVAILABILITY" at bounding box center [438, 196] width 112 height 19
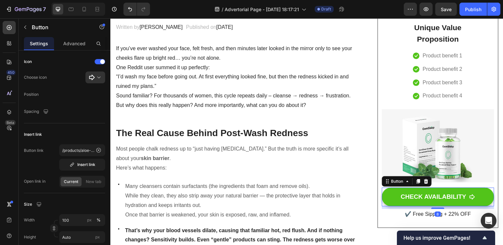
click at [389, 201] on button "CHECK AVAILABILITY" at bounding box center [438, 196] width 112 height 19
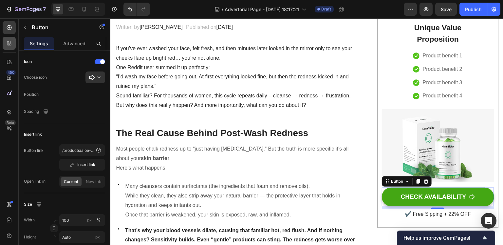
click at [8, 49] on div at bounding box center [9, 43] width 13 height 13
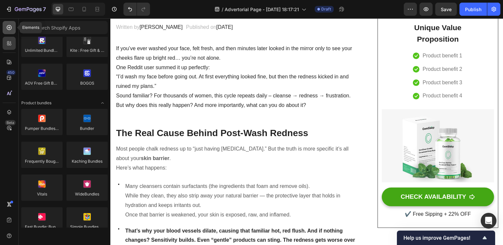
click at [5, 26] on div at bounding box center [9, 27] width 13 height 13
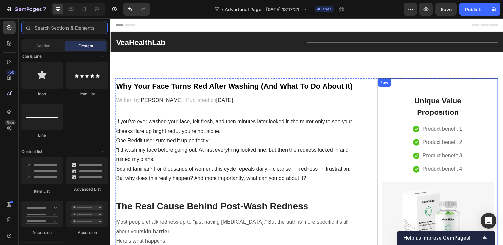
scroll to position [98, 0]
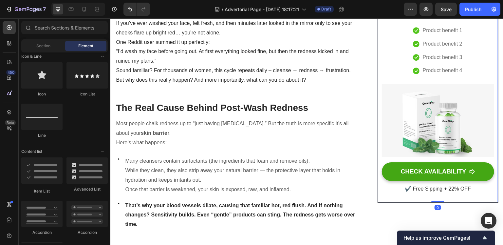
click at [378, 67] on div "Unique Value Proposition Heading Icon Product benefit 1 Text block Icon Product…" at bounding box center [438, 91] width 121 height 222
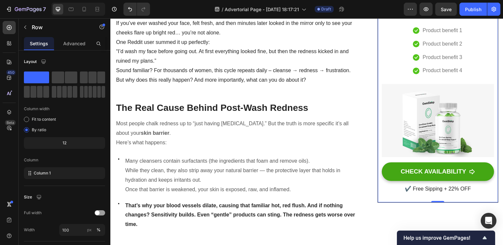
click at [393, 195] on div "Unique Value Proposition Heading Icon Product benefit 1 Text block Icon Product…" at bounding box center [438, 91] width 121 height 222
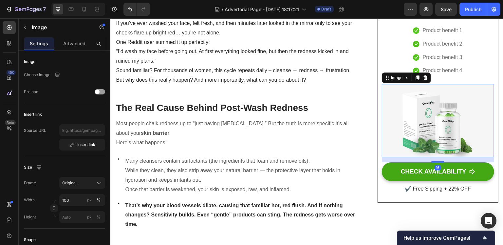
click at [434, 114] on img at bounding box center [438, 120] width 112 height 73
click at [57, 74] on icon "button" at bounding box center [57, 74] width 7 height 7
drag, startPoint x: 53, startPoint y: 72, endPoint x: 44, endPoint y: 73, distance: 9.2
click at [51, 72] on div at bounding box center [55, 75] width 11 height 8
click at [43, 74] on p "Choose Image" at bounding box center [37, 75] width 27 height 6
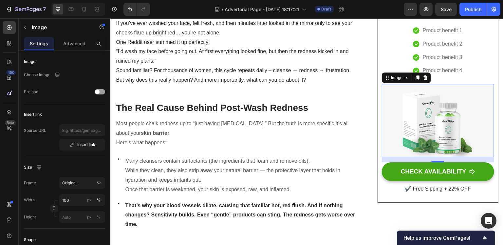
click at [43, 75] on p "Choose Image" at bounding box center [37, 75] width 27 height 6
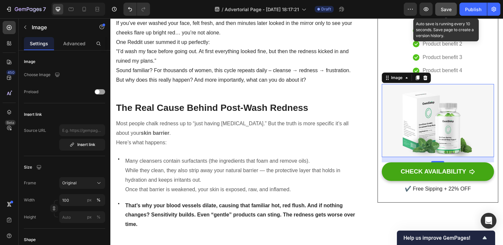
click at [450, 12] on div "Save" at bounding box center [446, 9] width 11 height 7
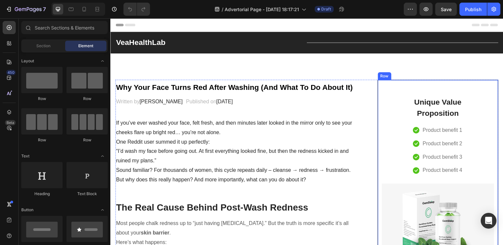
click at [388, 101] on div "Unique Value Proposition Heading Icon Product benefit 1 Text block Icon Product…" at bounding box center [438, 191] width 112 height 206
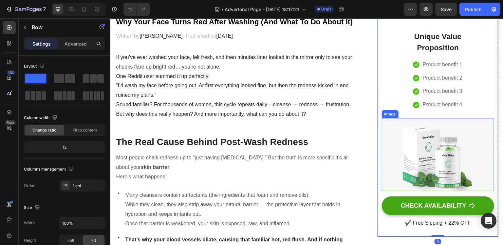
scroll to position [98, 0]
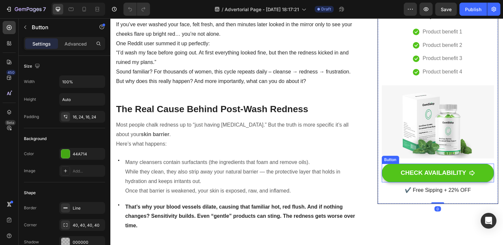
click at [386, 169] on button "CHECK AVAILABILITY" at bounding box center [438, 173] width 112 height 19
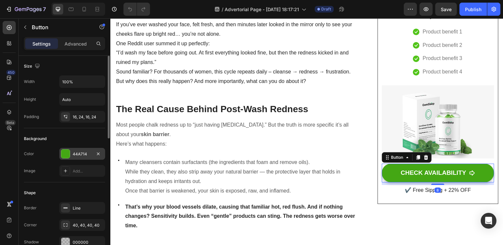
click at [75, 156] on div "44A714" at bounding box center [82, 154] width 19 height 6
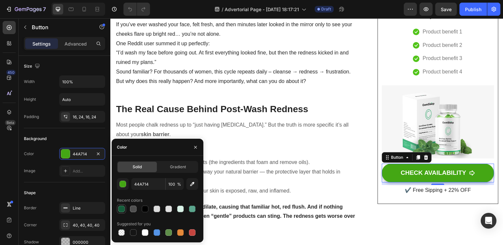
click at [122, 206] on div at bounding box center [121, 208] width 7 height 7
type input "155E3B"
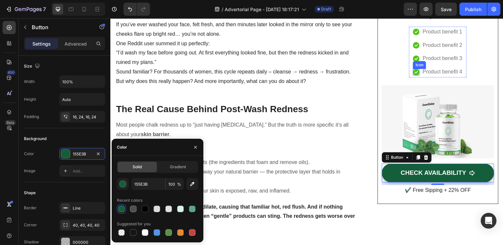
click at [413, 71] on icon at bounding box center [416, 72] width 7 height 7
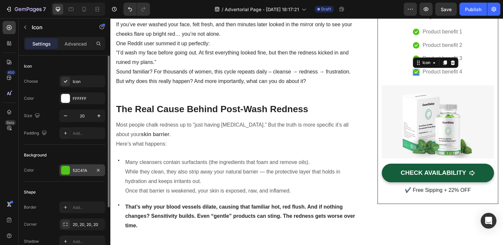
click at [62, 171] on div at bounding box center [65, 170] width 9 height 9
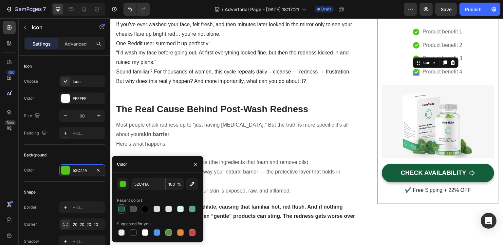
click at [124, 209] on div at bounding box center [121, 208] width 7 height 7
type input "155E3B"
click at [413, 47] on div "Icon" at bounding box center [416, 45] width 7 height 7
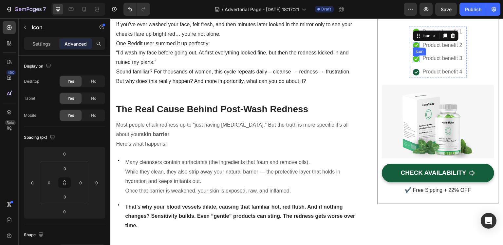
click at [413, 60] on div "Icon" at bounding box center [416, 58] width 7 height 7
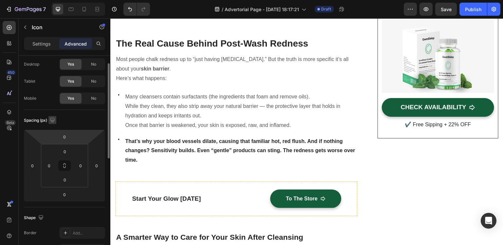
scroll to position [0, 0]
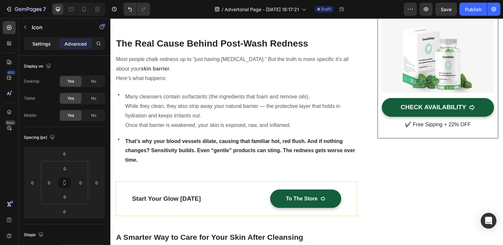
click at [43, 40] on div "Settings" at bounding box center [41, 43] width 33 height 10
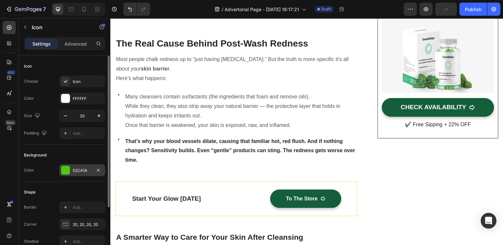
click at [75, 169] on div "52C41A" at bounding box center [82, 170] width 19 height 6
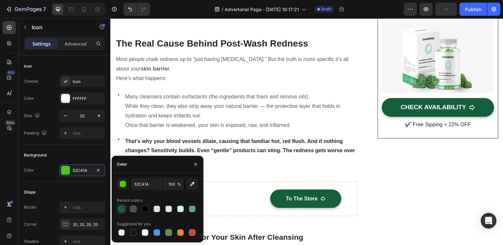
click at [122, 208] on div at bounding box center [121, 208] width 7 height 7
type input "155E3B"
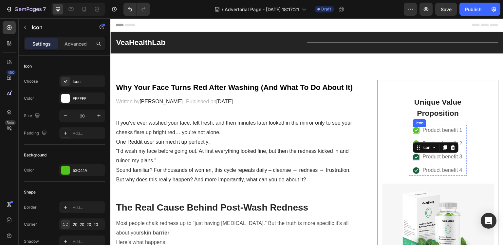
click at [415, 130] on icon at bounding box center [416, 130] width 3 height 3
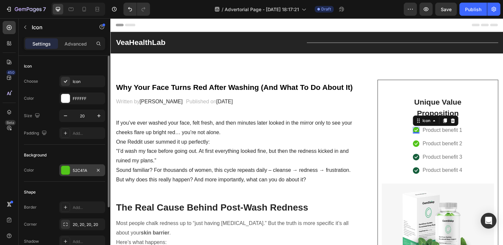
click at [70, 169] on div "52C41A" at bounding box center [82, 170] width 46 height 12
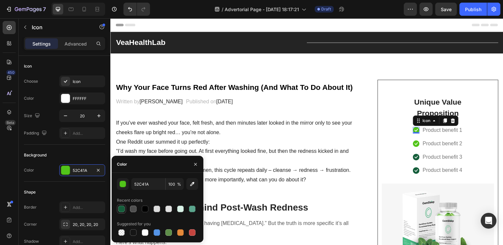
click at [126, 208] on div at bounding box center [121, 208] width 9 height 9
type input "155E3B"
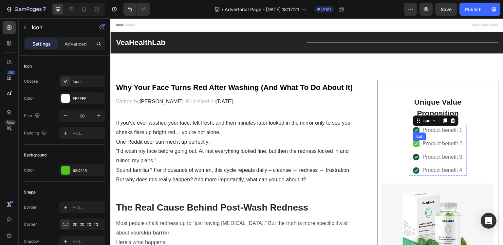
click at [413, 145] on div "Icon" at bounding box center [416, 143] width 7 height 7
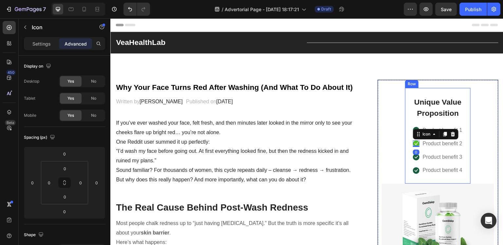
click at [405, 144] on div "Unique Value Proposition Heading Icon Product benefit 1 Text block Icon 0 Produ…" at bounding box center [438, 136] width 66 height 96
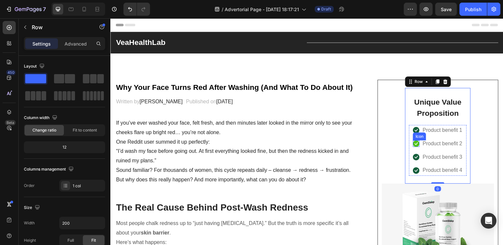
click at [413, 143] on icon at bounding box center [416, 143] width 7 height 7
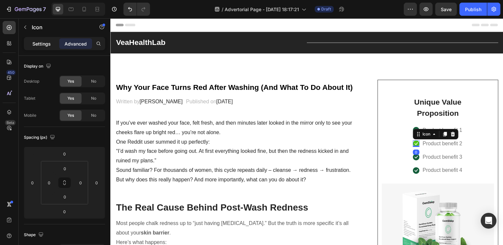
click at [47, 46] on p "Settings" at bounding box center [41, 43] width 18 height 7
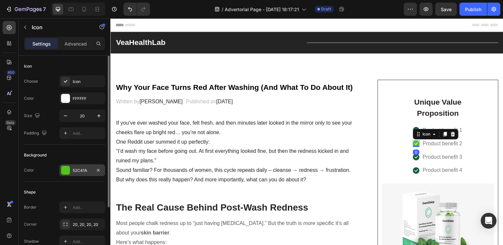
click at [70, 170] on div "52C41A" at bounding box center [82, 170] width 46 height 12
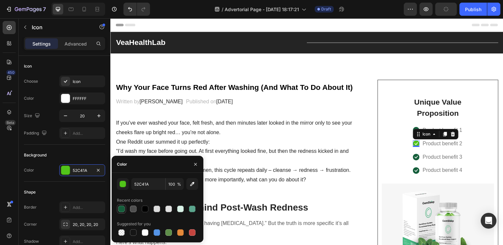
click at [124, 209] on div at bounding box center [121, 208] width 7 height 7
type input "155E3B"
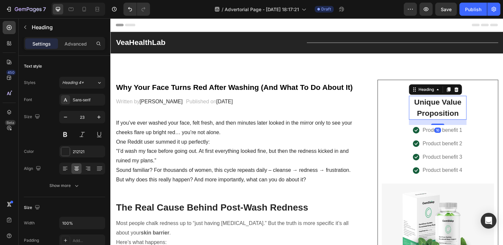
click at [455, 102] on p "Unique Value Proposition" at bounding box center [438, 107] width 56 height 23
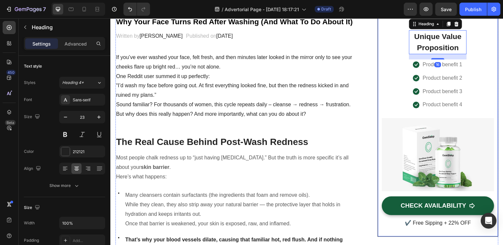
scroll to position [98, 0]
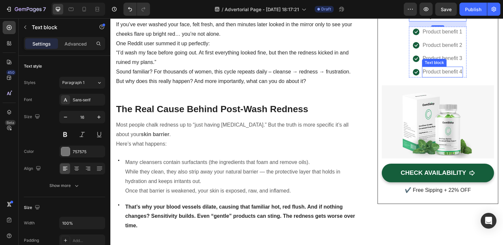
click at [437, 64] on div "Text block" at bounding box center [434, 63] width 25 height 8
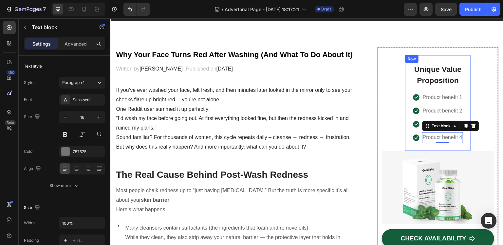
scroll to position [0, 0]
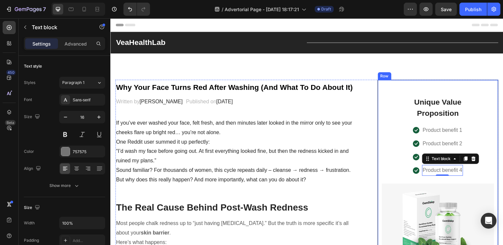
click at [405, 140] on div "Unique Value Proposition Heading Icon Product benefit 1 Text block Icon Product…" at bounding box center [438, 136] width 66 height 96
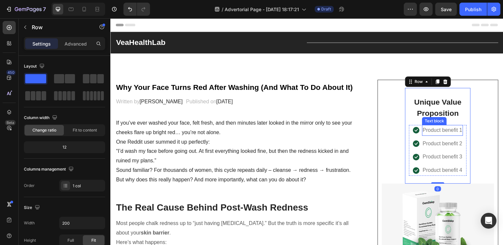
click at [426, 129] on p "Product benefit 1" at bounding box center [443, 130] width 40 height 10
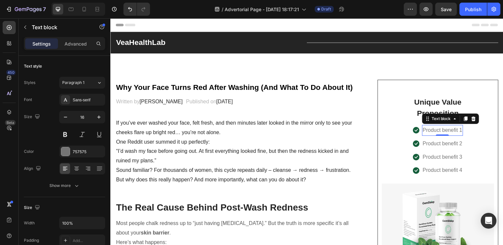
click at [453, 131] on p "Product benefit 1" at bounding box center [443, 130] width 40 height 10
click at [455, 131] on p "Product benefit 1" at bounding box center [443, 130] width 40 height 10
drag, startPoint x: 457, startPoint y: 130, endPoint x: 418, endPoint y: 130, distance: 39.3
click at [422, 130] on div "Product benefit 1" at bounding box center [442, 130] width 41 height 11
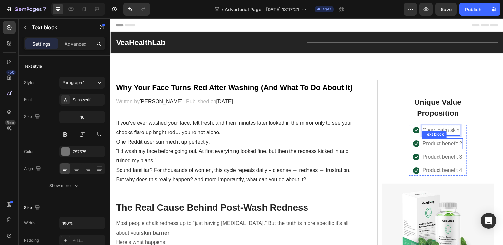
click at [433, 141] on p "Product benefit 2" at bounding box center [443, 144] width 40 height 10
click at [456, 143] on p "Product benefit 2" at bounding box center [443, 144] width 40 height 10
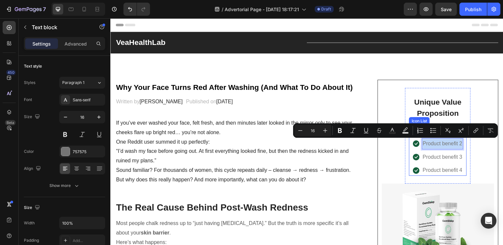
drag, startPoint x: 457, startPoint y: 144, endPoint x: 415, endPoint y: 145, distance: 41.3
click at [415, 145] on li "Icon Product benefit 2 Text block 0" at bounding box center [438, 143] width 50 height 11
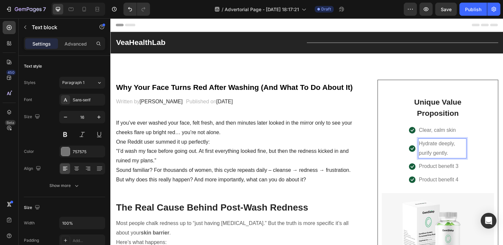
click at [462, 150] on div "Hydrate deeply, purify gently." at bounding box center [442, 148] width 48 height 20
click at [468, 150] on div "Unique Value Proposition Heading Icon Clear, calm skin Text block Icon Hydrate …" at bounding box center [438, 196] width 112 height 216
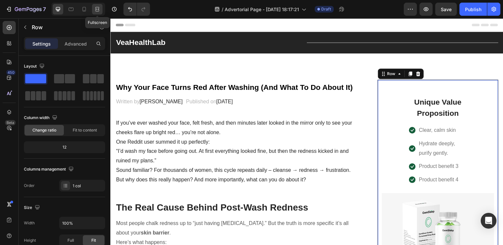
click at [97, 10] on icon at bounding box center [97, 9] width 7 height 7
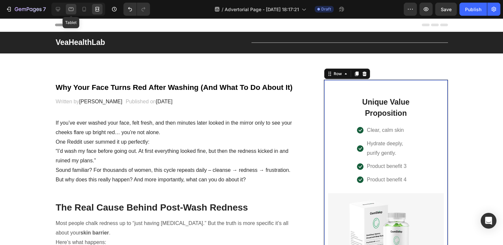
click at [71, 10] on icon at bounding box center [71, 10] width 5 height 4
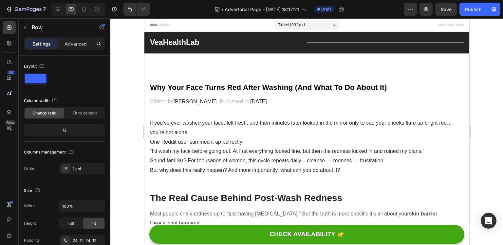
scroll to position [781, 0]
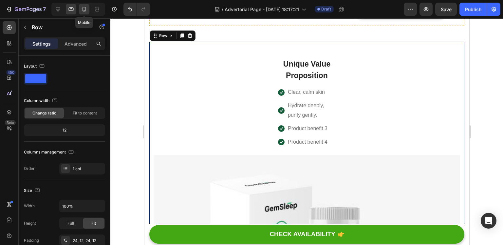
click at [79, 7] on div at bounding box center [84, 9] width 10 height 10
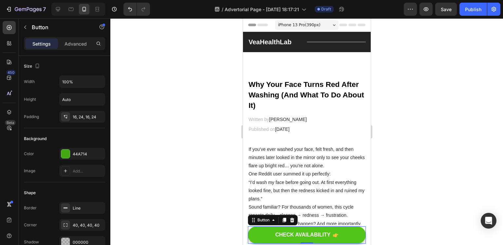
click at [261, 234] on button "CHECK AVAILABILITY" at bounding box center [307, 234] width 118 height 17
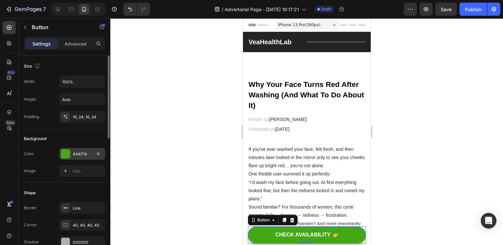
click at [81, 152] on div "44A714" at bounding box center [82, 154] width 19 height 6
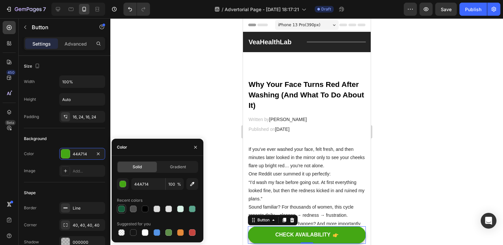
click at [123, 208] on div at bounding box center [121, 208] width 7 height 7
type input "155E3B"
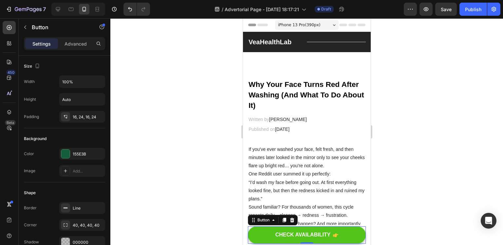
click at [334, 234] on icon "CHECK AVAILABILITY" at bounding box center [335, 235] width 5 height 4
click at [333, 234] on icon "CHECK AVAILABILITY" at bounding box center [335, 235] width 5 height 4
click at [283, 234] on div "CHECK AVAILABILITY" at bounding box center [302, 234] width 55 height 7
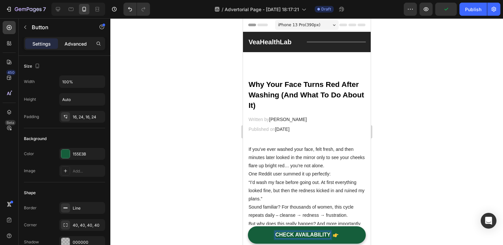
click at [65, 44] on p "Advanced" at bounding box center [76, 43] width 22 height 7
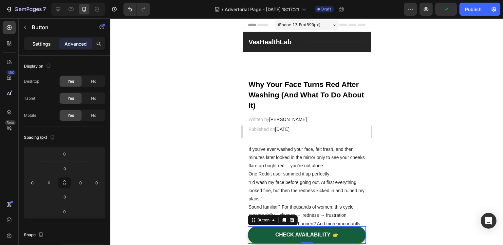
click at [50, 43] on p "Settings" at bounding box center [41, 43] width 18 height 7
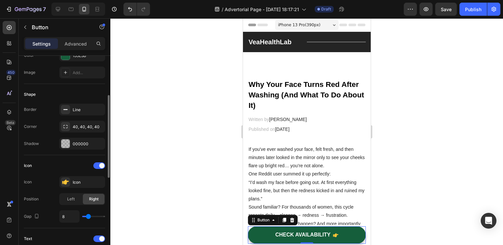
scroll to position [131, 0]
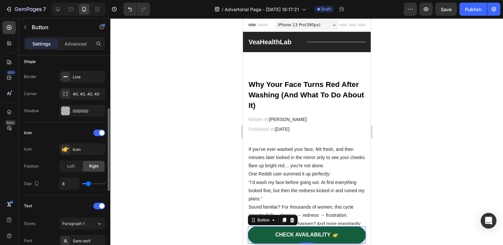
click at [79, 142] on div "Icon Icon Icon Position Left Right Gap 8" at bounding box center [64, 158] width 81 height 62
click at [79, 148] on div "Icon" at bounding box center [88, 149] width 31 height 6
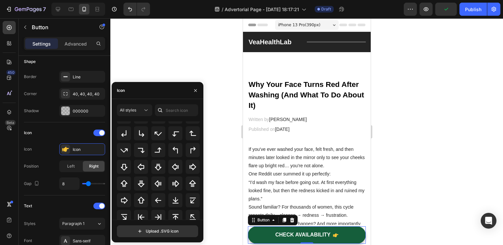
scroll to position [213, 0]
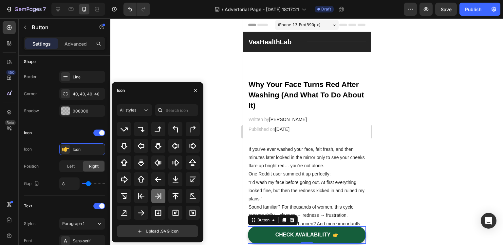
click at [155, 196] on icon at bounding box center [158, 196] width 7 height 6
click at [187, 151] on div at bounding box center [193, 146] width 14 height 14
click at [213, 235] on div at bounding box center [306, 131] width 393 height 226
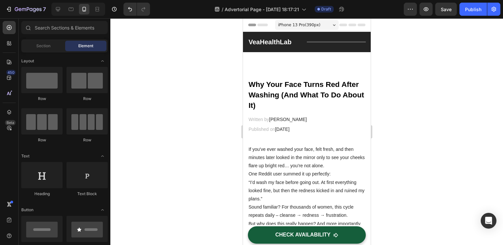
click at [253, 238] on div at bounding box center [251, 239] width 3 height 5
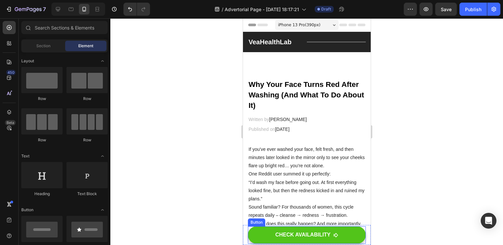
click at [267, 236] on button "CHECK AVAILABILITY" at bounding box center [307, 234] width 118 height 17
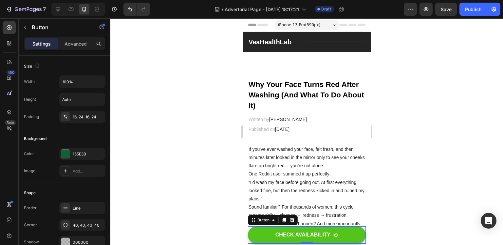
click at [269, 234] on button "CHECK AVAILABILITY" at bounding box center [307, 234] width 118 height 17
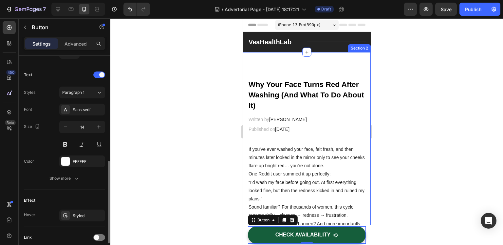
scroll to position [295, 0]
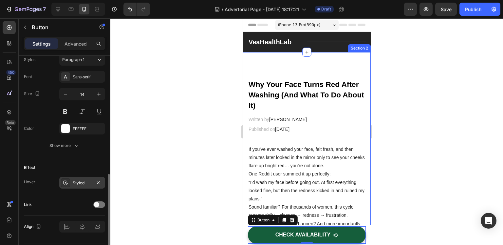
click at [84, 181] on div "Styled" at bounding box center [82, 183] width 19 height 6
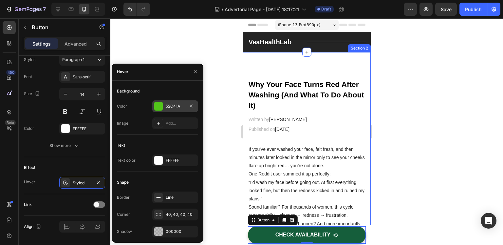
click at [168, 104] on div "52C41A" at bounding box center [175, 106] width 19 height 6
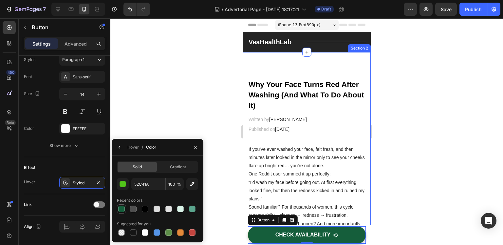
click at [121, 211] on div at bounding box center [121, 208] width 7 height 7
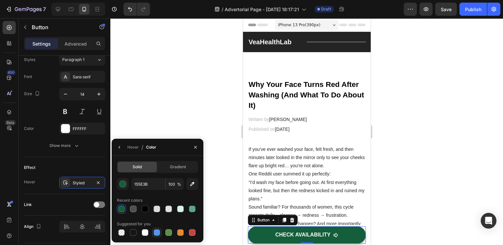
click at [156, 231] on div at bounding box center [157, 232] width 7 height 7
click at [120, 209] on div at bounding box center [121, 208] width 7 height 7
click at [149, 213] on div at bounding box center [145, 208] width 9 height 9
click at [177, 211] on div at bounding box center [180, 208] width 7 height 7
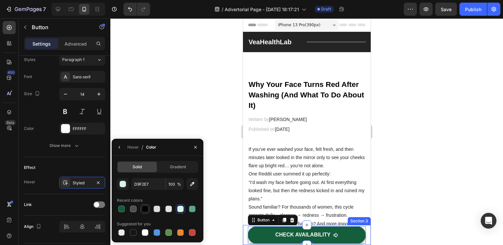
click at [142, 207] on div at bounding box center [145, 208] width 7 height 7
click at [124, 208] on div at bounding box center [121, 208] width 7 height 7
click at [125, 186] on div "button" at bounding box center [123, 184] width 7 height 7
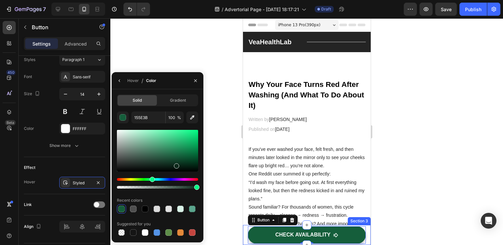
drag, startPoint x: 181, startPoint y: 160, endPoint x: 176, endPoint y: 164, distance: 6.7
click at [176, 164] on div at bounding box center [176, 165] width 5 height 5
type input "0B281A"
click at [220, 217] on div at bounding box center [306, 131] width 393 height 226
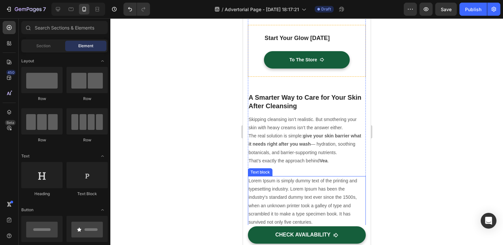
scroll to position [393, 0]
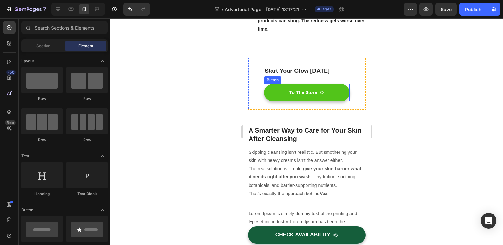
click at [331, 96] on button "To The Store" at bounding box center [307, 92] width 86 height 17
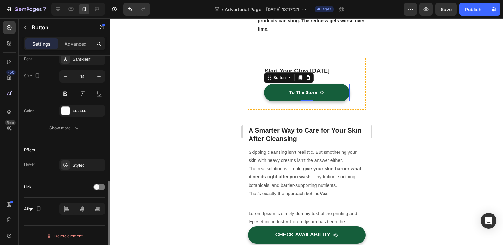
scroll to position [280, 0]
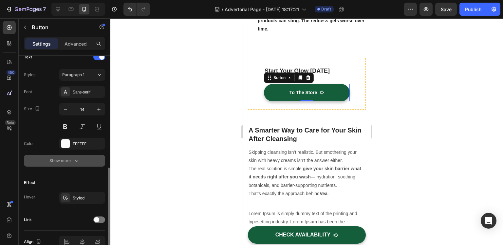
click at [55, 158] on div "Show more" at bounding box center [64, 160] width 30 height 7
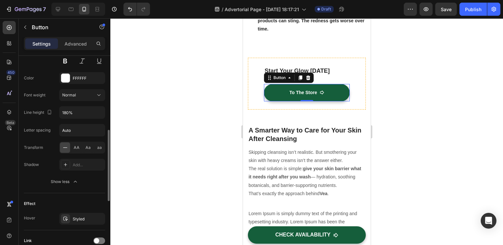
scroll to position [399, 0]
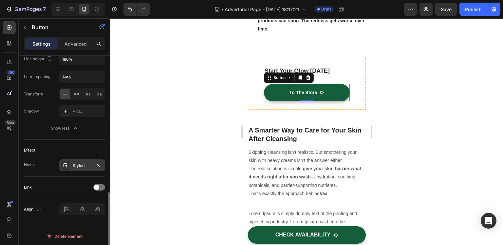
click at [77, 163] on div "Styled" at bounding box center [82, 166] width 19 height 6
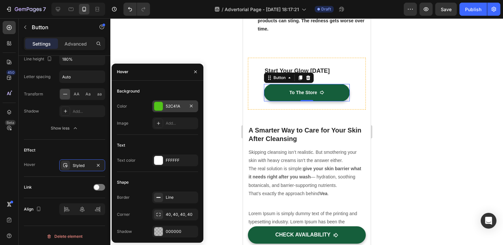
click at [158, 103] on div at bounding box center [158, 106] width 9 height 9
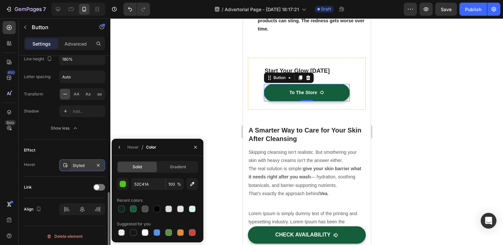
click at [84, 163] on div "Styled" at bounding box center [82, 166] width 19 height 6
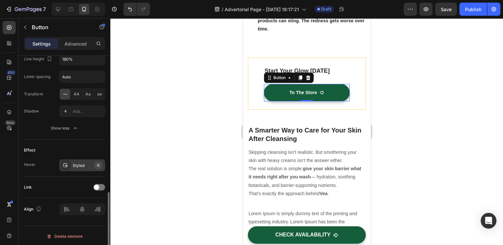
click at [99, 164] on icon "button" at bounding box center [98, 165] width 3 height 3
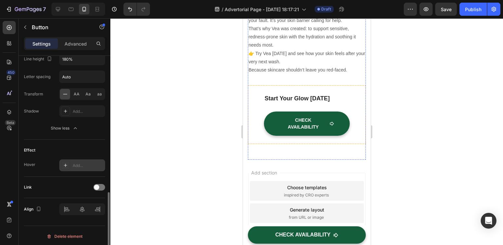
scroll to position [1049, 0]
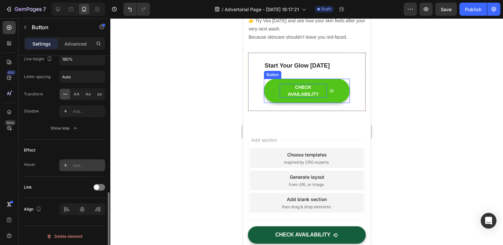
click at [280, 84] on div "CHECK AVAILABILITY" at bounding box center [302, 91] width 47 height 14
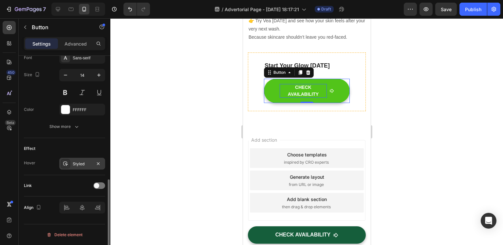
scroll to position [313, 0]
click at [273, 79] on button "CHECK AVAILABILITY" at bounding box center [307, 91] width 86 height 24
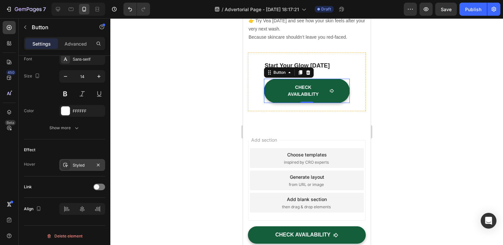
click at [83, 163] on div "Styled" at bounding box center [82, 165] width 19 height 6
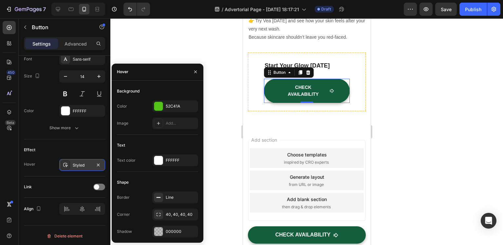
click at [64, 162] on icon at bounding box center [65, 164] width 5 height 5
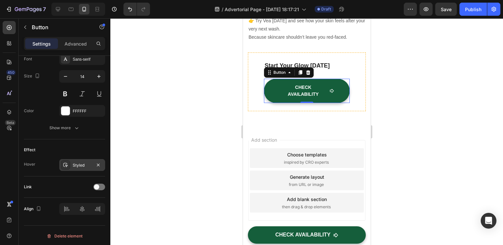
click at [64, 162] on icon at bounding box center [65, 164] width 5 height 5
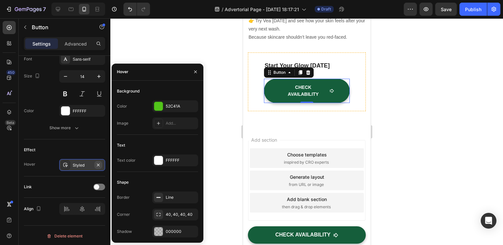
click at [99, 164] on icon "button" at bounding box center [98, 164] width 3 height 3
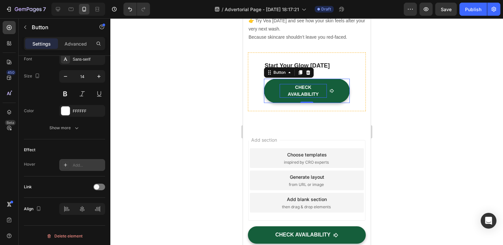
click at [297, 84] on div "CHECK AVAILABILITY" at bounding box center [302, 91] width 47 height 14
click at [318, 84] on p "CHECK AVAILABILITY" at bounding box center [302, 91] width 47 height 14
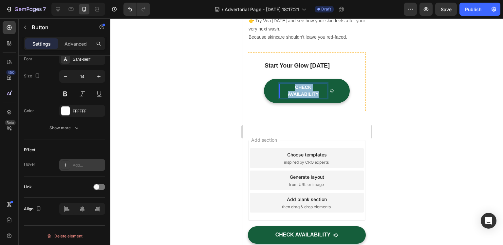
drag, startPoint x: 319, startPoint y: 78, endPoint x: 282, endPoint y: 69, distance: 38.1
click at [282, 84] on p "CHECK AVAILABILITY" at bounding box center [302, 91] width 47 height 14
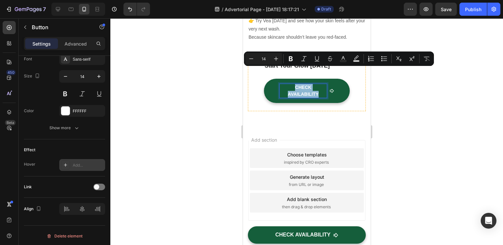
scroll to position [1046, 0]
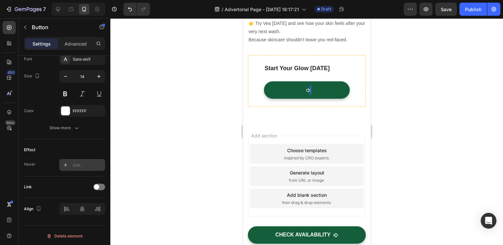
click at [306, 88] on icon at bounding box center [308, 90] width 5 height 5
click at [303, 87] on div at bounding box center [306, 90] width 7 height 7
click at [306, 88] on icon at bounding box center [308, 90] width 5 height 5
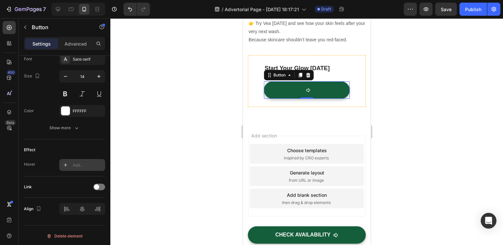
click at [307, 88] on icon at bounding box center [308, 90] width 5 height 5
click at [303, 87] on div at bounding box center [306, 90] width 7 height 7
click at [128, 10] on icon "Undo/Redo" at bounding box center [130, 9] width 7 height 7
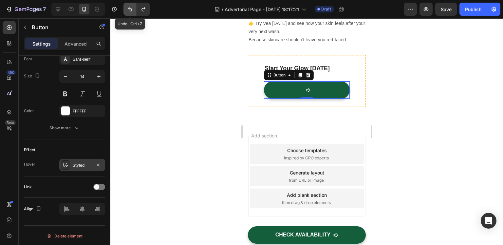
click at [129, 10] on icon "Undo/Redo" at bounding box center [130, 9] width 7 height 7
click at [131, 10] on icon "Undo/Redo" at bounding box center [130, 9] width 7 height 7
click at [144, 10] on icon "Undo/Redo" at bounding box center [143, 9] width 7 height 7
click at [133, 8] on icon "Undo/Redo" at bounding box center [130, 9] width 7 height 7
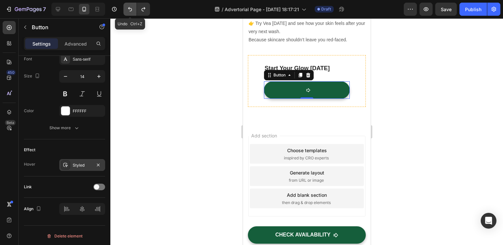
click at [133, 8] on icon "Undo/Redo" at bounding box center [130, 9] width 7 height 7
click at [147, 9] on button "Undo/Redo" at bounding box center [143, 9] width 13 height 13
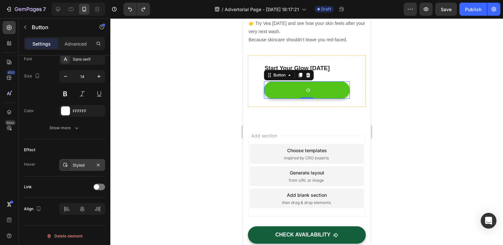
click at [310, 81] on button at bounding box center [307, 89] width 86 height 17
drag, startPoint x: 305, startPoint y: 72, endPoint x: 291, endPoint y: 72, distance: 14.4
click at [306, 88] on icon at bounding box center [308, 90] width 4 height 4
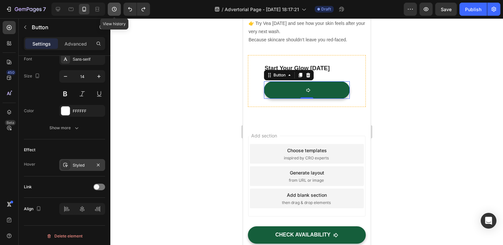
click at [120, 10] on button "button" at bounding box center [114, 9] width 13 height 13
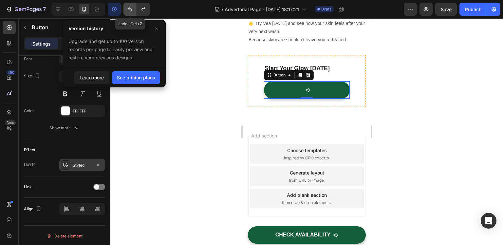
click at [130, 10] on icon "Undo/Redo" at bounding box center [130, 9] width 7 height 7
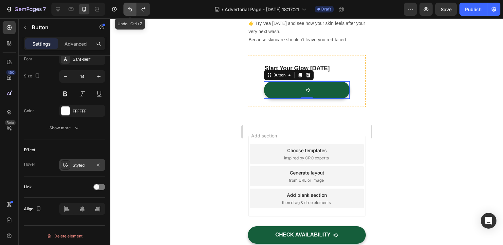
click at [130, 10] on icon "Undo/Redo" at bounding box center [130, 9] width 7 height 7
drag, startPoint x: 130, startPoint y: 10, endPoint x: 139, endPoint y: 16, distance: 10.9
click at [130, 10] on icon "Undo/Redo" at bounding box center [130, 9] width 7 height 7
click at [132, 9] on icon "Undo/Redo" at bounding box center [130, 9] width 7 height 7
click at [143, 9] on icon "Undo/Redo" at bounding box center [143, 9] width 7 height 7
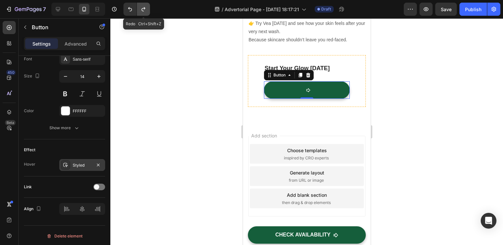
click at [143, 9] on icon "Undo/Redo" at bounding box center [143, 9] width 7 height 7
click at [143, 10] on icon "Undo/Redo" at bounding box center [143, 9] width 7 height 7
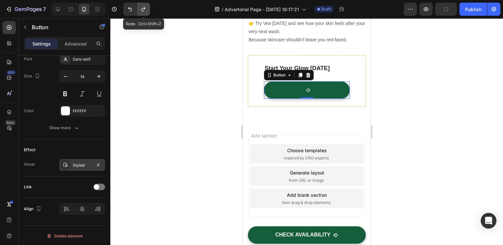
click at [143, 10] on icon "Undo/Redo" at bounding box center [143, 9] width 7 height 7
click at [129, 12] on icon "Undo/Redo" at bounding box center [130, 9] width 7 height 7
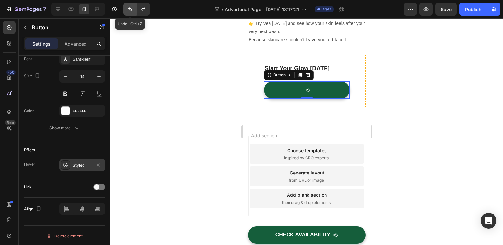
click at [129, 12] on icon "Undo/Redo" at bounding box center [130, 9] width 7 height 7
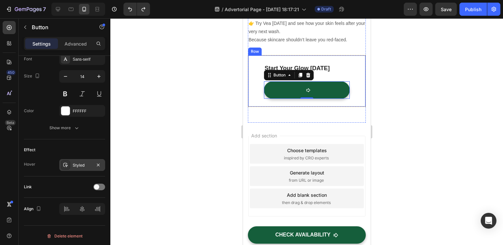
click at [271, 89] on div "Start Your Glow Today Text block Button 0 Row" at bounding box center [307, 81] width 118 height 52
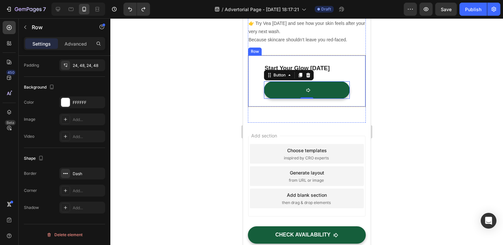
scroll to position [0, 0]
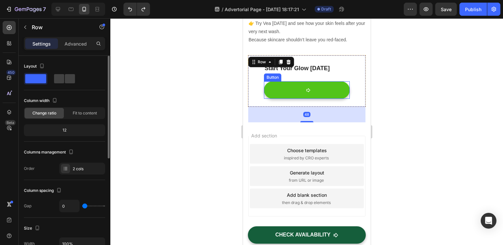
click at [278, 81] on button at bounding box center [307, 89] width 86 height 17
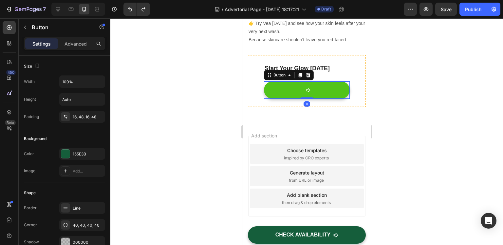
drag, startPoint x: 299, startPoint y: 75, endPoint x: 304, endPoint y: 74, distance: 4.6
click at [300, 81] on button at bounding box center [307, 89] width 86 height 17
click at [306, 88] on icon at bounding box center [308, 90] width 4 height 4
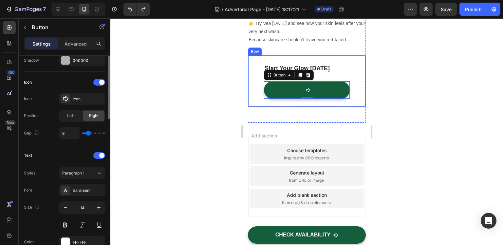
scroll to position [313, 0]
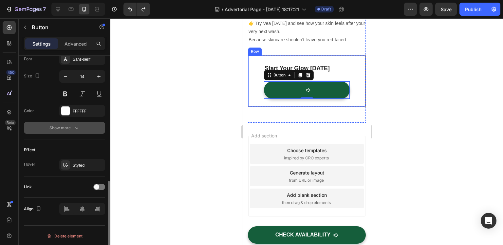
click at [66, 125] on div "Show more" at bounding box center [64, 128] width 30 height 7
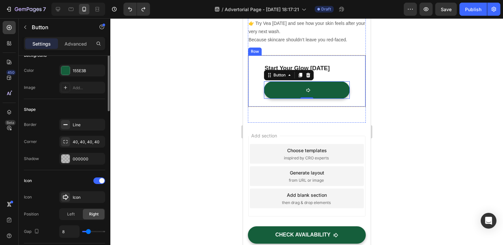
scroll to position [0, 0]
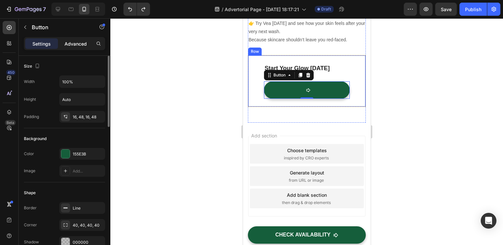
click at [77, 38] on div "Advanced" at bounding box center [75, 43] width 33 height 10
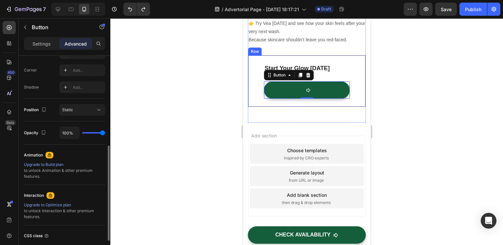
scroll to position [246, 0]
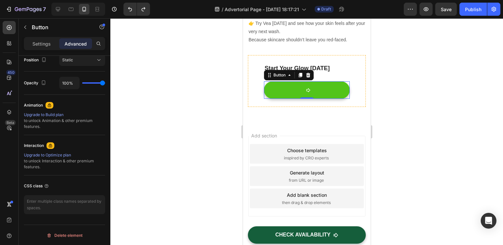
click at [303, 87] on div at bounding box center [306, 90] width 7 height 7
click at [306, 88] on icon at bounding box center [308, 90] width 5 height 5
click at [299, 81] on button at bounding box center [307, 89] width 86 height 17
click at [303, 87] on div at bounding box center [306, 90] width 7 height 7
click at [270, 81] on button at bounding box center [307, 89] width 86 height 17
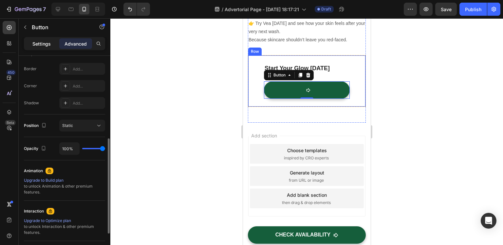
click at [46, 44] on p "Settings" at bounding box center [41, 43] width 18 height 7
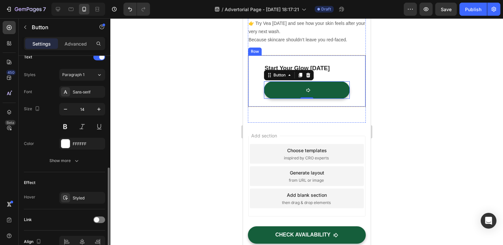
scroll to position [313, 0]
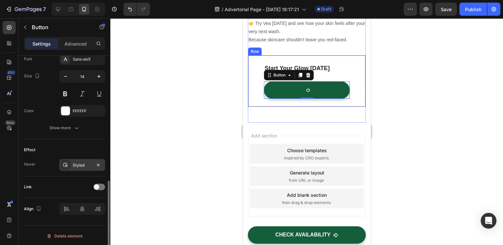
click at [72, 164] on div "Styled" at bounding box center [82, 165] width 46 height 12
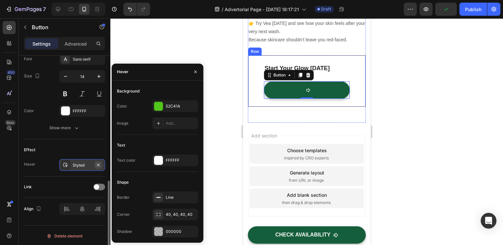
click at [97, 163] on icon "button" at bounding box center [98, 164] width 5 height 5
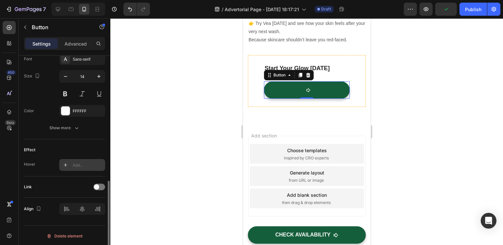
drag, startPoint x: 299, startPoint y: 76, endPoint x: 306, endPoint y: 75, distance: 6.9
click at [301, 81] on button at bounding box center [307, 89] width 86 height 17
click at [306, 88] on icon at bounding box center [308, 90] width 5 height 5
click at [397, 75] on div at bounding box center [306, 131] width 393 height 226
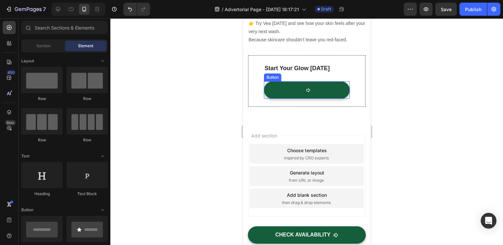
click at [309, 81] on button at bounding box center [307, 89] width 86 height 17
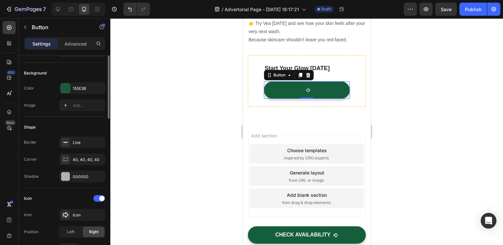
scroll to position [98, 0]
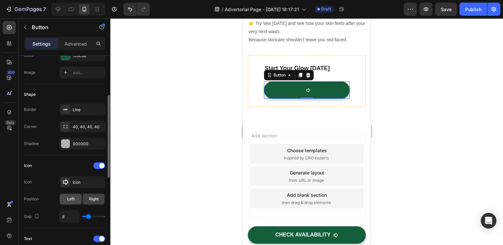
click at [71, 198] on span "Left" at bounding box center [71, 199] width 8 height 6
click at [95, 198] on span "Right" at bounding box center [94, 199] width 10 height 6
click at [93, 166] on div at bounding box center [99, 165] width 12 height 7
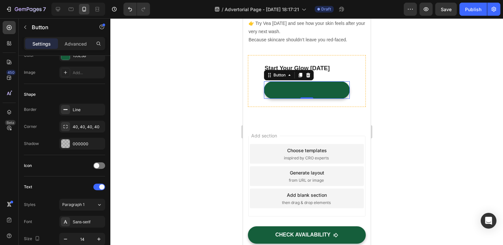
click at [294, 81] on button at bounding box center [307, 89] width 86 height 17
drag, startPoint x: 306, startPoint y: 71, endPoint x: 302, endPoint y: 71, distance: 4.3
click at [305, 81] on button at bounding box center [307, 89] width 86 height 17
click at [298, 81] on button at bounding box center [307, 89] width 86 height 17
click at [301, 81] on button at bounding box center [307, 89] width 86 height 17
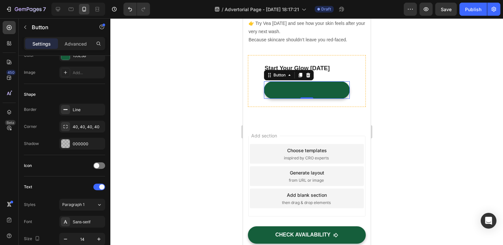
click at [291, 81] on button at bounding box center [307, 89] width 86 height 17
click at [283, 72] on div "Button" at bounding box center [279, 75] width 15 height 6
drag, startPoint x: 280, startPoint y: 59, endPoint x: 288, endPoint y: 59, distance: 7.9
click at [280, 72] on div "Button" at bounding box center [279, 75] width 15 height 6
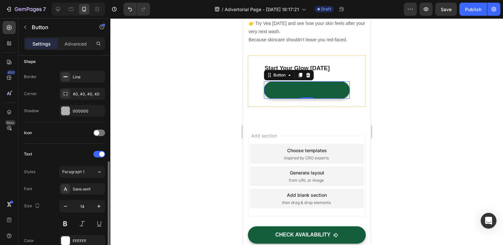
scroll to position [164, 0]
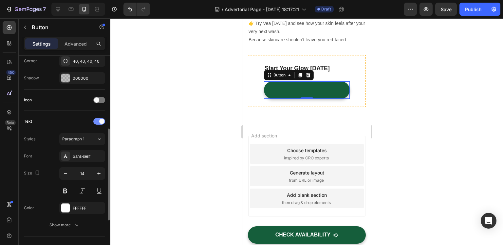
click at [100, 118] on div at bounding box center [99, 121] width 12 height 7
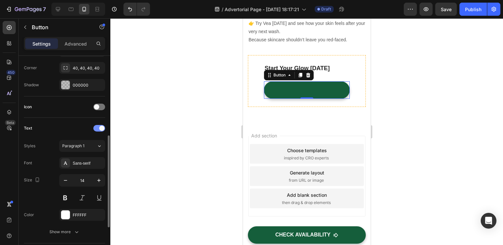
scroll to position [1039, 0]
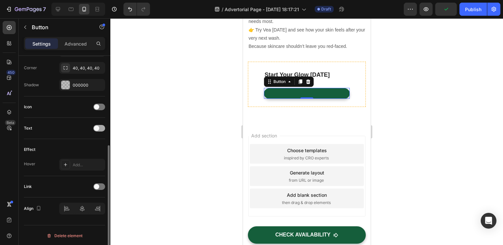
click at [99, 125] on div at bounding box center [99, 128] width 12 height 7
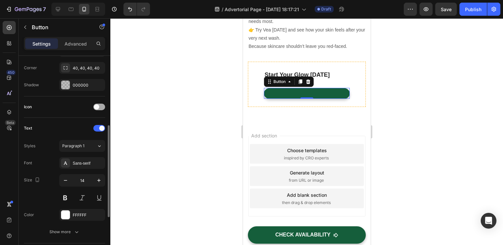
click at [99, 106] on div at bounding box center [99, 107] width 12 height 7
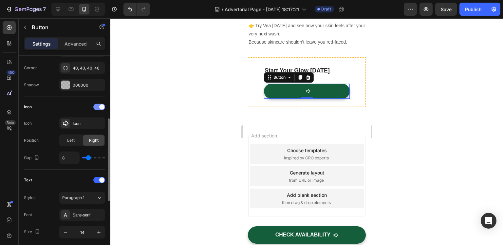
click at [99, 106] on span at bounding box center [101, 106] width 5 height 5
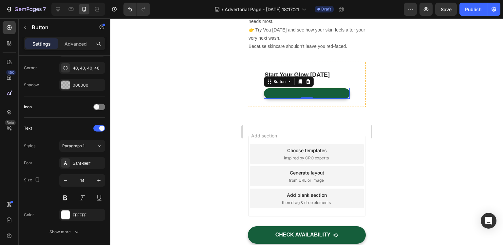
click at [106, 106] on div at bounding box center [108, 3] width 5 height 208
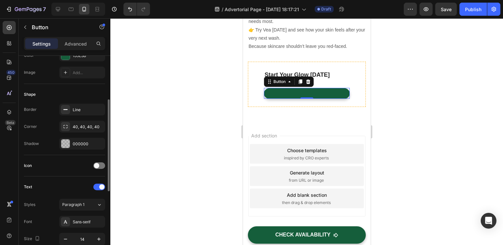
scroll to position [164, 0]
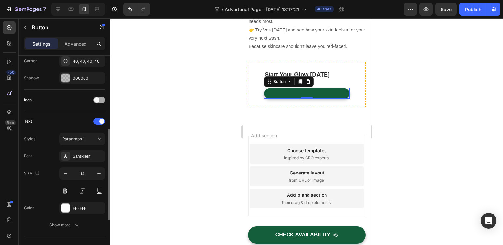
click at [100, 101] on div at bounding box center [99, 100] width 12 height 7
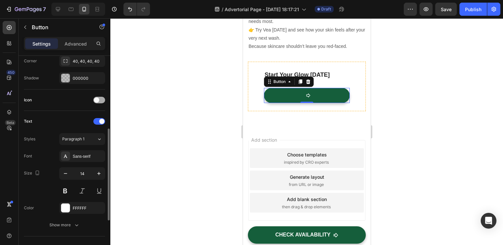
scroll to position [1044, 0]
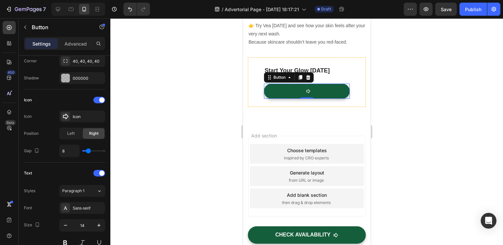
click at [293, 84] on button at bounding box center [307, 91] width 86 height 15
click at [303, 89] on div at bounding box center [306, 91] width 7 height 5
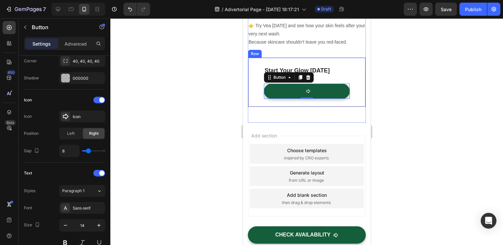
scroll to position [978, 0]
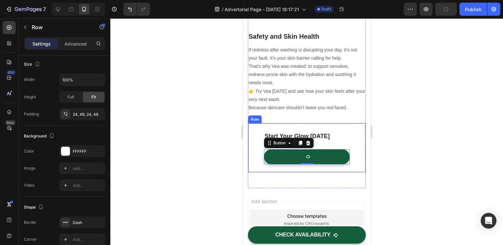
click at [349, 124] on div "Start Your Glow Today Text block Button 0 Row" at bounding box center [307, 147] width 118 height 49
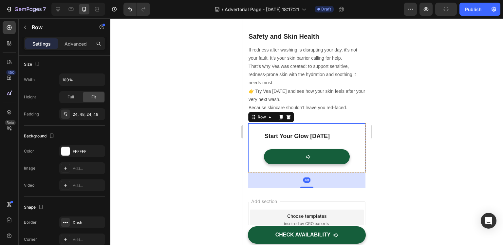
scroll to position [0, 0]
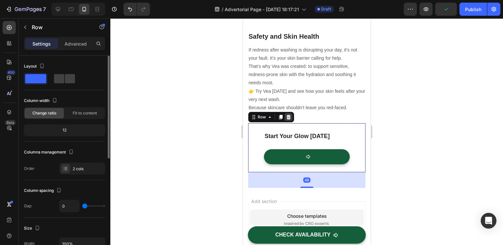
click at [289, 115] on icon at bounding box center [288, 117] width 4 height 5
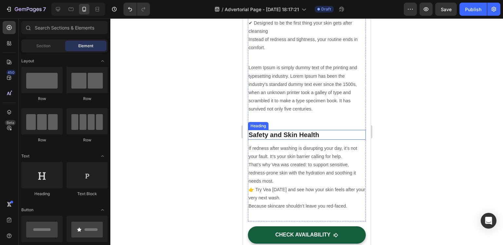
scroll to position [979, 0]
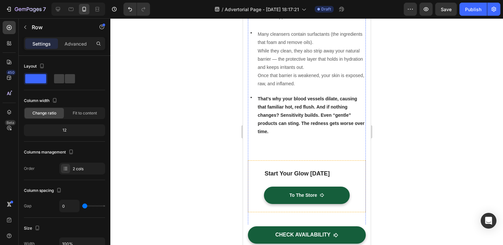
scroll to position [356, 0]
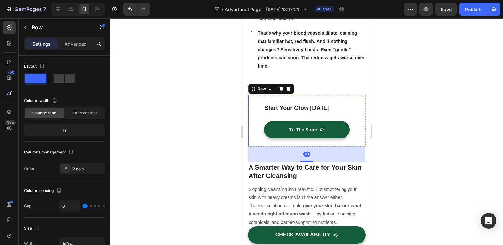
click at [350, 111] on div "Start Your Glow Today Text block To The Store Button Row 48" at bounding box center [307, 121] width 118 height 52
click at [281, 87] on icon at bounding box center [281, 89] width 4 height 5
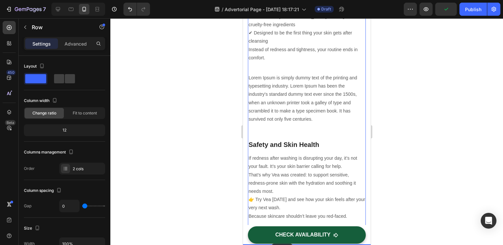
scroll to position [1046, 0]
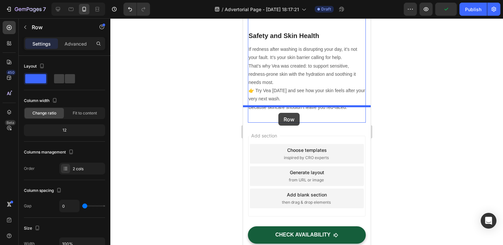
drag, startPoint x: 258, startPoint y: 149, endPoint x: 278, endPoint y: 113, distance: 41.8
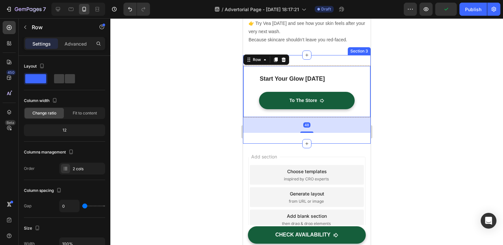
scroll to position [979, 0]
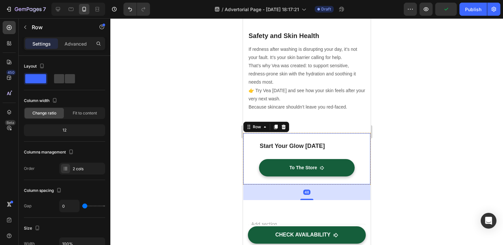
click at [202, 122] on div at bounding box center [306, 131] width 393 height 226
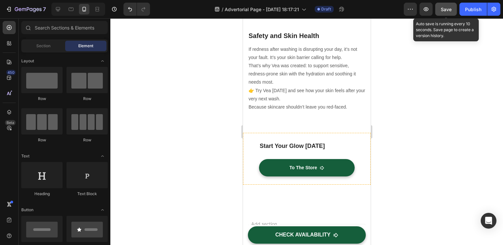
click at [449, 12] on button "Save" at bounding box center [446, 9] width 22 height 13
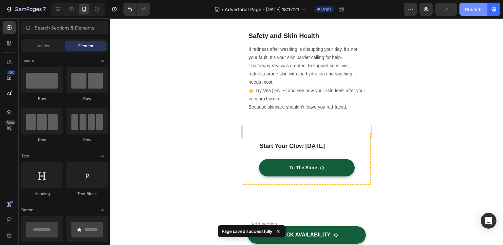
click at [471, 14] on button "Publish" at bounding box center [474, 9] width 28 height 13
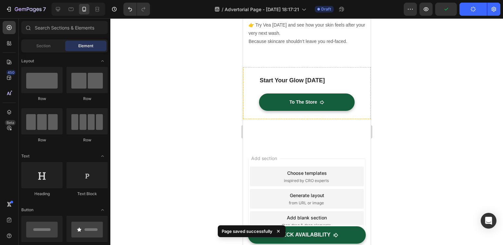
scroll to position [1067, 0]
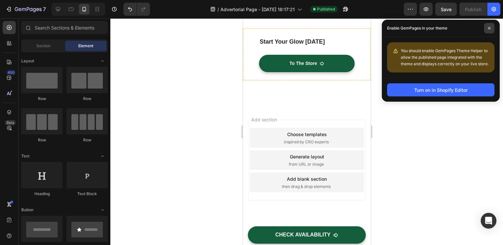
click at [489, 27] on icon at bounding box center [489, 28] width 3 height 3
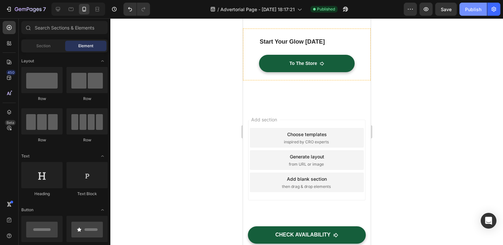
click at [473, 7] on div "Publish" at bounding box center [473, 9] width 16 height 7
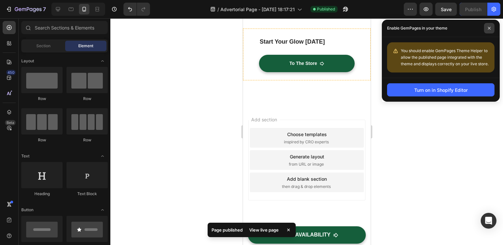
click at [489, 28] on icon at bounding box center [489, 28] width 3 height 3
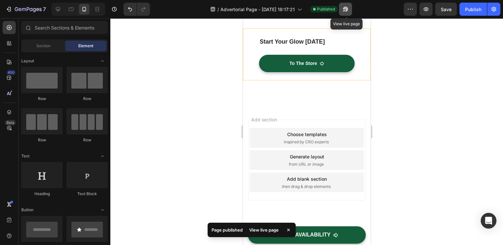
click at [348, 10] on icon "button" at bounding box center [345, 9] width 5 height 5
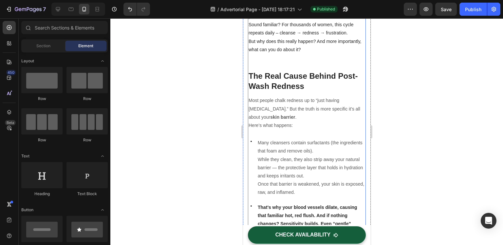
scroll to position [0, 0]
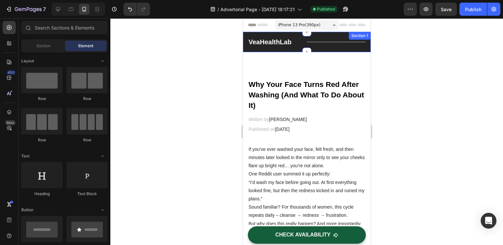
click at [293, 51] on div "VeaHealthLab Heading Title Line Row Section 1" at bounding box center [307, 42] width 128 height 20
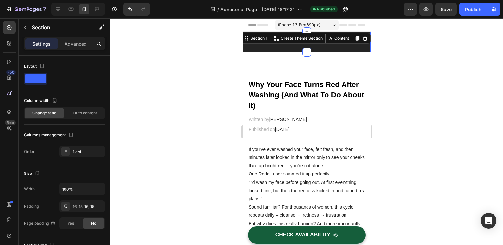
click at [274, 49] on div "VeaHealthLab Heading Title Line Row Section 1 You can create reusable sections …" at bounding box center [307, 42] width 128 height 20
drag, startPoint x: 244, startPoint y: 48, endPoint x: 439, endPoint y: 67, distance: 195.5
click at [244, 48] on div "VeaHealthLab Heading Title Line Row Section 1 You can create reusable sections …" at bounding box center [307, 42] width 128 height 20
click at [87, 42] on div "Advanced" at bounding box center [75, 43] width 33 height 10
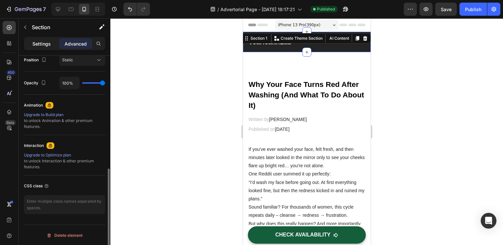
click at [43, 44] on p "Settings" at bounding box center [41, 43] width 18 height 7
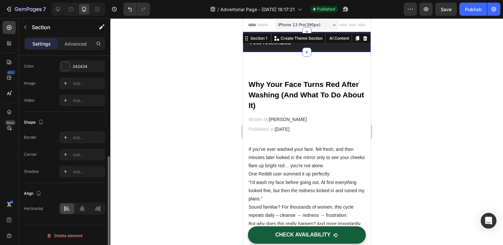
scroll to position [30, 0]
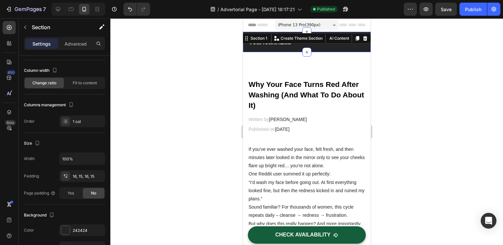
click at [363, 37] on icon at bounding box center [365, 38] width 4 height 5
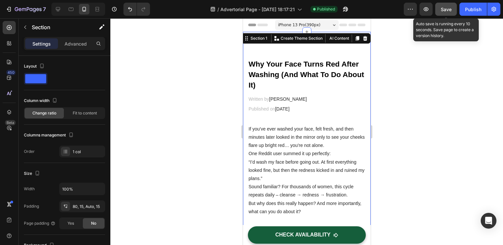
click at [452, 10] on span "Save" at bounding box center [446, 10] width 11 height 6
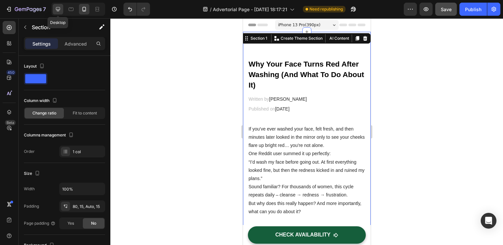
click at [59, 8] on icon at bounding box center [58, 9] width 7 height 7
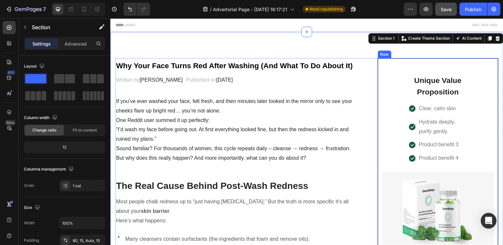
scroll to position [66, 0]
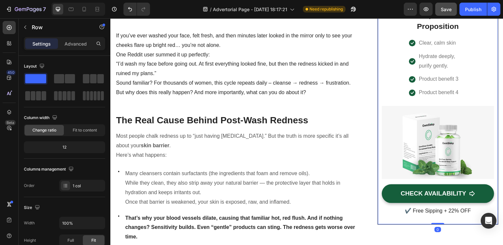
click at [386, 101] on div "Unique Value Proposition Heading Icon Clear, calm skin Text block Icon Hydrate …" at bounding box center [438, 109] width 112 height 216
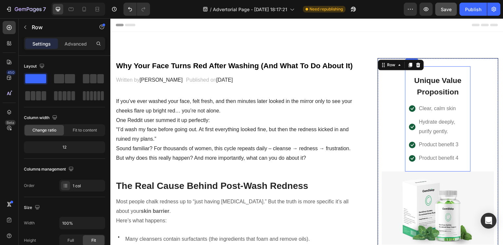
click at [405, 88] on div "Unique Value Proposition Heading Icon Clear, calm skin Text block Icon Hydrate …" at bounding box center [438, 118] width 66 height 105
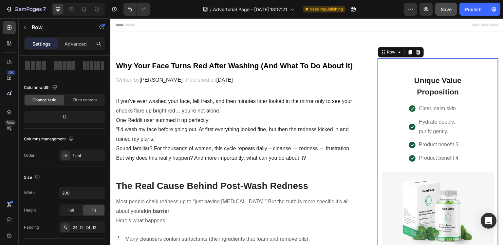
click at [393, 115] on div "Unique Value Proposition Heading Icon Clear, calm skin Text block Icon Hydrate …" at bounding box center [438, 174] width 112 height 216
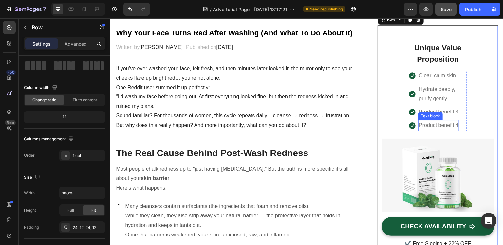
click at [448, 128] on p "Product benefit 4" at bounding box center [439, 126] width 40 height 10
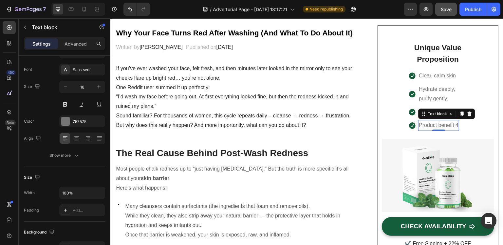
scroll to position [0, 0]
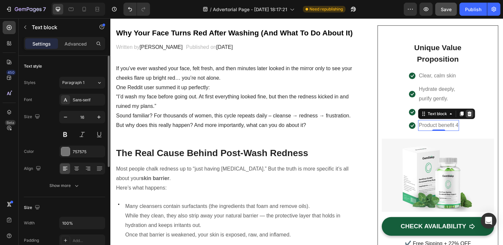
click at [468, 115] on icon at bounding box center [470, 113] width 4 height 5
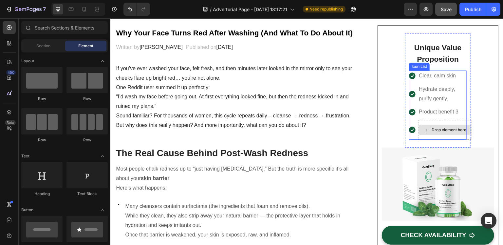
click at [420, 132] on div "Drop element here" at bounding box center [445, 130] width 53 height 10
click at [419, 133] on div "Drop element here" at bounding box center [445, 130] width 53 height 10
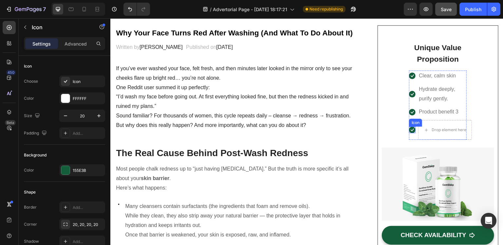
click at [410, 130] on icon at bounding box center [412, 129] width 7 height 7
click at [448, 120] on div at bounding box center [449, 120] width 8 height 8
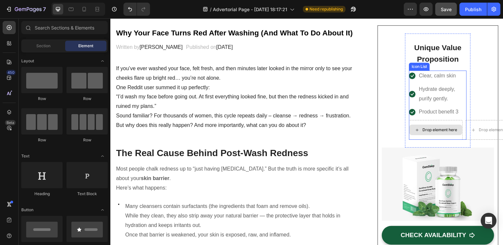
click at [445, 123] on div "Drop element here" at bounding box center [436, 130] width 54 height 20
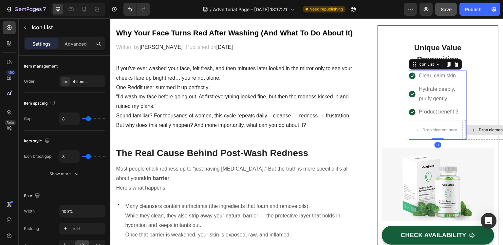
click at [473, 124] on div "Drop element here" at bounding box center [493, 130] width 54 height 20
drag, startPoint x: 435, startPoint y: 138, endPoint x: 436, endPoint y: 121, distance: 17.1
click at [436, 121] on div "Icon Clear, calm skin Text block Icon Hydrate deeply, purify gently. Text block…" at bounding box center [438, 104] width 58 height 69
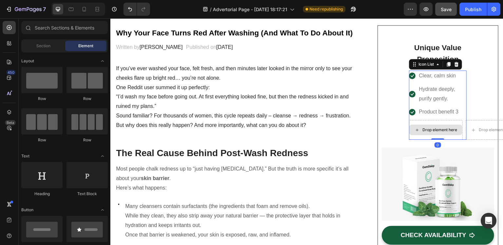
click at [425, 125] on div "Drop element here" at bounding box center [436, 130] width 53 height 10
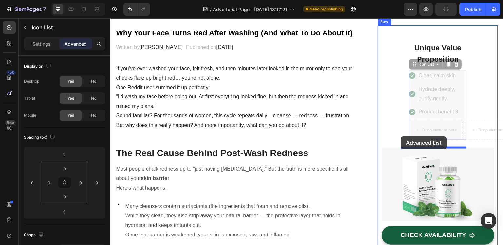
drag, startPoint x: 407, startPoint y: 136, endPoint x: 401, endPoint y: 136, distance: 5.6
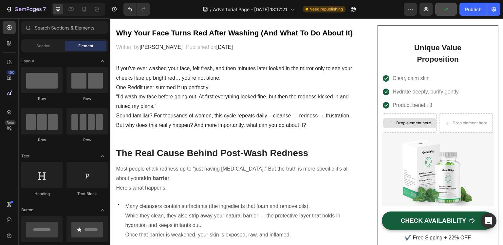
click at [431, 126] on div "Drop element here" at bounding box center [409, 123] width 53 height 10
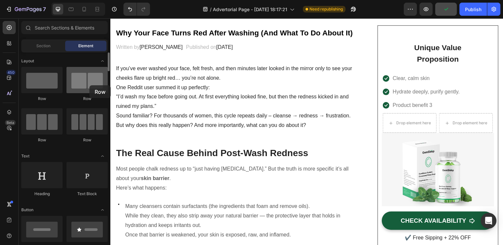
click at [89, 85] on div at bounding box center [87, 80] width 41 height 26
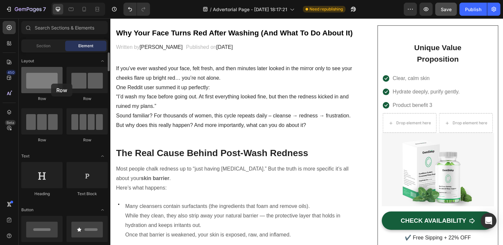
click at [51, 84] on div at bounding box center [41, 80] width 41 height 26
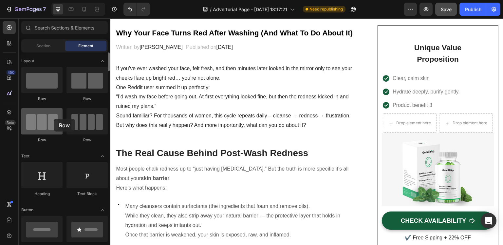
click at [54, 119] on div at bounding box center [41, 121] width 41 height 26
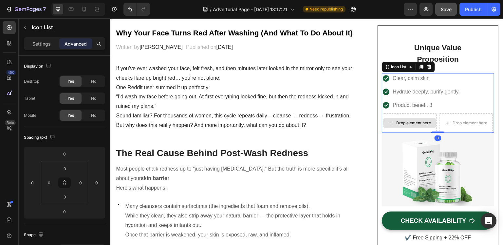
click at [413, 116] on div "Drop element here" at bounding box center [410, 123] width 54 height 20
click at [421, 115] on div "Drop element here" at bounding box center [410, 123] width 54 height 20
click at [444, 112] on ul "Icon Clear, calm skin Text block Icon Hydrate deeply, purify gently. Text block…" at bounding box center [438, 103] width 110 height 60
click at [448, 115] on div "Drop element here" at bounding box center [466, 123] width 54 height 20
click at [449, 116] on div "Drop element here" at bounding box center [466, 123] width 54 height 20
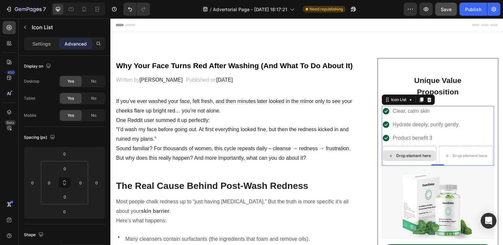
click at [402, 148] on div "Drop element here" at bounding box center [410, 156] width 54 height 20
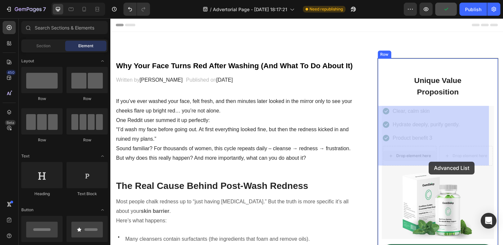
drag, startPoint x: 400, startPoint y: 157, endPoint x: 407, endPoint y: 152, distance: 8.1
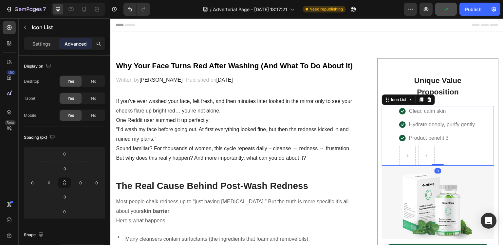
click at [462, 109] on li "Icon Clear, calm skin Text block" at bounding box center [438, 111] width 78 height 11
click at [463, 115] on li "Icon Clear, calm skin Text block" at bounding box center [438, 111] width 78 height 11
click at [43, 44] on p "Settings" at bounding box center [41, 43] width 18 height 7
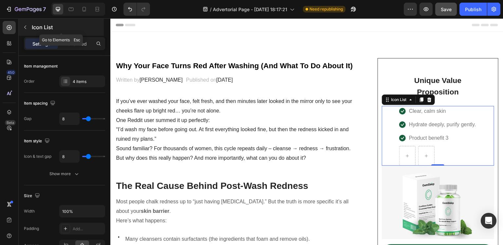
click at [28, 25] on button "button" at bounding box center [25, 27] width 10 height 10
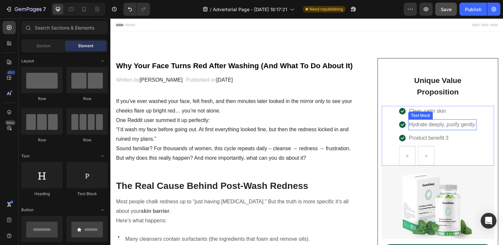
click at [461, 125] on p "Hydrate deeply, purify gently." at bounding box center [442, 125] width 67 height 10
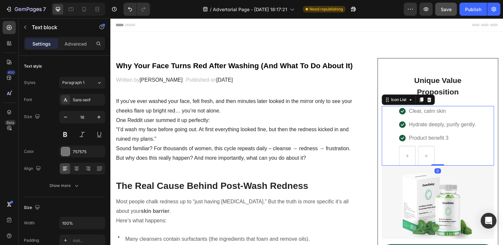
click at [471, 139] on li "Icon Product benefit 3 Text block" at bounding box center [438, 138] width 78 height 11
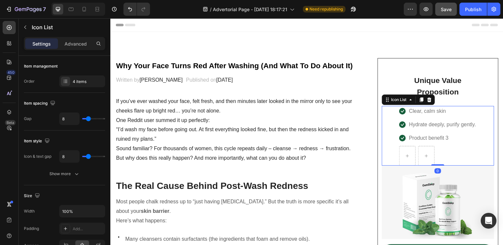
click at [477, 130] on div "Icon Clear, calm skin Text block Icon Hydrate deeply, purify gently. Text block…" at bounding box center [438, 136] width 112 height 60
click at [80, 77] on div "4 items" at bounding box center [82, 81] width 46 height 12
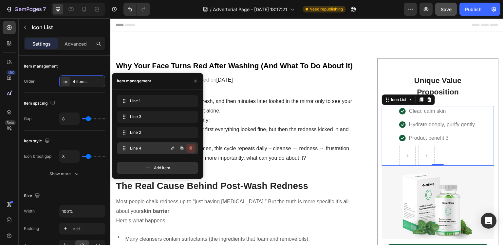
click at [193, 147] on icon "button" at bounding box center [190, 147] width 5 height 5
click at [188, 147] on div "Delete" at bounding box center [187, 148] width 12 height 6
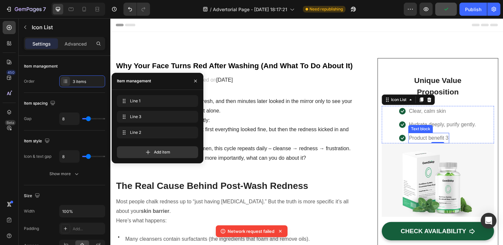
click at [438, 139] on p "Product benefit 3" at bounding box center [429, 138] width 40 height 10
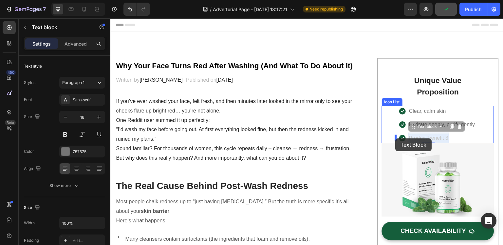
drag, startPoint x: 443, startPoint y: 139, endPoint x: 396, endPoint y: 138, distance: 47.2
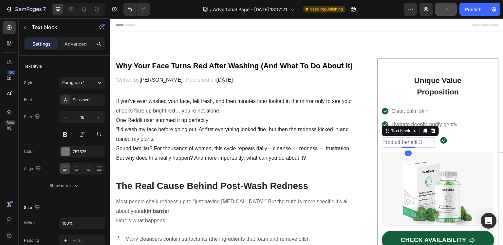
drag, startPoint x: 396, startPoint y: 138, endPoint x: 431, endPoint y: 138, distance: 35.4
click at [431, 138] on p "Product benefit 3" at bounding box center [409, 143] width 52 height 10
click at [128, 12] on icon "Undo/Redo" at bounding box center [130, 9] width 7 height 7
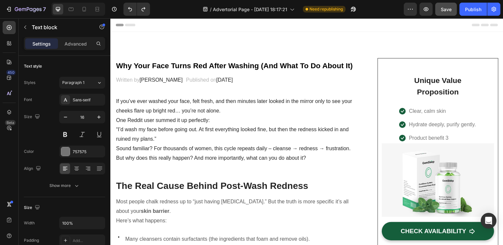
click at [410, 140] on p "Product benefit 3" at bounding box center [429, 138] width 40 height 10
click at [409, 137] on p "Product benefit 3" at bounding box center [429, 138] width 40 height 10
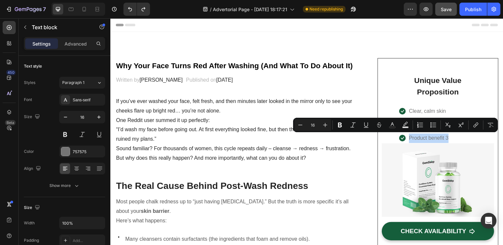
drag, startPoint x: 405, startPoint y: 137, endPoint x: 445, endPoint y: 138, distance: 39.3
click at [445, 138] on p "Product benefit 3" at bounding box center [429, 138] width 40 height 10
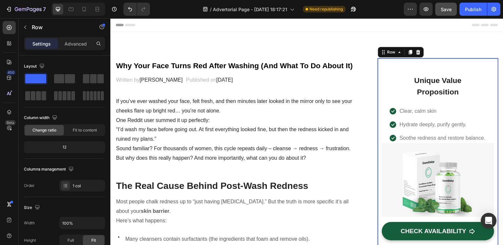
click at [490, 138] on div "Unique Value Proposition Heading Row Icon Clear, calm skin Text block Icon Hydr…" at bounding box center [438, 160] width 121 height 204
click at [426, 80] on p "Unique Value Proposition" at bounding box center [438, 86] width 56 height 23
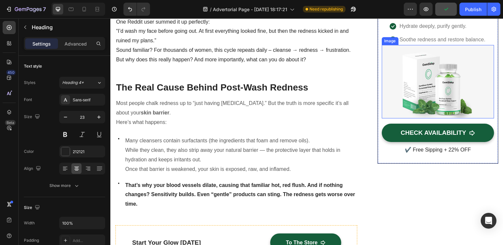
scroll to position [66, 0]
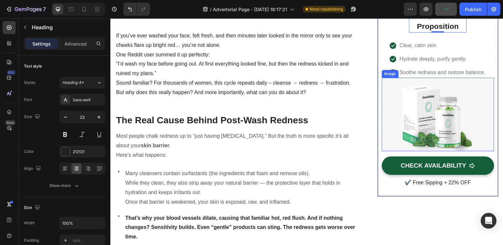
click at [446, 124] on img at bounding box center [438, 114] width 112 height 73
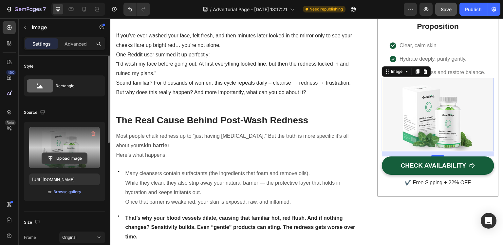
click at [71, 158] on input "file" at bounding box center [64, 158] width 45 height 11
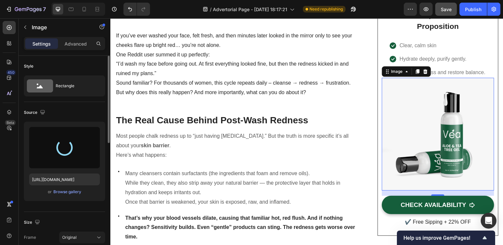
type input "https://cdn.shopify.com/s/files/1/0943/4837/8377/files/gempages_579016805301879…"
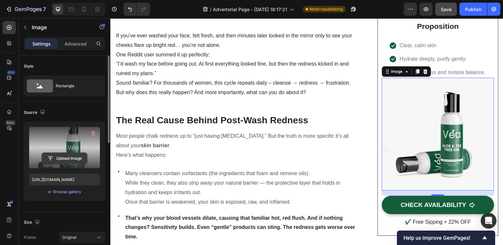
click at [76, 156] on input "file" at bounding box center [64, 158] width 45 height 11
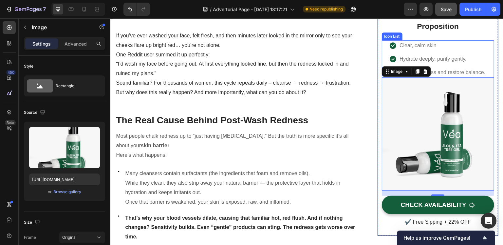
scroll to position [33, 0]
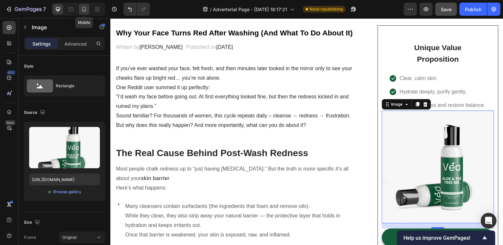
click at [85, 8] on icon at bounding box center [84, 9] width 7 height 7
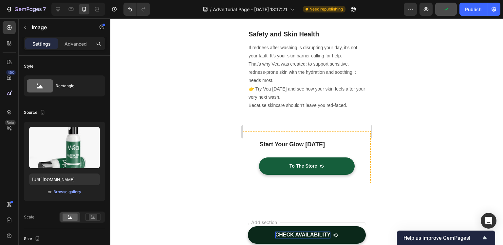
scroll to position [1047, 0]
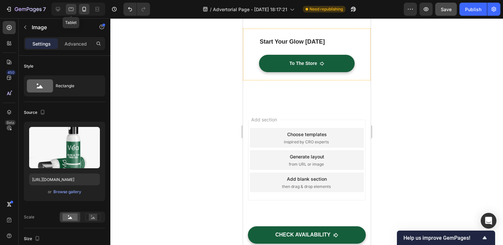
click at [73, 8] on icon at bounding box center [71, 9] width 7 height 7
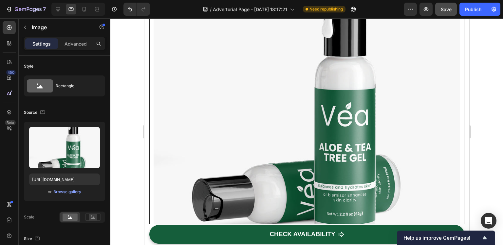
scroll to position [1038, 0]
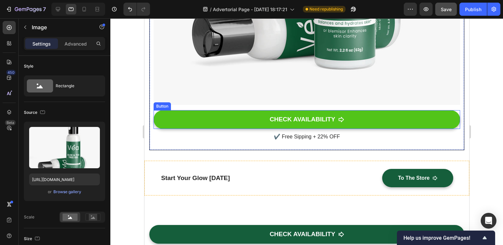
click at [375, 116] on button "CHECK AVAILABILITY" at bounding box center [306, 119] width 307 height 19
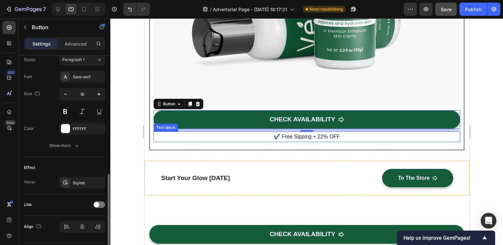
scroll to position [313, 0]
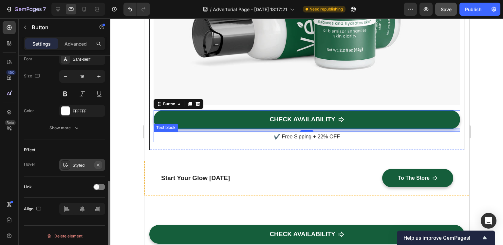
click at [99, 164] on icon "button" at bounding box center [98, 164] width 3 height 3
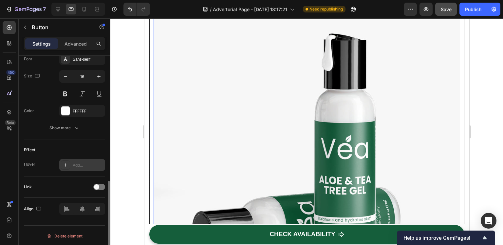
scroll to position [776, 0]
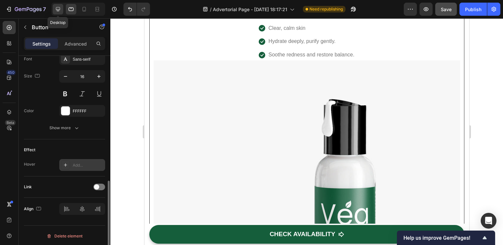
click at [60, 7] on div at bounding box center [58, 9] width 10 height 10
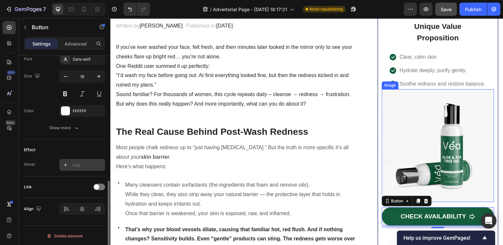
scroll to position [185, 0]
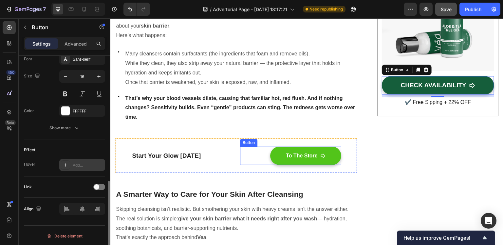
click at [321, 156] on icon "<p>To The Store</p>" at bounding box center [322, 155] width 5 height 5
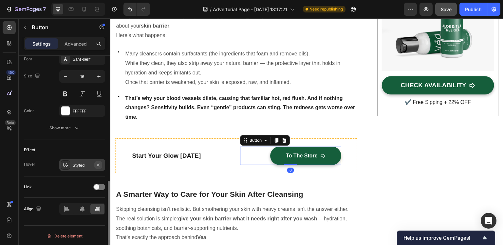
click at [99, 164] on icon "button" at bounding box center [98, 164] width 5 height 5
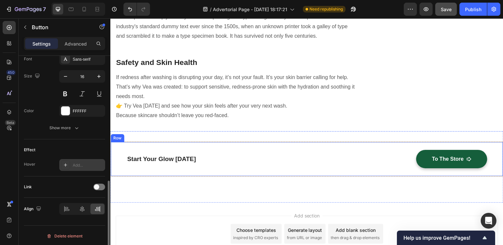
scroll to position [709, 0]
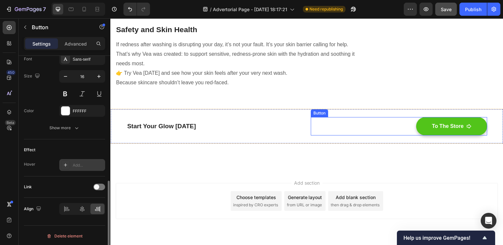
click at [420, 130] on button "To The Store" at bounding box center [451, 126] width 71 height 18
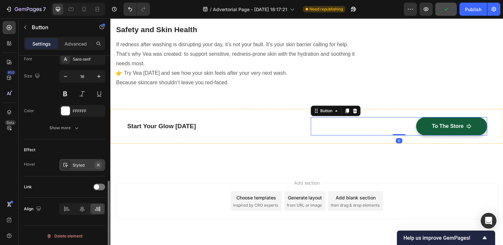
click at [97, 163] on icon "button" at bounding box center [98, 164] width 5 height 5
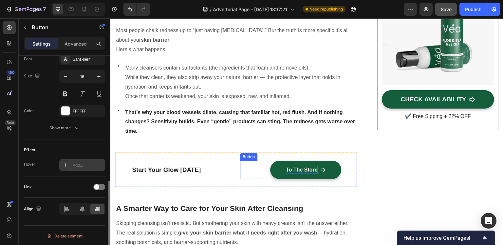
scroll to position [0, 0]
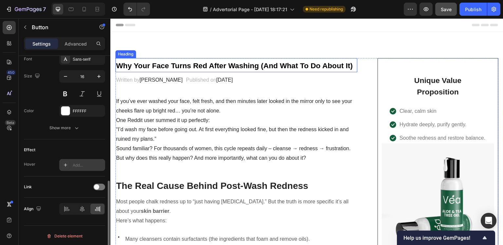
click at [190, 70] on h2 "Why Your Face Turns Red After Washing (And What To Do About It)" at bounding box center [236, 65] width 242 height 14
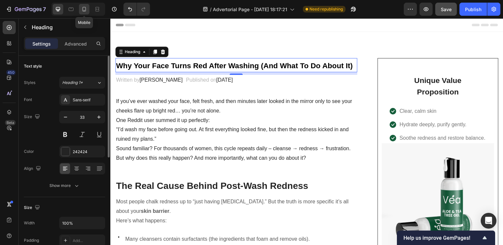
click at [86, 6] on icon at bounding box center [84, 9] width 7 height 7
type input "28"
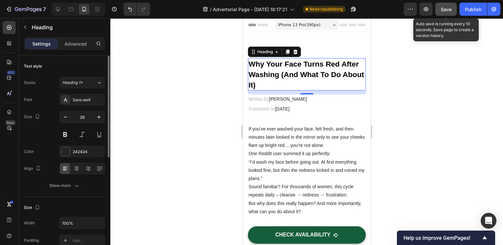
click at [444, 9] on span "Save" at bounding box center [446, 10] width 11 height 6
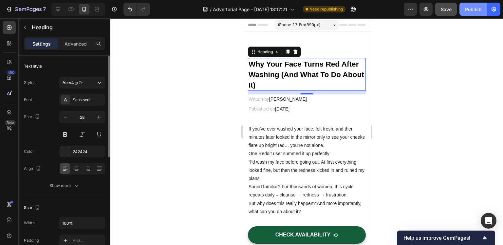
click at [464, 10] on button "Publish" at bounding box center [474, 9] width 28 height 13
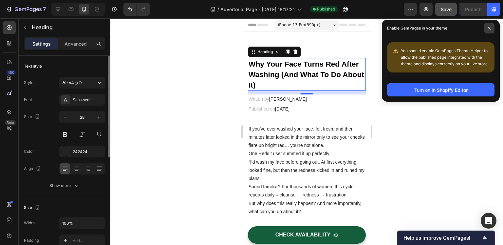
click at [491, 28] on span at bounding box center [489, 28] width 10 height 10
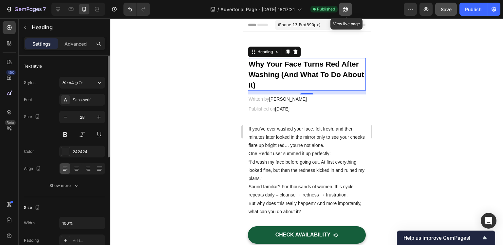
click at [344, 9] on icon "button" at bounding box center [345, 9] width 7 height 7
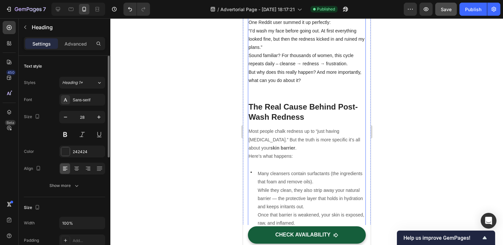
scroll to position [229, 0]
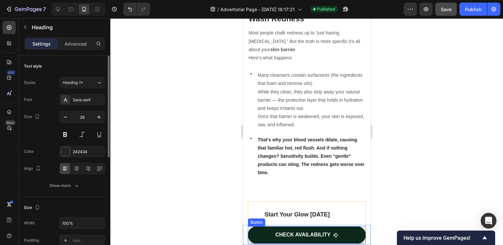
click at [291, 239] on button "CHECK AVAILABILITY" at bounding box center [307, 234] width 118 height 17
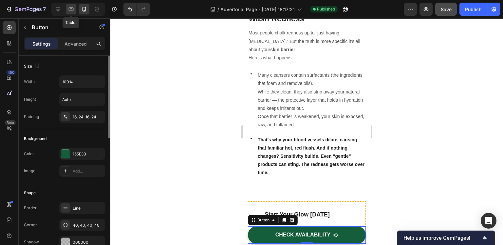
click at [75, 11] on div at bounding box center [71, 9] width 10 height 10
type input "16"
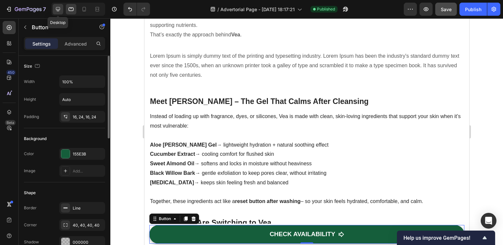
click at [60, 8] on icon at bounding box center [58, 9] width 4 height 4
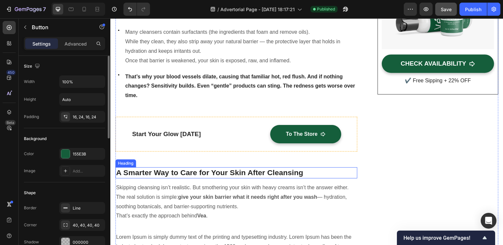
scroll to position [174, 0]
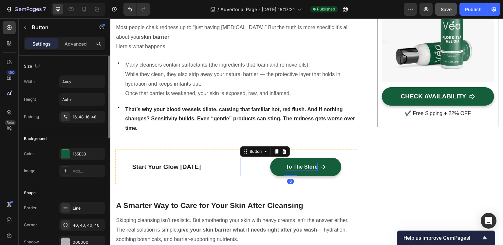
click at [297, 168] on p "To The Store" at bounding box center [302, 167] width 32 height 8
click at [278, 166] on button "To The Store" at bounding box center [305, 167] width 71 height 18
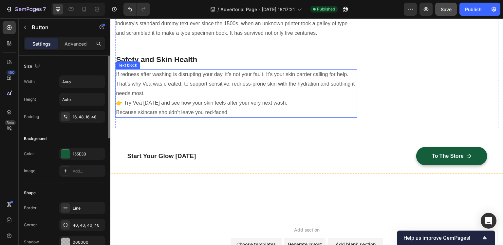
scroll to position [712, 0]
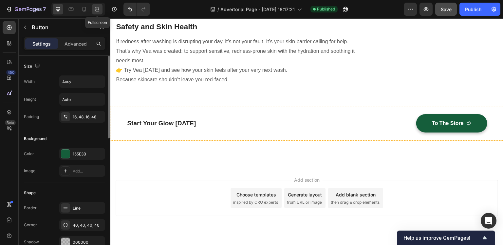
click at [95, 12] on icon at bounding box center [97, 9] width 7 height 7
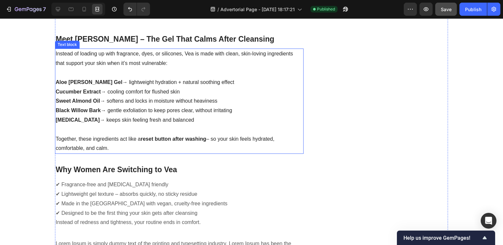
scroll to position [286, 0]
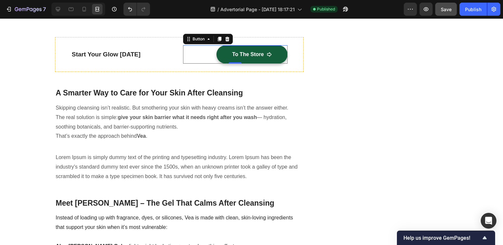
click at [77, 7] on div at bounding box center [78, 9] width 54 height 13
click at [81, 8] on icon at bounding box center [84, 9] width 7 height 7
type input "100%"
type input "14"
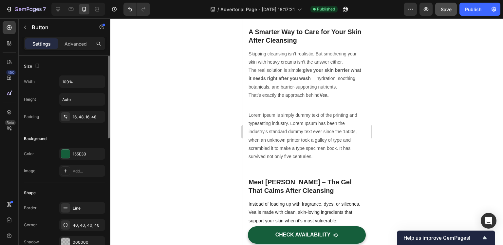
scroll to position [415, 0]
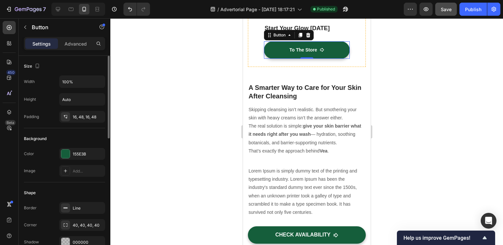
click at [75, 2] on div "7 / Advertorial Page - Sep 26, 18:17:21 Published Preview Save Publish" at bounding box center [251, 9] width 503 height 19
click at [73, 5] on div at bounding box center [71, 9] width 10 height 10
type input "Auto"
type input "16"
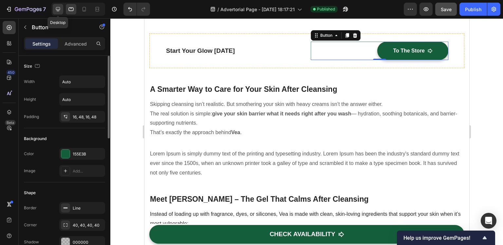
click at [61, 6] on icon at bounding box center [58, 9] width 7 height 7
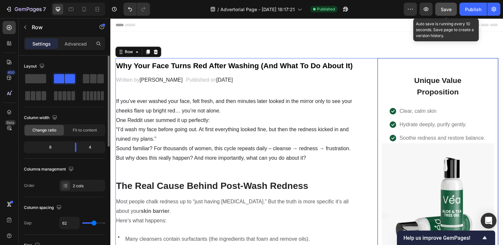
click at [444, 12] on div "Save" at bounding box center [446, 9] width 11 height 7
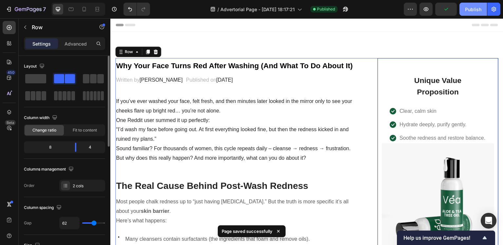
click at [470, 12] on div "Publish" at bounding box center [473, 9] width 16 height 7
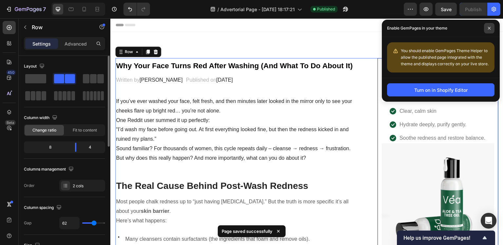
click at [488, 26] on span at bounding box center [489, 28] width 10 height 10
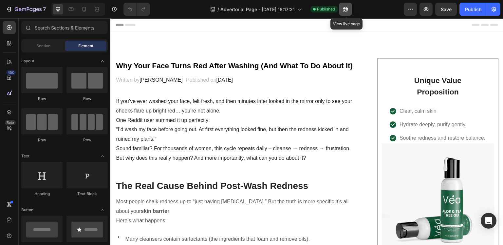
click at [351, 9] on button "button" at bounding box center [345, 9] width 13 height 13
click at [98, 13] on div at bounding box center [97, 9] width 10 height 10
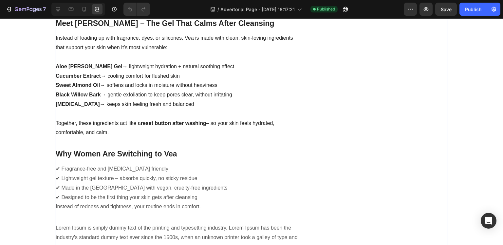
scroll to position [302, 0]
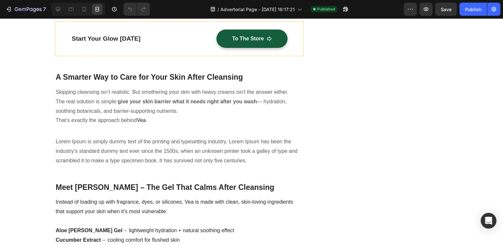
click at [88, 3] on div at bounding box center [78, 9] width 54 height 13
click at [87, 6] on icon at bounding box center [84, 9] width 7 height 7
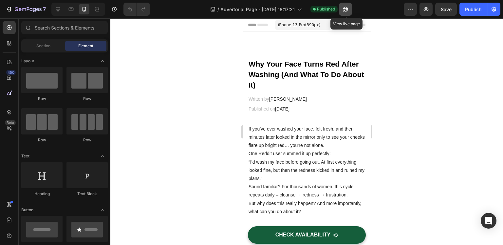
click at [344, 7] on icon "button" at bounding box center [345, 9] width 7 height 7
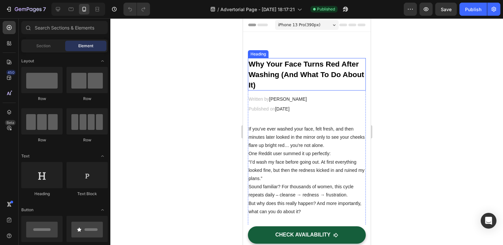
scroll to position [66, 0]
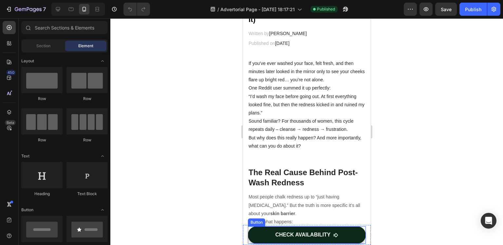
click at [256, 235] on button "CHECK AVAILABILITY" at bounding box center [307, 234] width 118 height 17
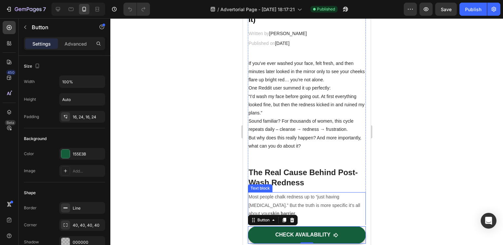
scroll to position [197, 0]
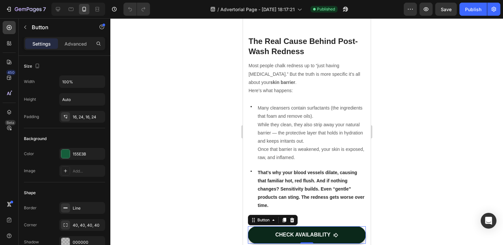
click at [257, 235] on button "CHECK AVAILABILITY" at bounding box center [307, 234] width 118 height 17
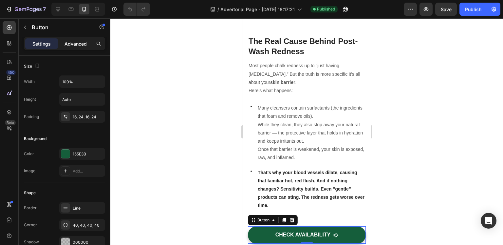
click at [70, 43] on p "Advanced" at bounding box center [76, 43] width 22 height 7
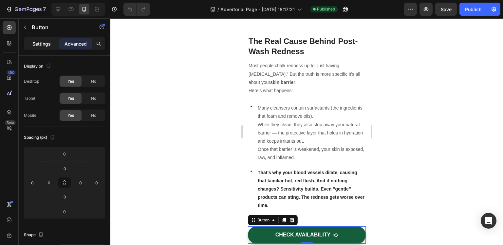
click at [45, 46] on p "Settings" at bounding box center [41, 43] width 18 height 7
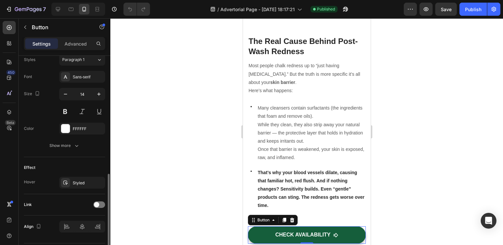
scroll to position [313, 0]
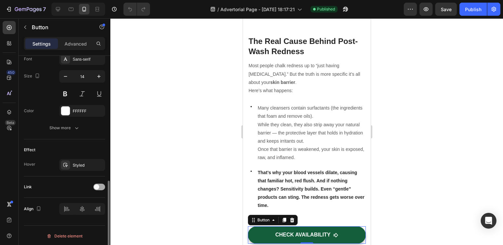
click at [97, 188] on span at bounding box center [96, 186] width 5 height 5
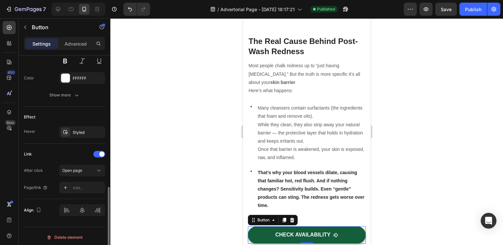
scroll to position [347, 0]
click at [72, 171] on button "Open page" at bounding box center [82, 169] width 46 height 12
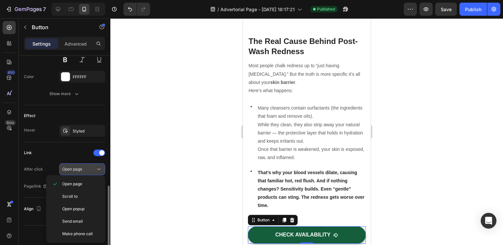
click at [72, 169] on span "Open page" at bounding box center [72, 168] width 20 height 5
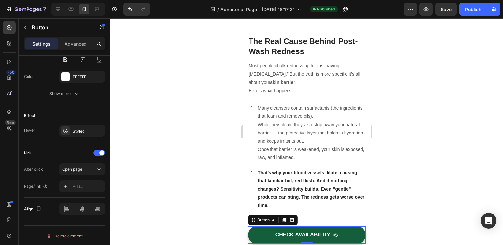
click at [69, 182] on div at bounding box center [65, 186] width 9 height 9
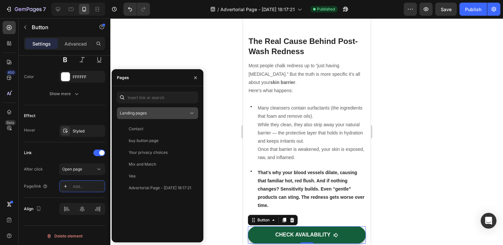
click at [144, 117] on button "Landing pages" at bounding box center [157, 113] width 81 height 12
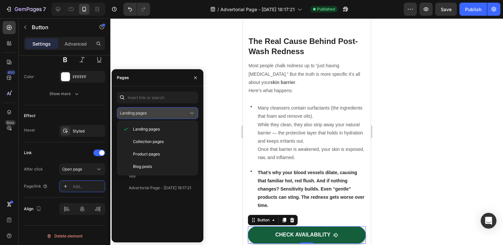
click at [144, 114] on span "Landing pages" at bounding box center [133, 112] width 27 height 5
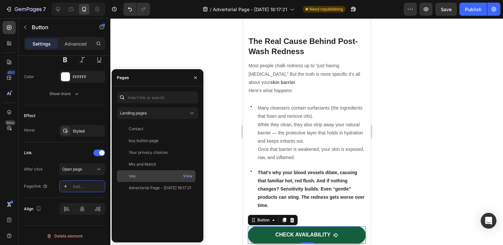
click at [150, 174] on div "Vea" at bounding box center [156, 176] width 73 height 6
click at [186, 177] on div "View" at bounding box center [188, 176] width 10 height 6
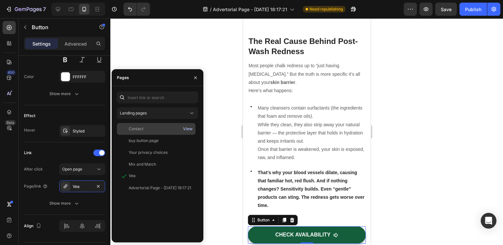
click at [190, 129] on div "View" at bounding box center [188, 129] width 10 height 6
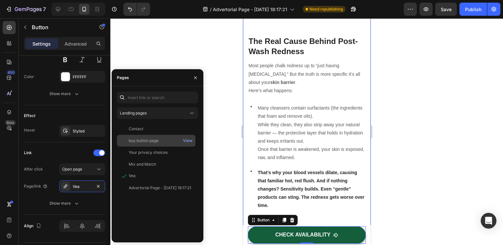
click at [161, 143] on div "buy button page" at bounding box center [156, 141] width 73 height 6
click at [187, 140] on div "View" at bounding box center [188, 141] width 10 height 6
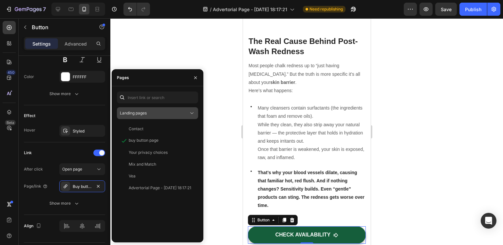
click at [154, 113] on div "Landing pages" at bounding box center [154, 113] width 69 height 6
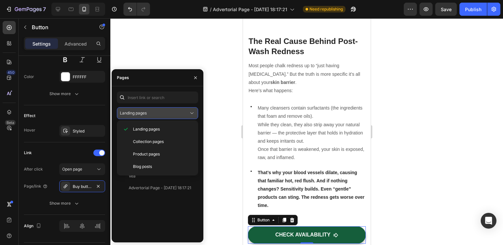
click at [154, 113] on div "Landing pages" at bounding box center [154, 113] width 69 height 6
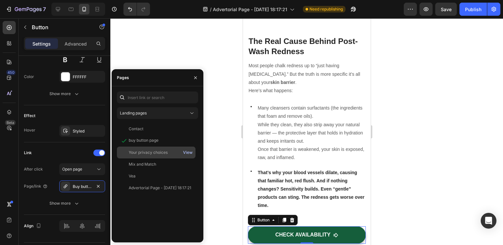
click at [189, 151] on div "View" at bounding box center [188, 152] width 10 height 6
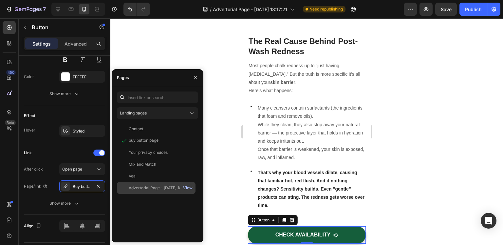
click at [189, 188] on div "View" at bounding box center [188, 188] width 10 height 6
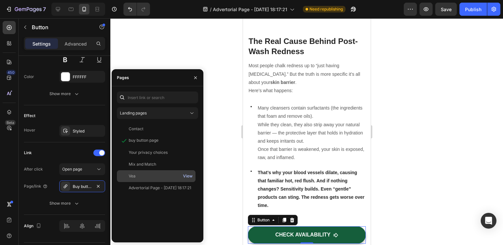
click at [186, 175] on div "View" at bounding box center [188, 176] width 10 height 6
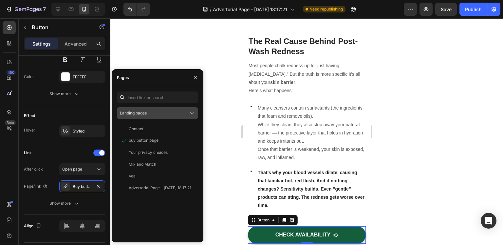
click at [150, 117] on button "Landing pages" at bounding box center [157, 113] width 81 height 12
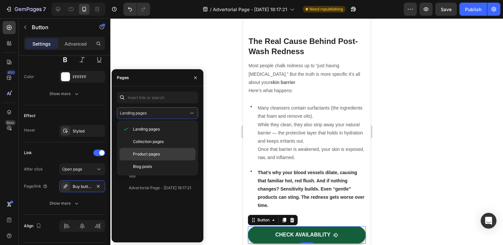
click at [159, 152] on span "Product pages" at bounding box center [146, 154] width 27 height 6
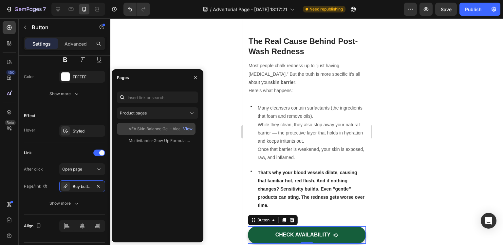
click at [144, 127] on div "VÉA Skin Balance Gel – Aloe & [MEDICAL_DATA]" at bounding box center [160, 129] width 63 height 6
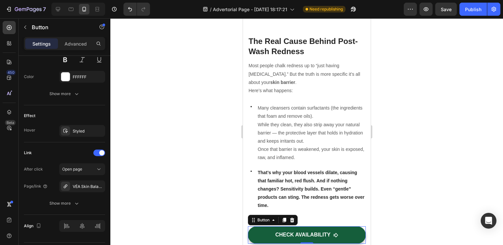
click at [215, 156] on div at bounding box center [306, 131] width 393 height 226
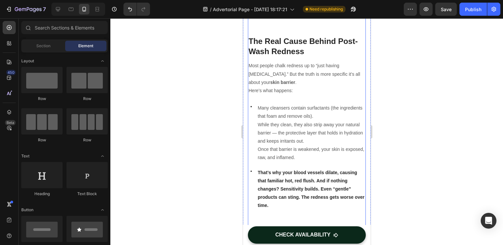
click at [258, 232] on link "CHECK AVAILABILITY" at bounding box center [307, 234] width 118 height 17
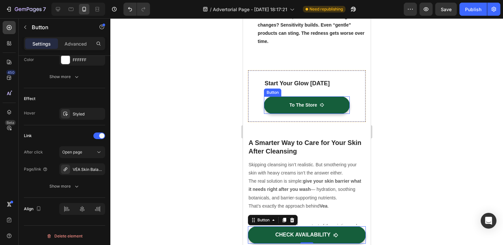
scroll to position [328, 0]
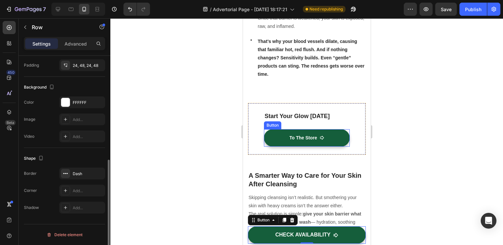
click at [313, 108] on div "Start Your Glow [DATE] Text block To The Store Button Row" at bounding box center [307, 129] width 118 height 52
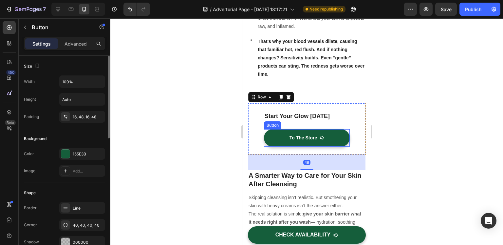
click at [271, 144] on button "To The Store" at bounding box center [307, 137] width 86 height 17
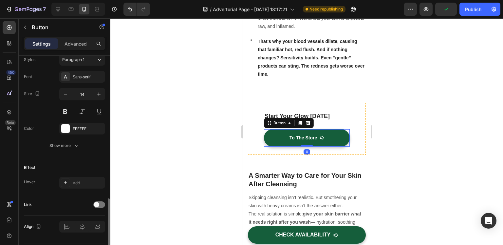
scroll to position [313, 0]
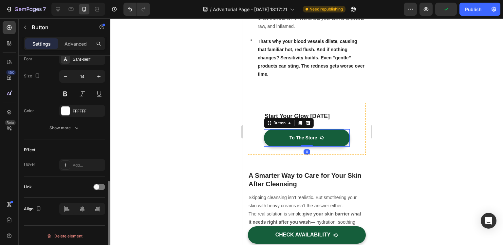
click at [100, 190] on div "Link" at bounding box center [64, 187] width 81 height 10
click at [102, 186] on div at bounding box center [99, 186] width 12 height 7
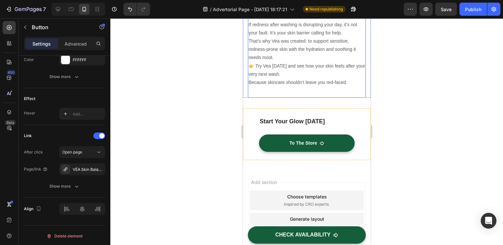
scroll to position [1030, 0]
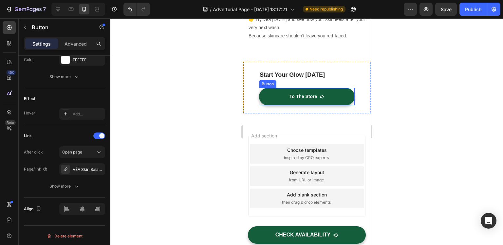
click at [272, 88] on button "To The Store" at bounding box center [307, 96] width 96 height 17
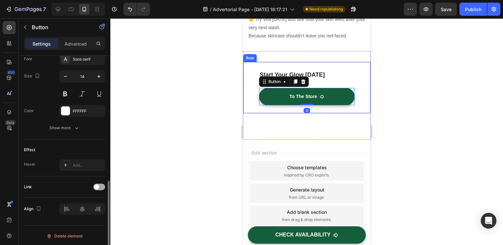
click at [98, 188] on div at bounding box center [99, 186] width 12 height 7
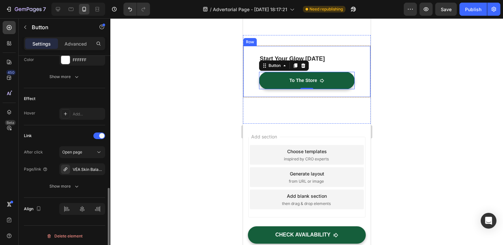
scroll to position [1047, 0]
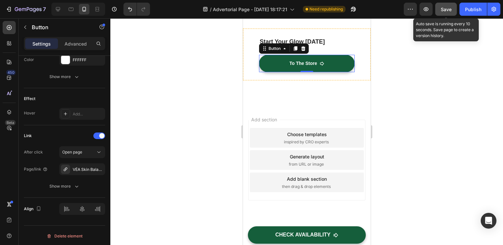
click at [449, 8] on span "Save" at bounding box center [446, 10] width 11 height 6
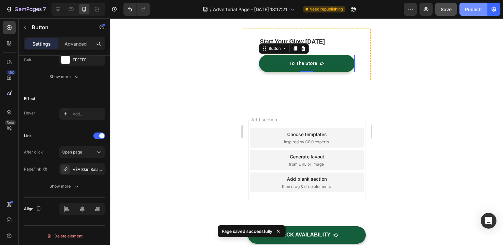
click at [466, 10] on div "Publish" at bounding box center [473, 9] width 16 height 7
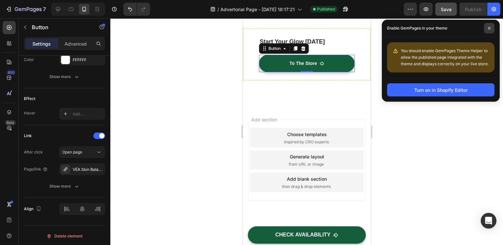
click at [492, 27] on span at bounding box center [489, 28] width 10 height 10
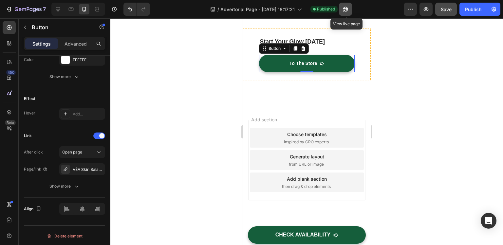
click at [344, 4] on button "button" at bounding box center [345, 9] width 13 height 13
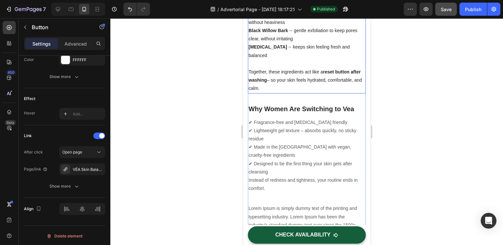
scroll to position [522, 0]
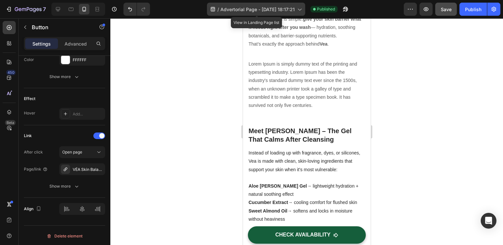
click at [284, 6] on span "Advertorial Page - [DATE] 18:17:21" at bounding box center [258, 9] width 74 height 7
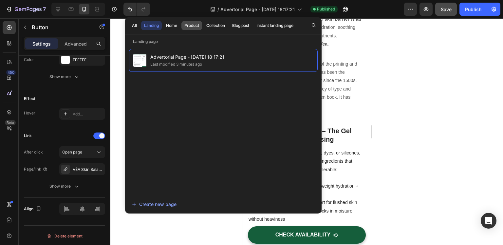
click at [197, 23] on div "Product" at bounding box center [191, 26] width 15 height 6
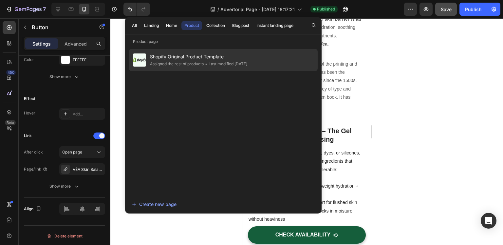
click at [184, 65] on div "Assigned the rest of products" at bounding box center [177, 64] width 54 height 7
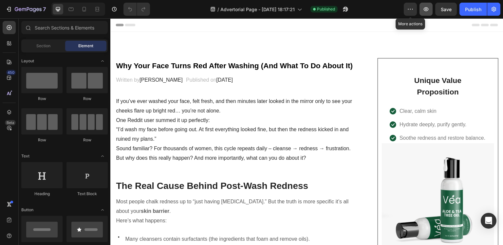
click at [420, 8] on button "button" at bounding box center [426, 9] width 13 height 13
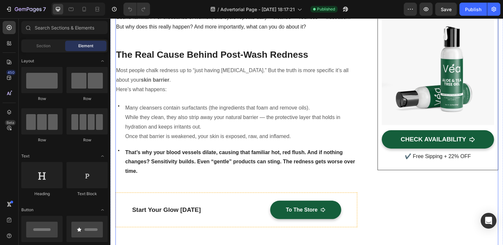
scroll to position [164, 0]
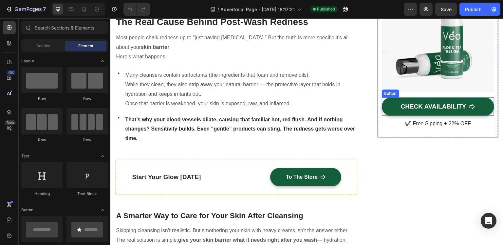
click at [390, 108] on button "CHECK AVAILABILITY" at bounding box center [438, 106] width 112 height 19
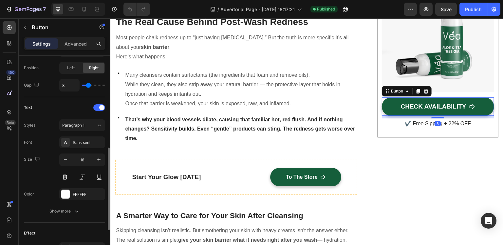
scroll to position [313, 0]
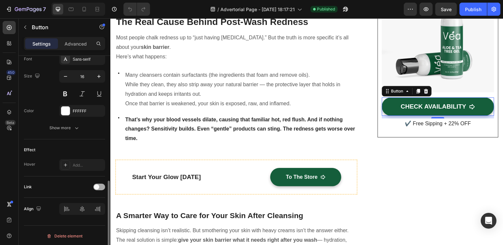
click at [97, 184] on span at bounding box center [96, 186] width 5 height 5
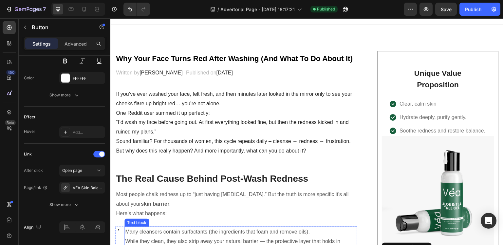
scroll to position [0, 0]
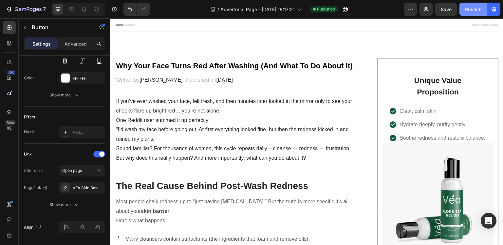
click at [472, 11] on div "Publish" at bounding box center [473, 9] width 16 height 7
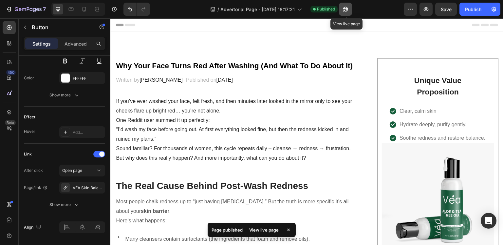
click at [347, 9] on icon "button" at bounding box center [345, 9] width 7 height 7
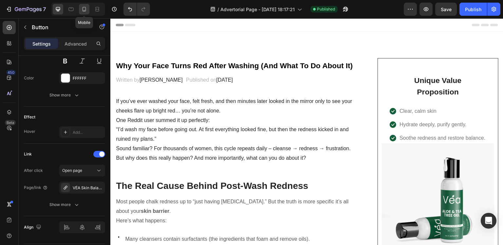
click at [87, 8] on icon at bounding box center [84, 9] width 7 height 7
type input "14"
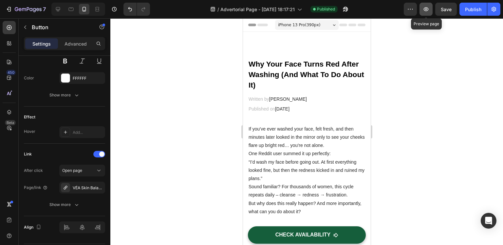
click at [429, 9] on icon "button" at bounding box center [426, 9] width 7 height 7
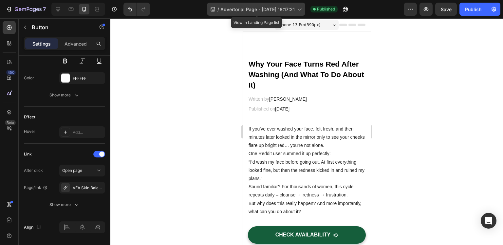
click at [251, 8] on span "Advertorial Page - [DATE] 18:17:21" at bounding box center [258, 9] width 74 height 7
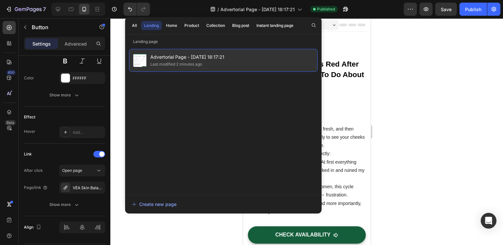
click at [220, 58] on span "Advertorial Page - [DATE] 18:17:21" at bounding box center [187, 57] width 74 height 8
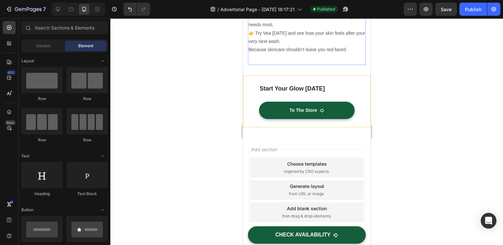
scroll to position [1030, 0]
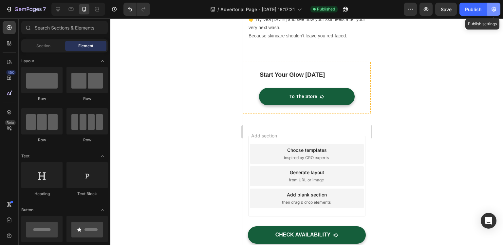
click at [497, 10] on icon "button" at bounding box center [494, 9] width 7 height 7
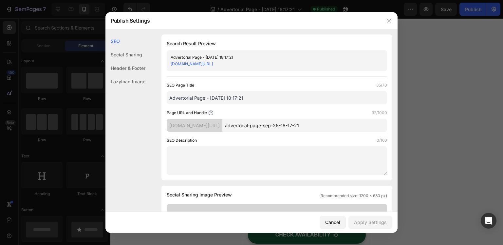
click at [192, 64] on link "[DOMAIN_NAME][URL]" at bounding box center [192, 63] width 42 height 5
drag, startPoint x: 338, startPoint y: 68, endPoint x: 325, endPoint y: 67, distance: 13.5
click at [337, 68] on div "Advertorial Page - [DATE] 18:17:21 [DOMAIN_NAME][URL]" at bounding box center [277, 60] width 221 height 21
click at [264, 100] on input "Advertorial Page - [DATE] 18:17:21" at bounding box center [277, 97] width 221 height 13
click at [264, 129] on input "advertorial-page-sep-26-18-17-21" at bounding box center [304, 125] width 165 height 13
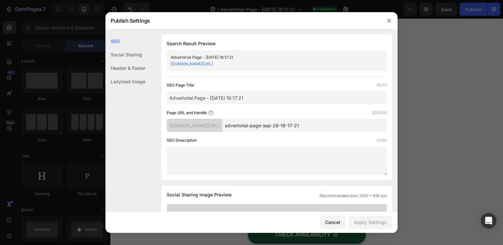
click at [312, 128] on input "advertorial-page-sep-26-18-17-21" at bounding box center [304, 125] width 165 height 13
click at [325, 127] on input "advertorial-page-sep-26-18-17-21" at bounding box center [304, 125] width 165 height 13
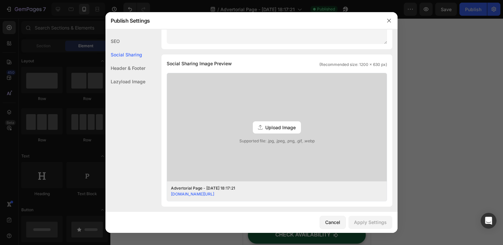
scroll to position [164, 0]
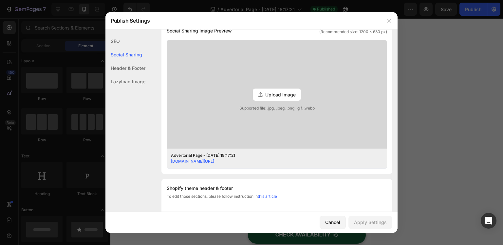
drag, startPoint x: 282, startPoint y: 162, endPoint x: 165, endPoint y: 163, distance: 117.3
click at [165, 163] on div "Social Sharing Image Preview (Recommended size: 1200 x 630 px) Upload Image Sup…" at bounding box center [277, 98] width 231 height 152
copy link "[DOMAIN_NAME][URL]"
click at [234, 170] on div "Social Sharing Image Preview (Recommended size: 1200 x 630 px) Upload Image Sup…" at bounding box center [277, 98] width 231 height 152
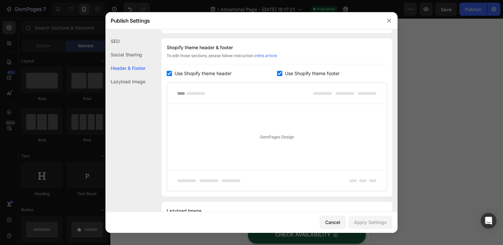
scroll to position [272, 0]
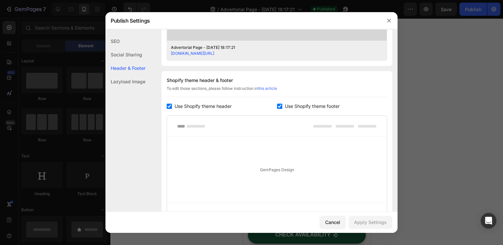
click at [214, 53] on link "[DOMAIN_NAME][URL]" at bounding box center [192, 53] width 43 height 5
drag, startPoint x: 389, startPoint y: 22, endPoint x: 388, endPoint y: 19, distance: 3.4
click at [389, 21] on icon "button" at bounding box center [389, 20] width 5 height 5
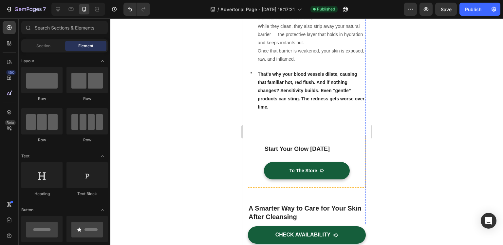
scroll to position [393, 0]
